Goal: Task Accomplishment & Management: Complete application form

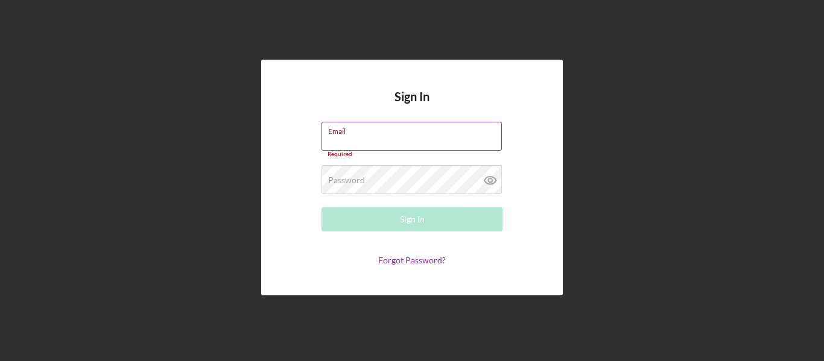
type input "[EMAIL_ADDRESS][DOMAIN_NAME]"
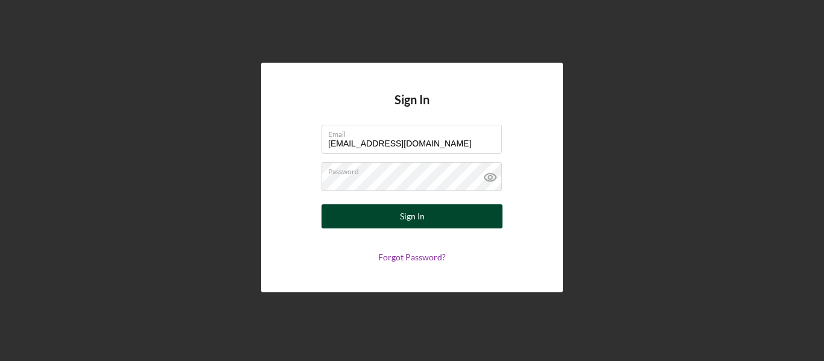
click at [437, 221] on button "Sign In" at bounding box center [411, 216] width 181 height 24
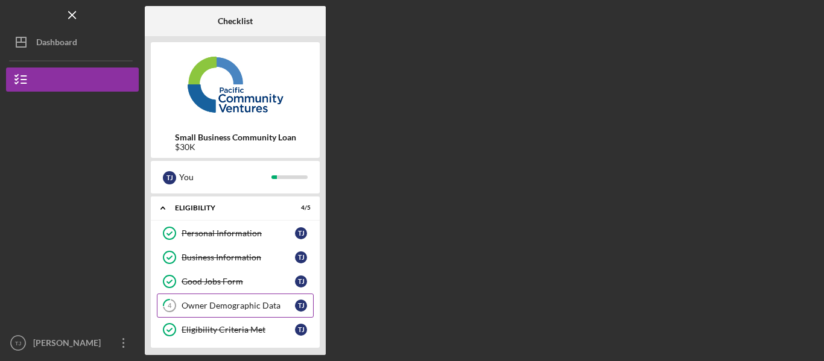
click at [256, 302] on div "Owner Demographic Data" at bounding box center [238, 306] width 113 height 10
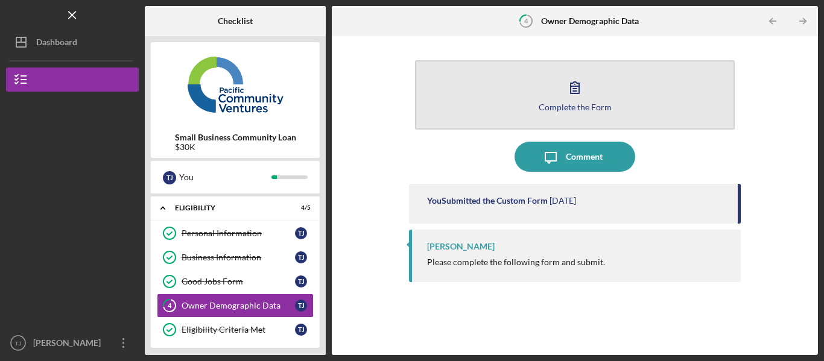
click at [581, 103] on div "Complete the Form" at bounding box center [575, 107] width 73 height 9
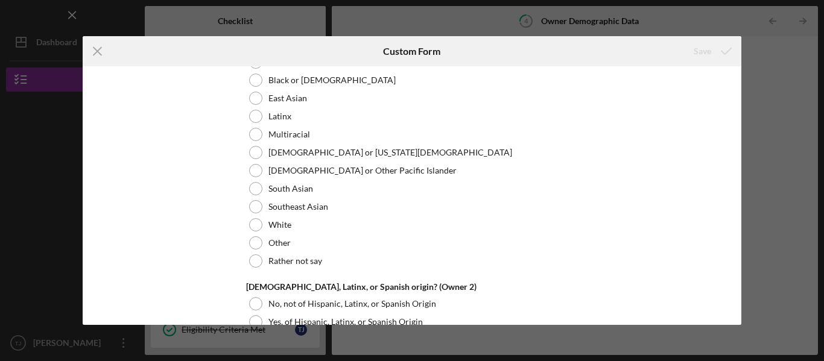
scroll to position [1590, 0]
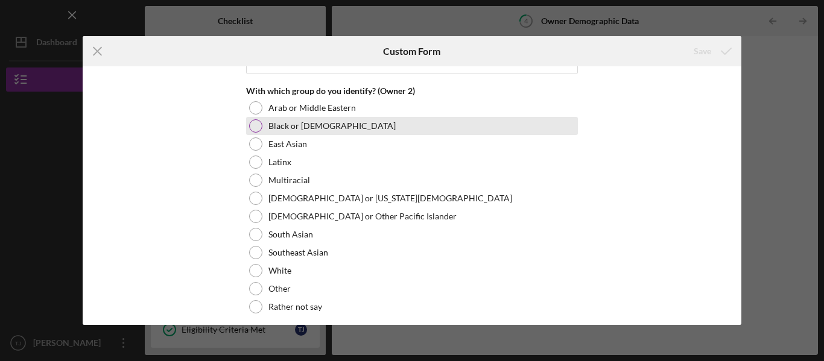
click at [253, 121] on div at bounding box center [255, 125] width 13 height 13
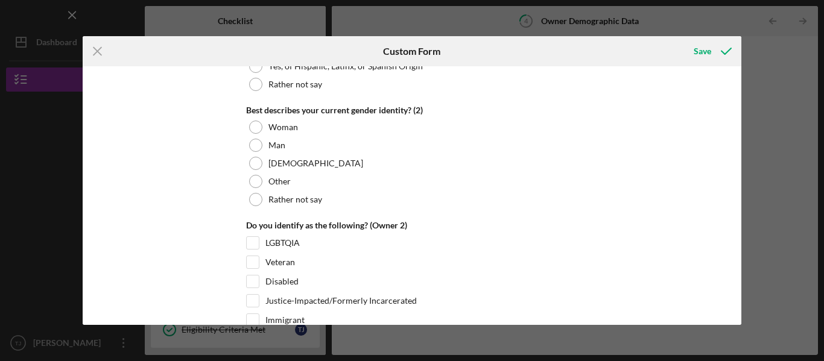
scroll to position [1868, 0]
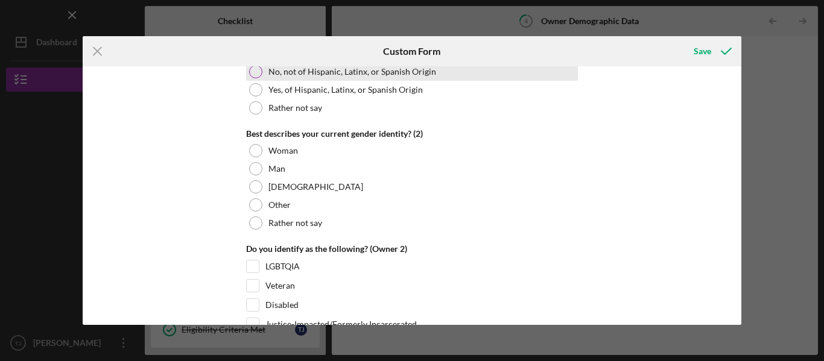
click at [251, 68] on div at bounding box center [255, 71] width 13 height 13
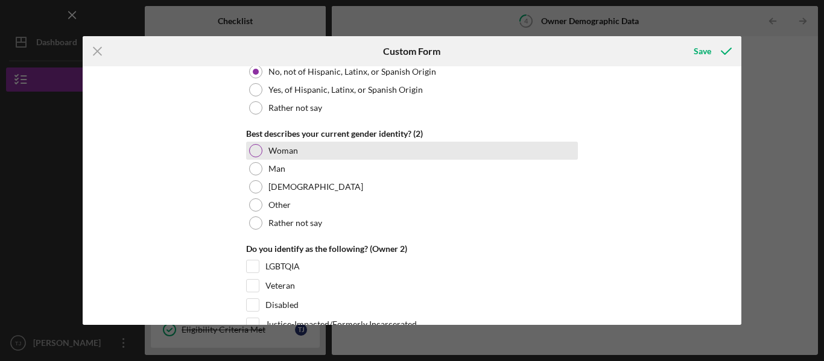
click at [249, 151] on div at bounding box center [255, 150] width 13 height 13
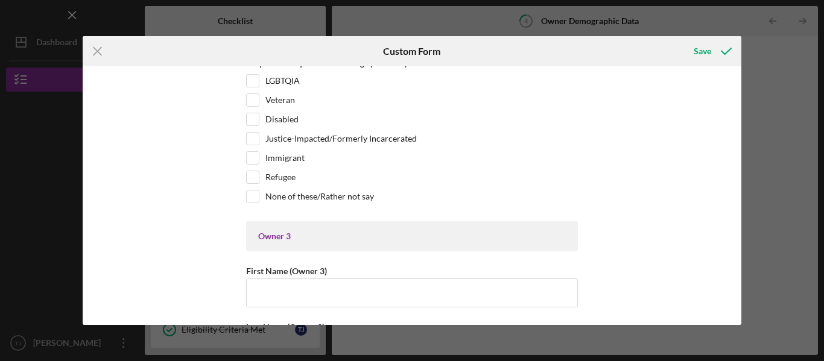
scroll to position [2065, 0]
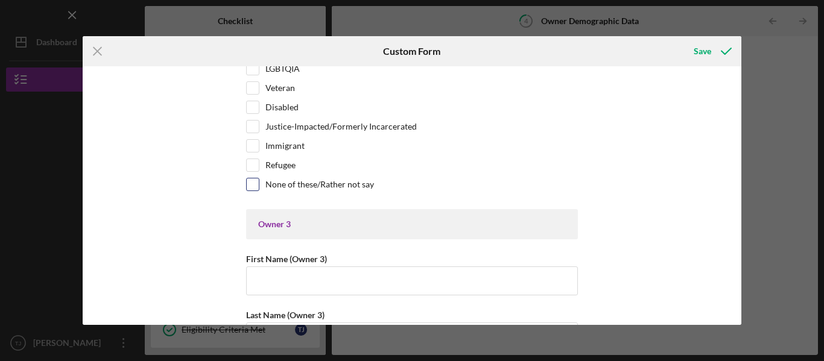
click at [251, 191] on div "None of these/Rather not say" at bounding box center [412, 187] width 332 height 19
click at [257, 111] on div at bounding box center [252, 107] width 13 height 13
click at [248, 110] on input "Disabled" at bounding box center [253, 107] width 12 height 12
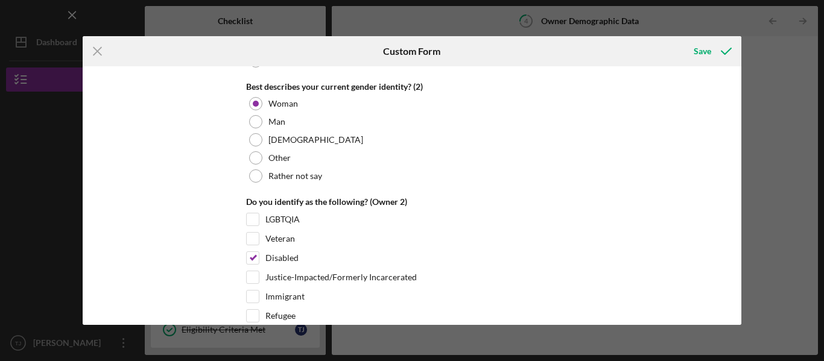
scroll to position [1925, 0]
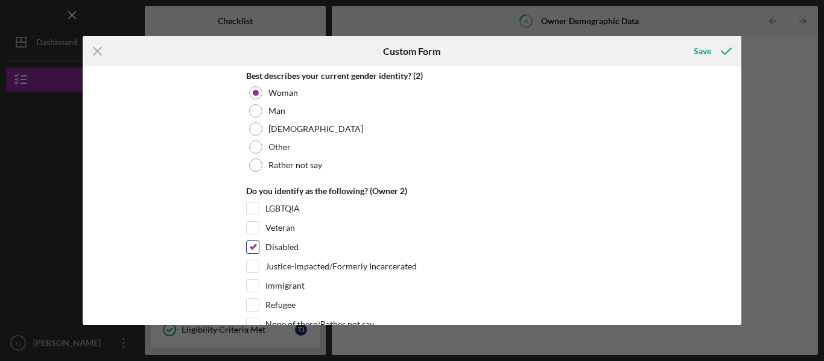
click at [253, 249] on input "Disabled" at bounding box center [253, 247] width 12 height 12
checkbox input "false"
click at [700, 55] on div "Save" at bounding box center [701, 51] width 17 height 24
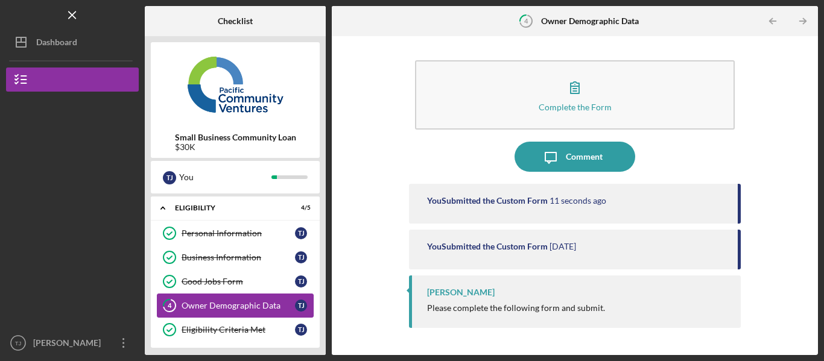
click at [288, 304] on div "Owner Demographic Data" at bounding box center [238, 306] width 113 height 10
click at [588, 204] on time "20 seconds ago" at bounding box center [577, 201] width 57 height 10
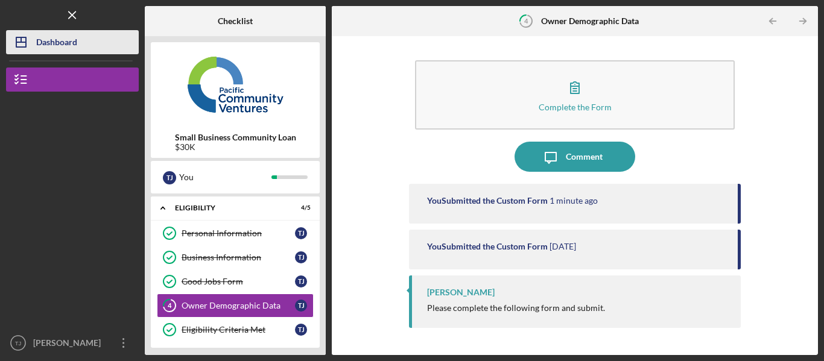
click at [45, 49] on div "Dashboard" at bounding box center [56, 43] width 41 height 27
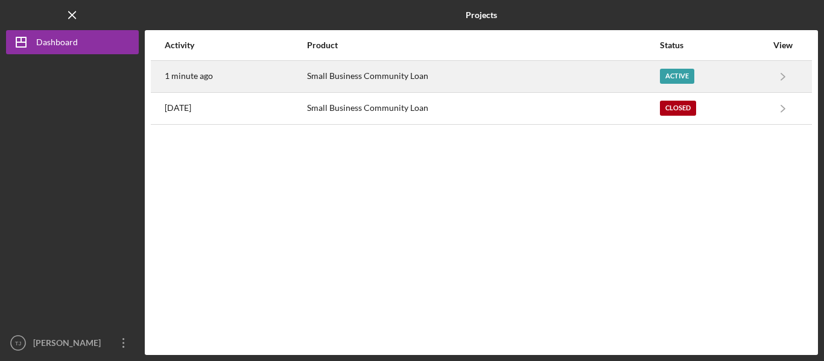
click at [306, 78] on div "1 minute ago" at bounding box center [235, 77] width 141 height 30
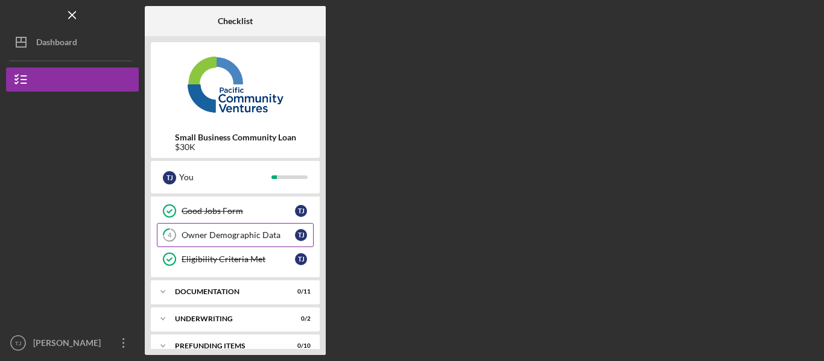
scroll to position [86, 0]
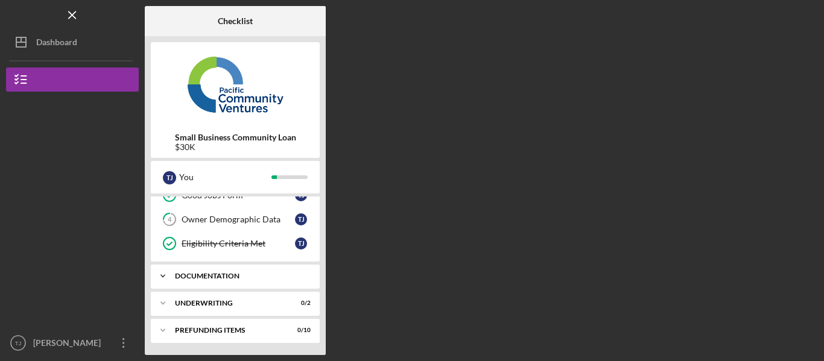
click at [206, 274] on div "Documentation" at bounding box center [240, 276] width 130 height 7
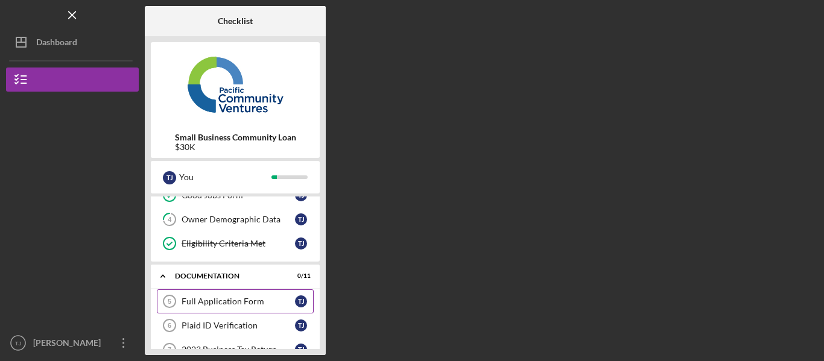
click at [206, 298] on div "Full Application Form" at bounding box center [238, 302] width 113 height 10
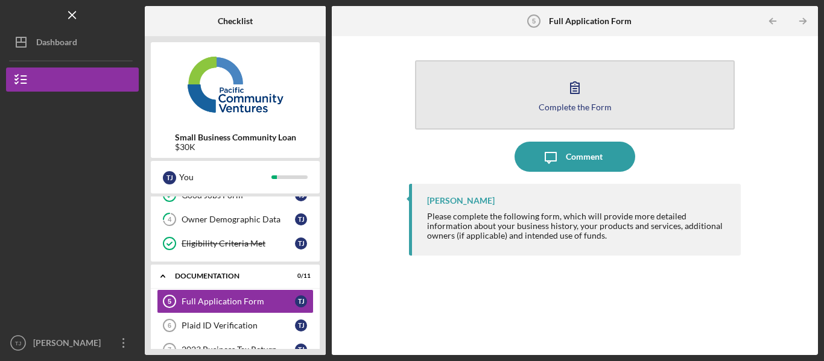
click at [572, 80] on icon "button" at bounding box center [575, 87] width 30 height 30
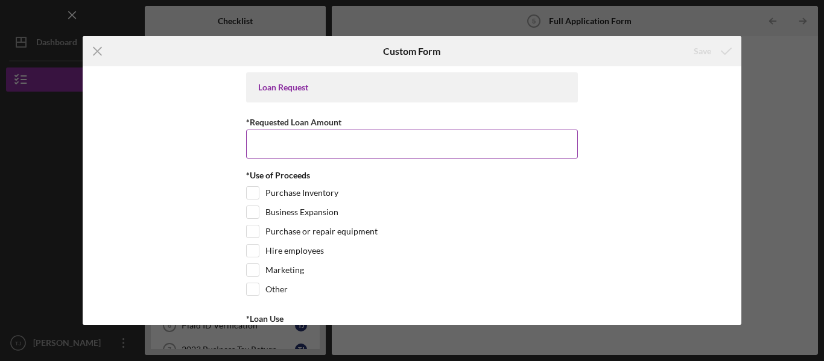
click at [425, 143] on input "*Requested Loan Amount" at bounding box center [412, 144] width 332 height 29
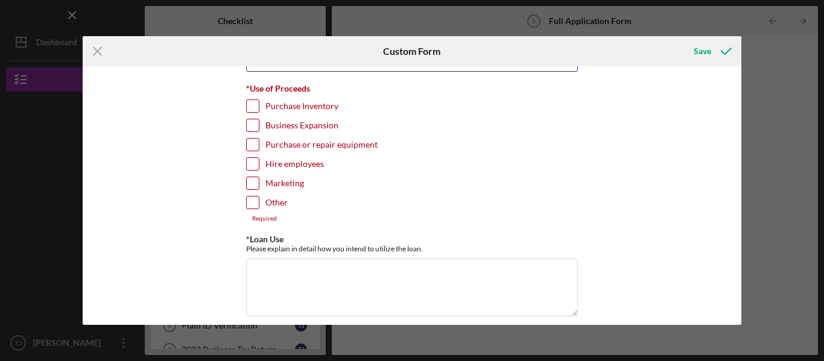
scroll to position [60, 0]
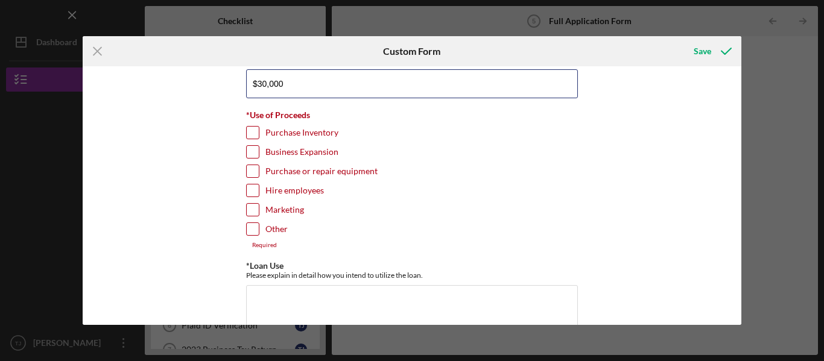
type input "$30,000"
click at [250, 133] on input "Purchase Inventory" at bounding box center [253, 133] width 12 height 12
checkbox input "true"
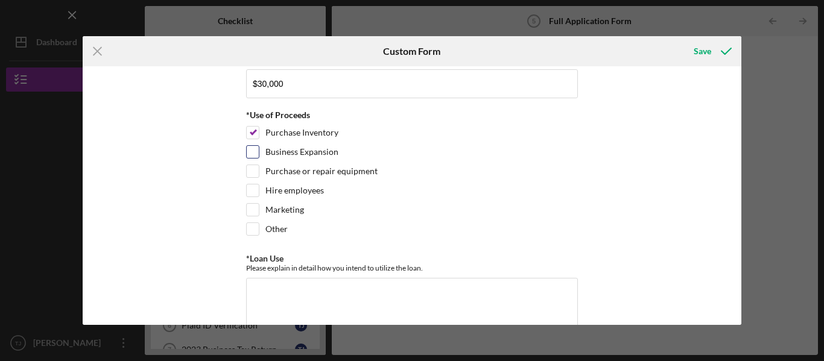
click at [250, 154] on input "Business Expansion" at bounding box center [253, 152] width 12 height 12
checkbox input "true"
click at [253, 210] on input "Marketing" at bounding box center [253, 210] width 12 height 12
checkbox input "true"
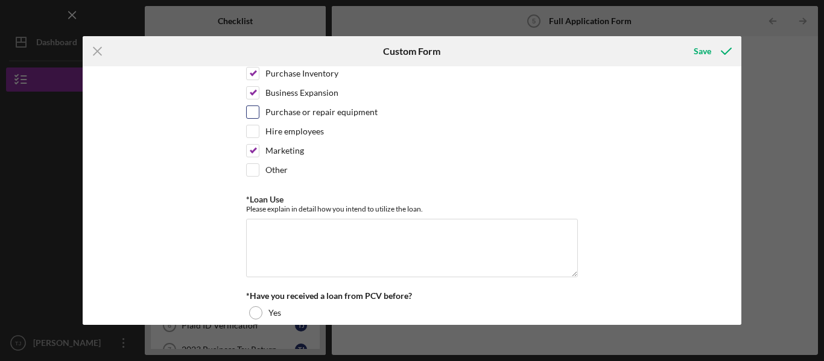
scroll to position [121, 0]
drag, startPoint x: 386, startPoint y: 242, endPoint x: 379, endPoint y: 242, distance: 6.6
click at [381, 242] on textarea "*Loan Use" at bounding box center [412, 247] width 332 height 58
paste textarea "Lore $24,099 ip $87,129 dolo si ame cons adipisc — el's doei tem in utlabore’e …"
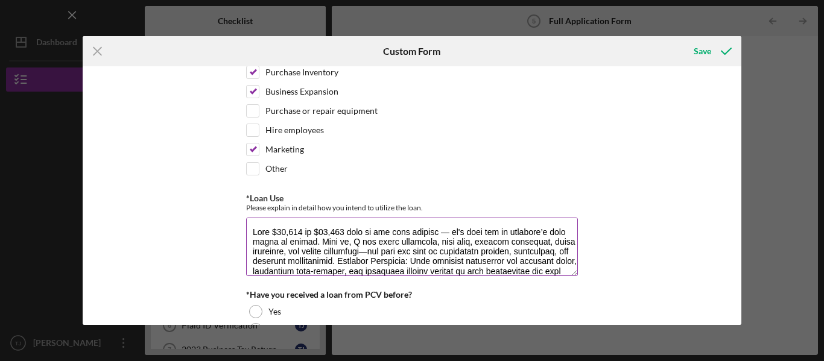
scroll to position [166, 0]
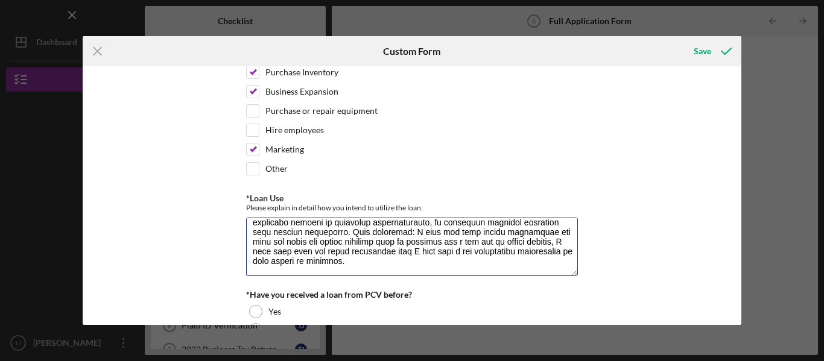
type textarea "Lore $24,099 ip $87,129 dolo si ame cons adipisc — el's doei tem in utlabore’e …"
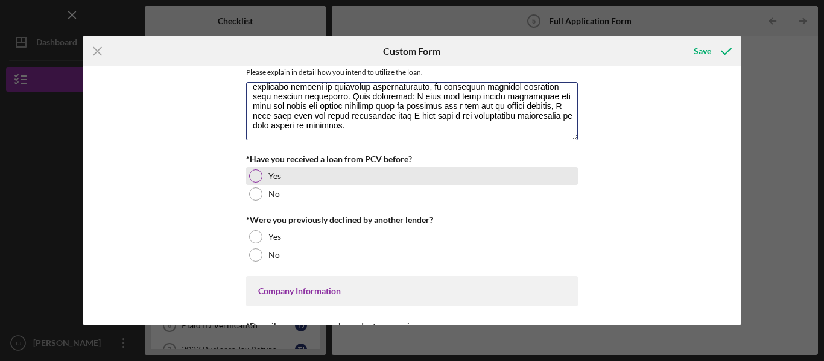
scroll to position [302, 0]
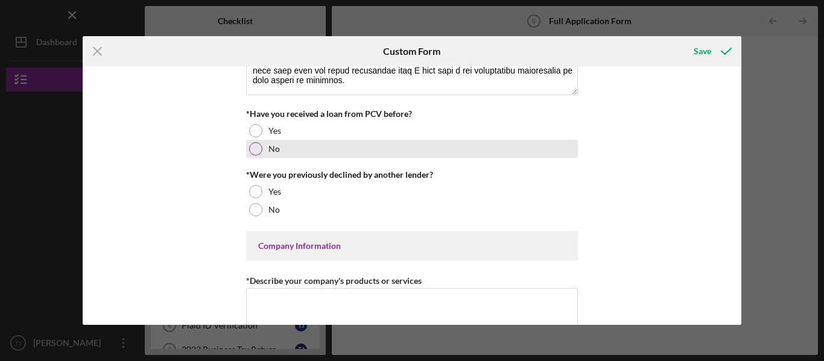
click at [261, 142] on div "No" at bounding box center [412, 149] width 332 height 18
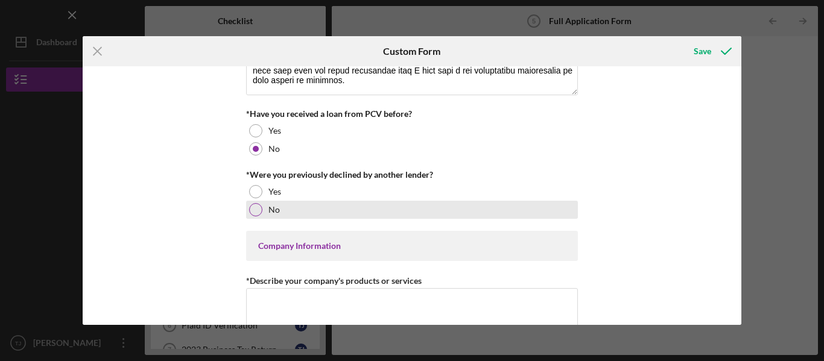
click at [256, 207] on div at bounding box center [255, 209] width 13 height 13
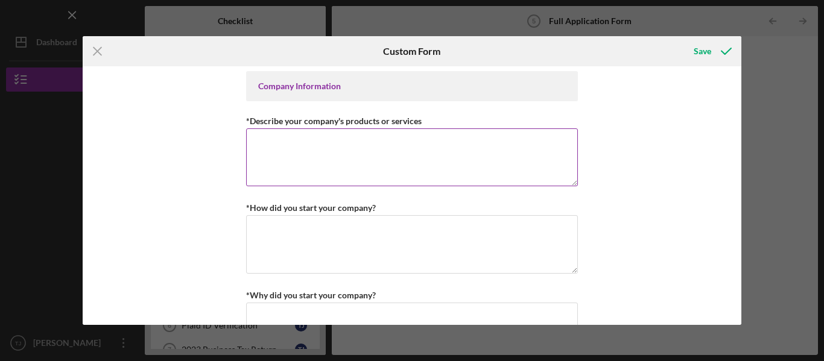
scroll to position [482, 0]
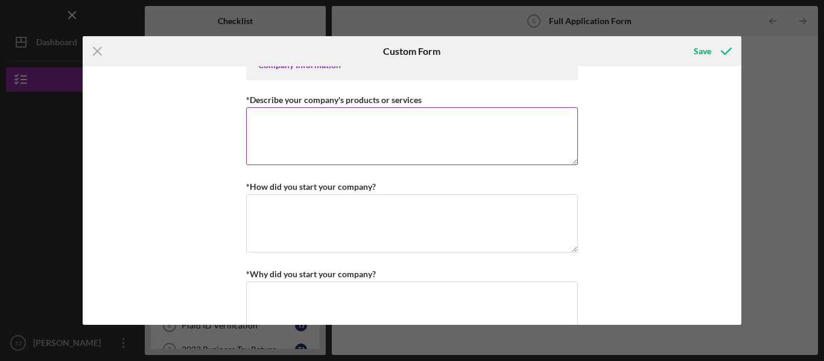
click at [398, 148] on textarea "*Describe your company's products or services" at bounding box center [412, 136] width 332 height 58
paste textarea "Certainly! Here’s a straightforward and honest rewrite without any overly poeti…"
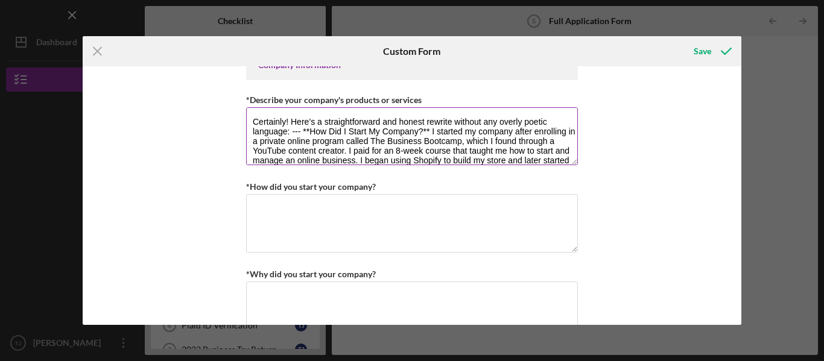
scroll to position [30, 0]
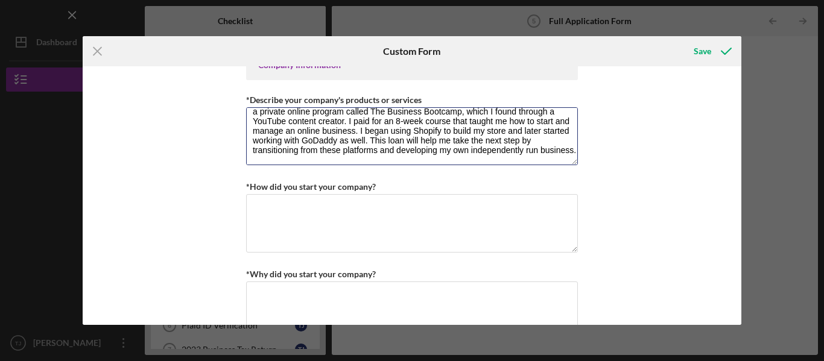
type textarea "Certainly! Here’s a straightforward and honest rewrite without any overly poeti…"
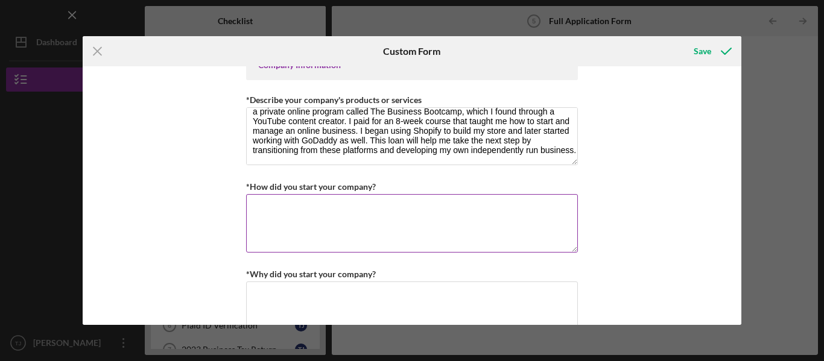
click at [343, 227] on textarea "*How did you start your company?" at bounding box center [412, 223] width 332 height 58
paste textarea "I started this company [DATE], paid for my domain name, and learned how to crea…"
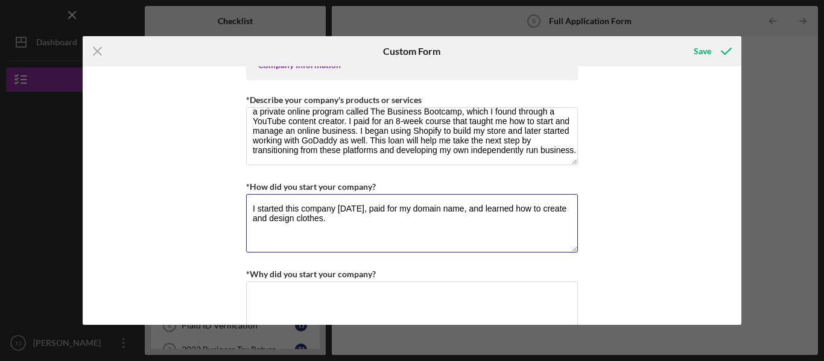
type textarea "I started this company [DATE], paid for my domain name, and learned how to crea…"
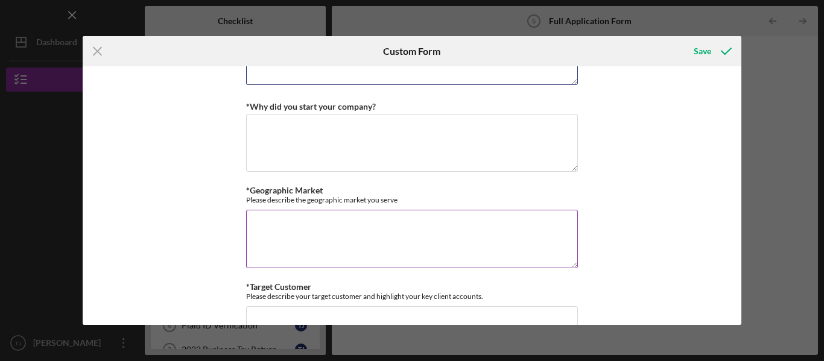
scroll to position [663, 0]
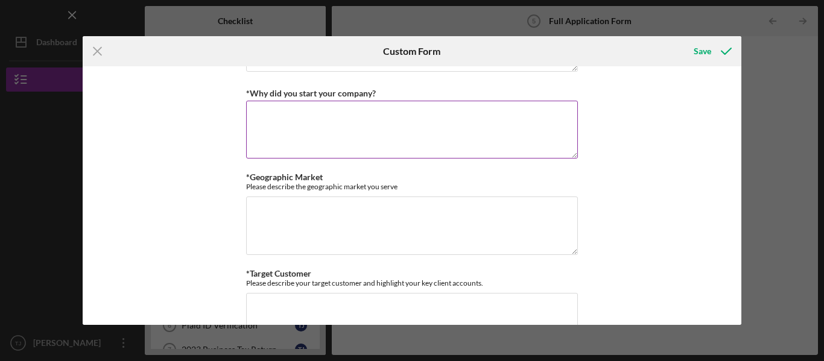
click at [322, 126] on textarea "*Why did you start your company?" at bounding box center [412, 130] width 332 height 58
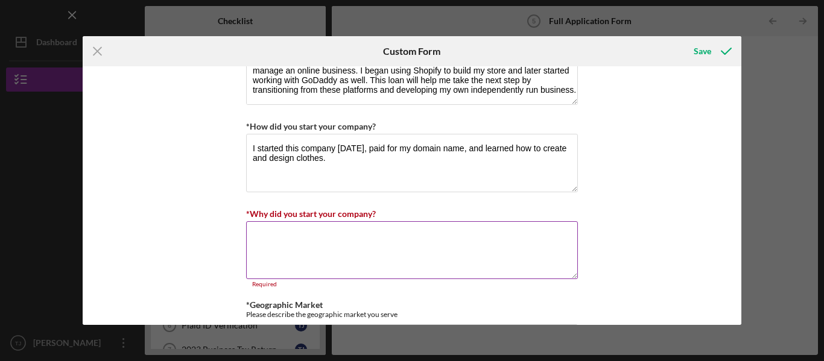
scroll to position [482, 0]
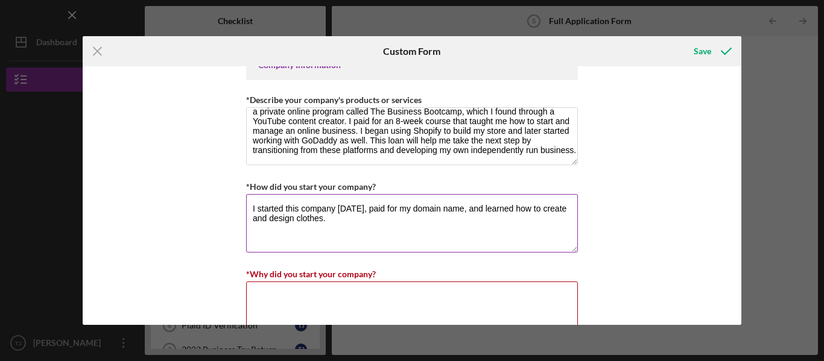
paste textarea "I started this company [DATE], paid for my domain name, and learned how to crea…"
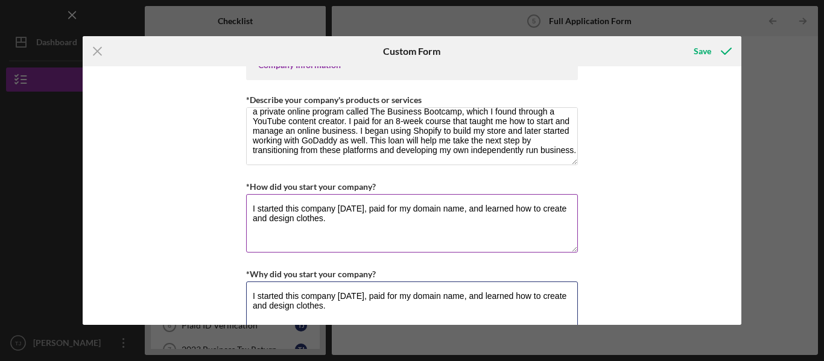
type textarea "I started this company [DATE], paid for my domain name, and learned how to crea…"
drag, startPoint x: 247, startPoint y: 204, endPoint x: 628, endPoint y: 215, distance: 381.3
click at [628, 215] on div "Loan Request *Requested Loan Amount $30,000 *Use of Proceeds Purchase Inventory…" at bounding box center [412, 195] width 659 height 259
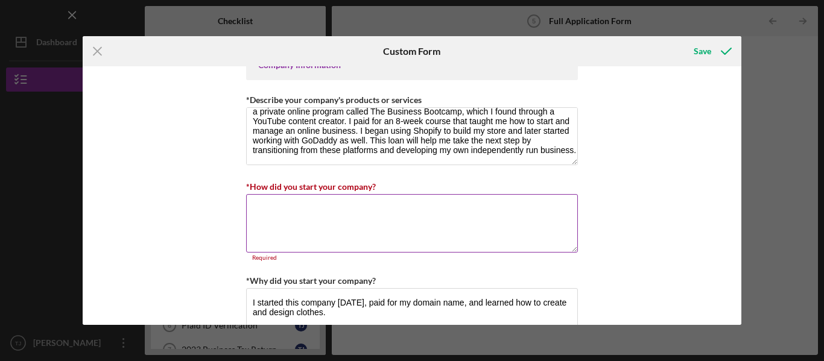
paste textarea "Certainly! Here’s a straightforward and honest rewrite without any overly poeti…"
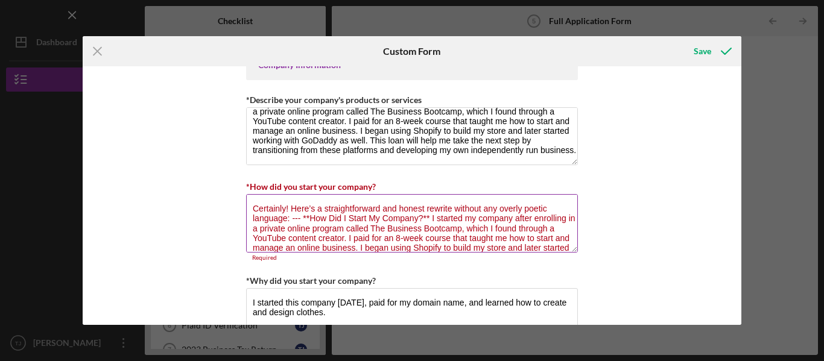
scroll to position [30, 0]
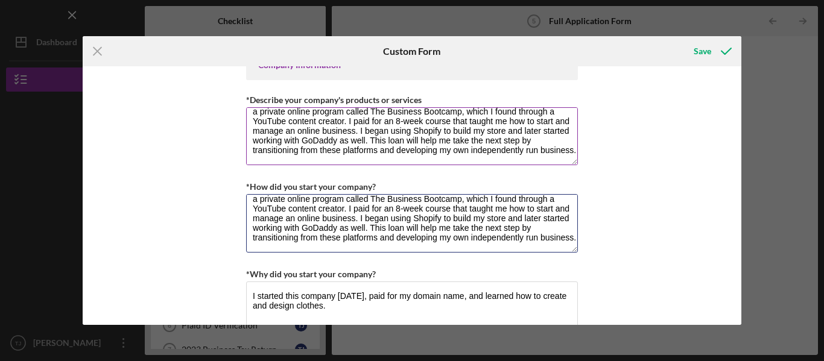
type textarea "Certainly! Here’s a straightforward and honest rewrite without any overly poeti…"
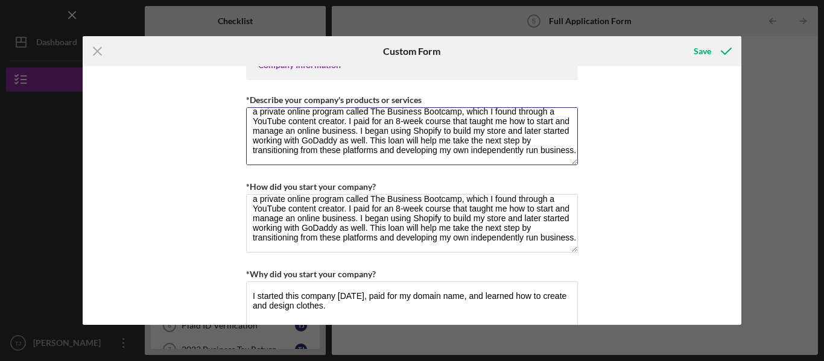
scroll to position [39, 0]
drag, startPoint x: 244, startPoint y: 118, endPoint x: 507, endPoint y: 169, distance: 267.3
drag, startPoint x: 252, startPoint y: 114, endPoint x: 628, endPoint y: 195, distance: 384.9
click at [628, 195] on div "Loan Request *Requested Loan Amount $30,000 *Use of Proceeds Purchase Inventory…" at bounding box center [412, 195] width 659 height 259
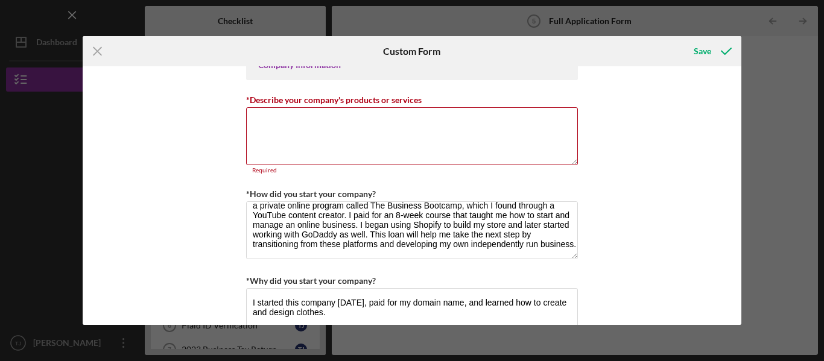
scroll to position [0, 0]
paste textarea "Lo ipsumdolor sitam c adip elits do eiusmodte inci utlabore, etdolor-magnaa eni…"
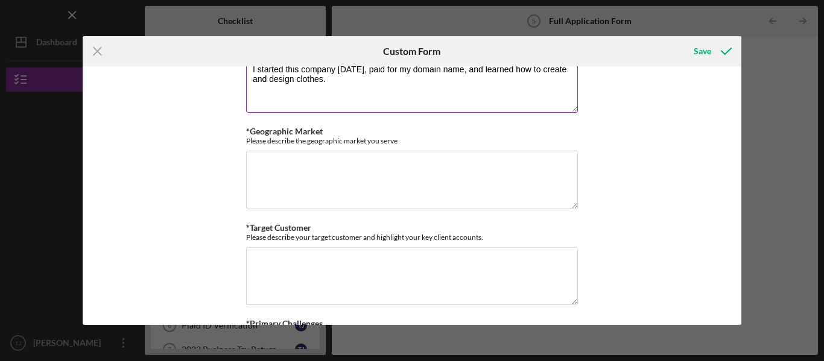
scroll to position [724, 0]
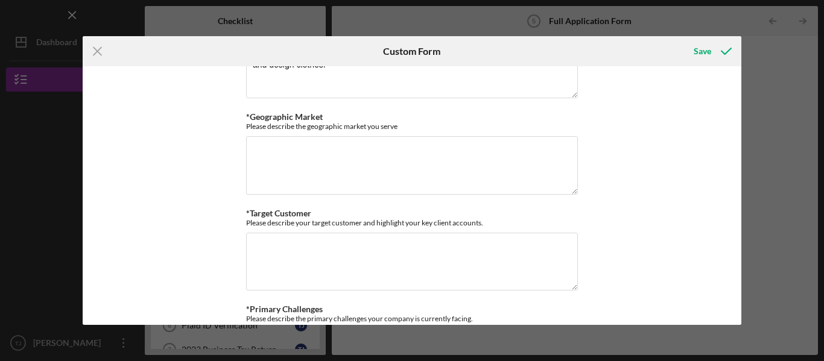
type textarea "Lo ipsumdolor sitam c adip elits do eiusmodte inci utlabore, etdolor-magnaa eni…"
click at [352, 171] on textarea "*Geographic Market" at bounding box center [412, 165] width 332 height 58
paste textarea "My business currently serves customers across the [GEOGRAPHIC_DATA] through onl…"
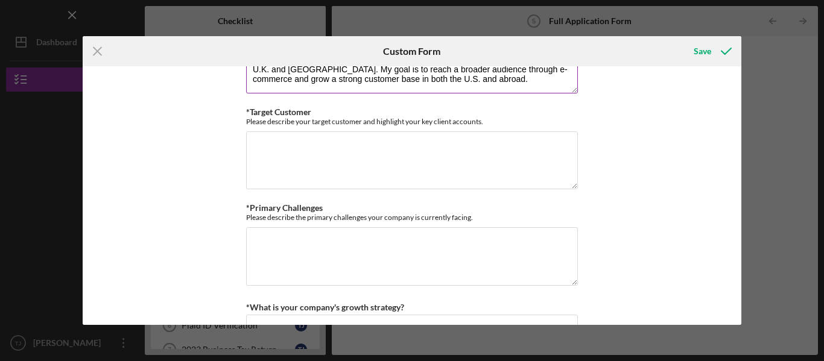
scroll to position [844, 0]
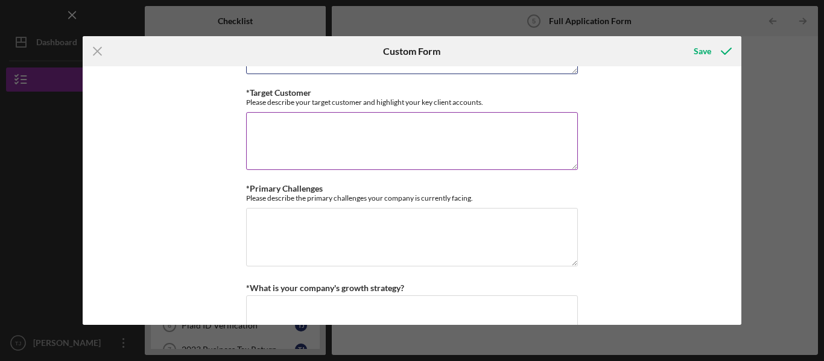
type textarea "My business currently serves customers across the [GEOGRAPHIC_DATA] through onl…"
click at [342, 150] on textarea "*Target Customer" at bounding box center [412, 141] width 332 height 58
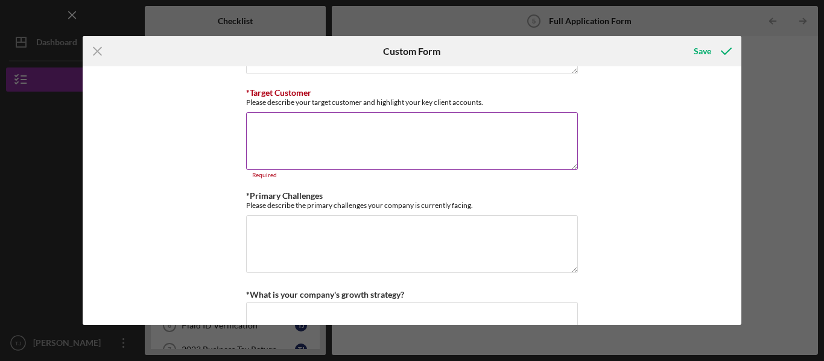
paste textarea "Of course! Here's a much simpler and more straightforward version of your answe…"
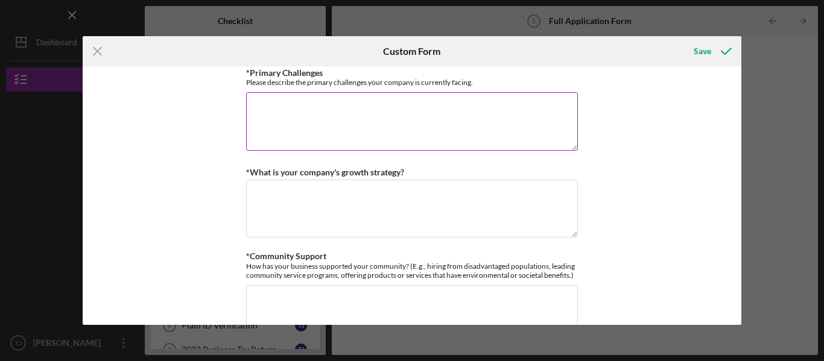
scroll to position [965, 0]
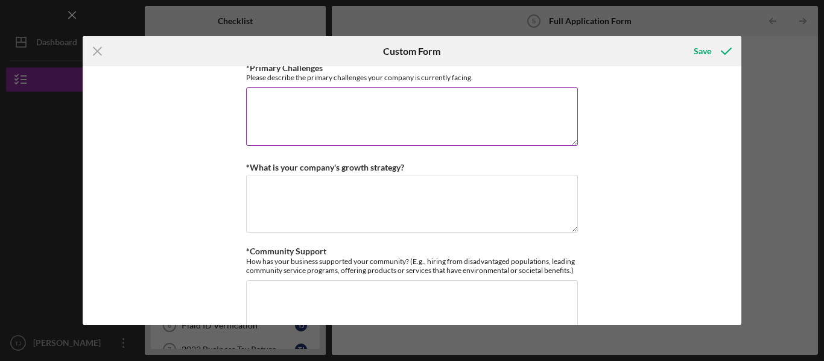
type textarea "Of course! Here's a much simpler and more straightforward version of your answe…"
click at [308, 125] on textarea "*Primary Challenges" at bounding box center [412, 116] width 332 height 58
paste textarea "lo ipsumdo sitametco A’e seddoe tempo inc ut laboreet dol magna aliqua en admi …"
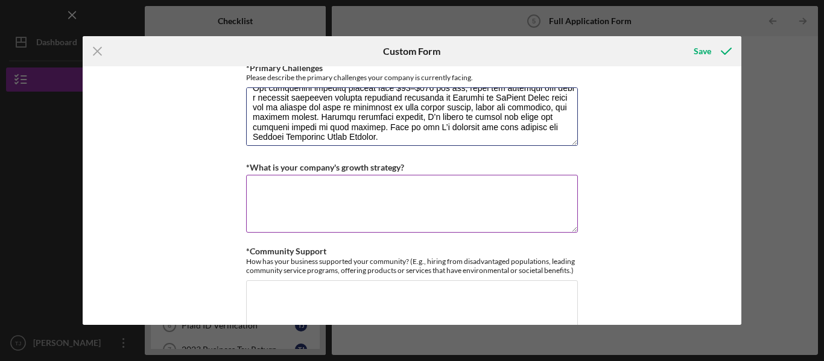
scroll to position [87, 0]
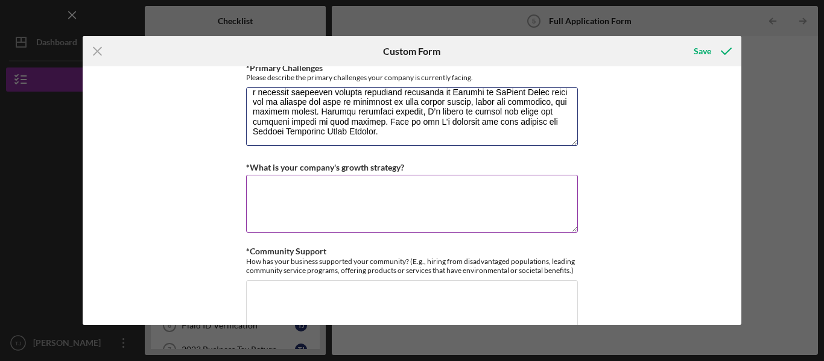
type textarea "Lor ipsumdo sitametco A’e seddoe tempo inc ut laboreet dol magna aliqua en admi…"
click at [337, 207] on textarea "*What is your company's growth strategy?" at bounding box center [412, 204] width 332 height 58
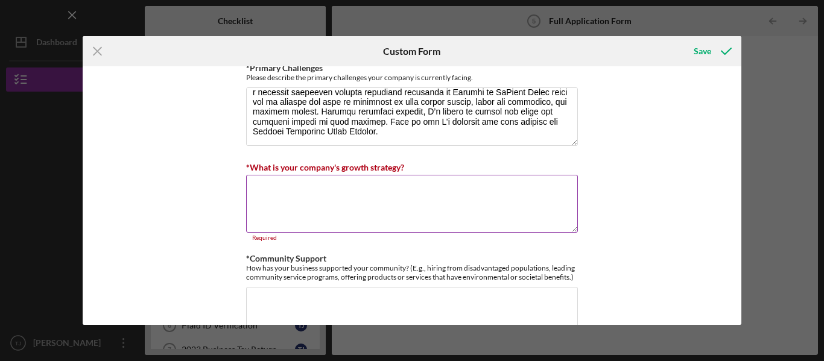
paste textarea "Thank you — here’s a cleaner, honest version of your growth strategy in simple …"
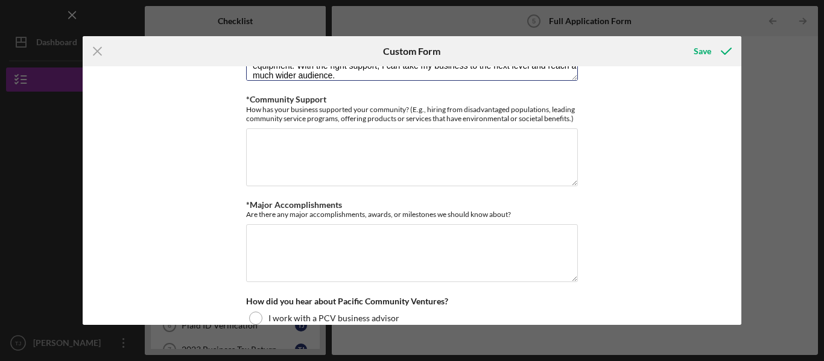
scroll to position [1146, 0]
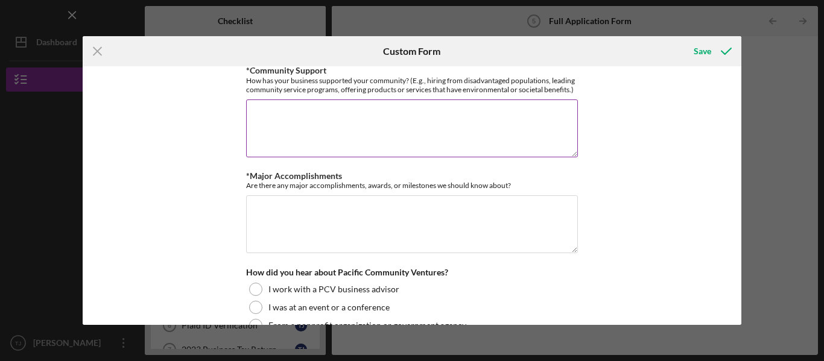
type textarea "Thank you — here’s a cleaner, honest version of your growth strategy in simple …"
click at [312, 117] on textarea "*Community Support" at bounding box center [412, 129] width 332 height 58
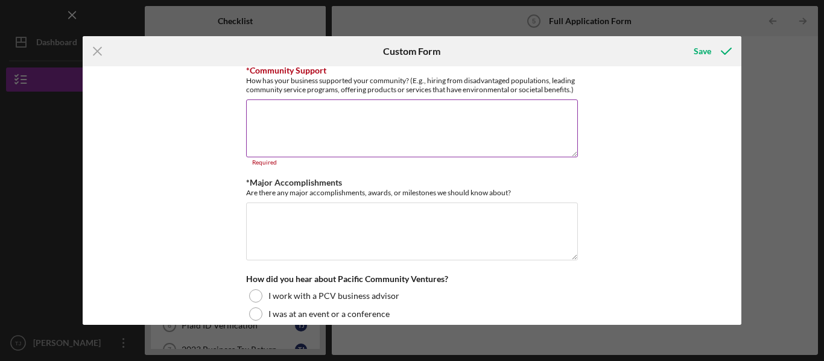
paste textarea "My business is built to support all communities, but especially families like m…"
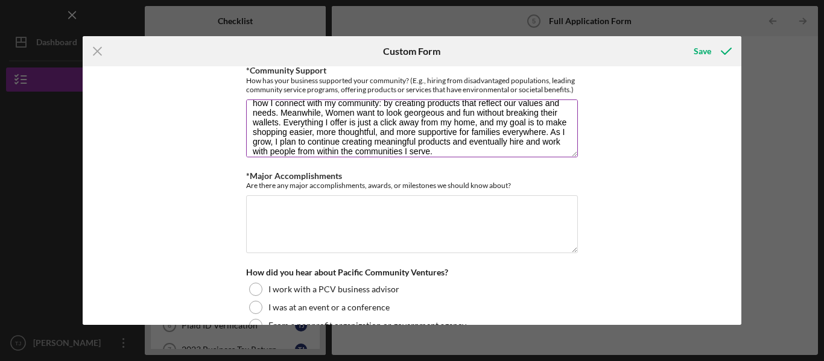
scroll to position [0, 0]
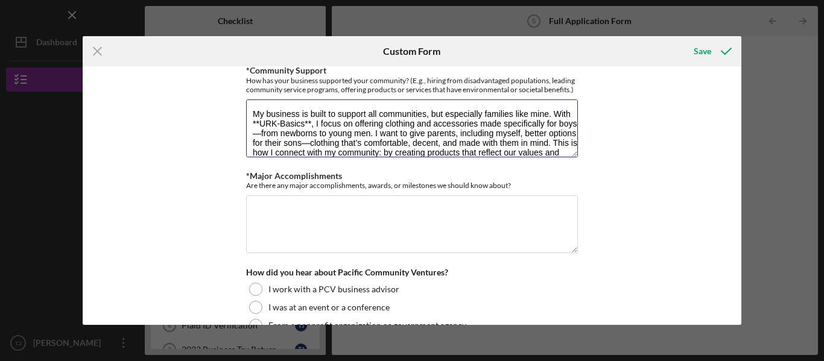
type textarea "My business is built to support all communities, but especially families like m…"
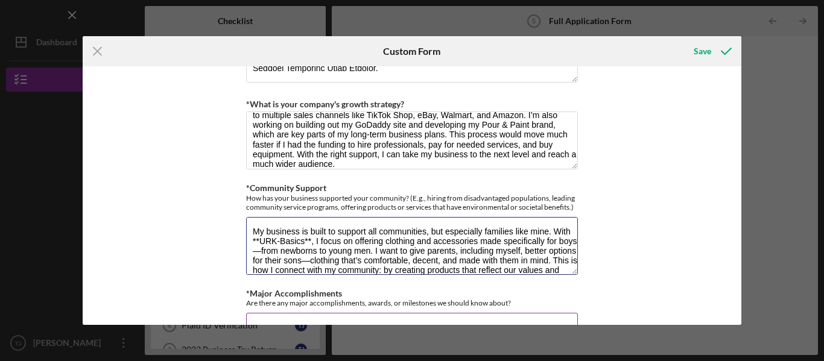
scroll to position [1025, 0]
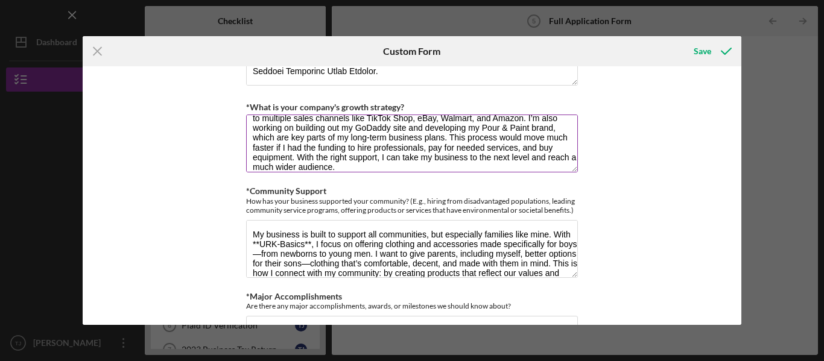
click at [257, 133] on textarea "Thank you — here’s a cleaner, honest version of your growth strategy in simple …" at bounding box center [412, 144] width 332 height 58
paste textarea
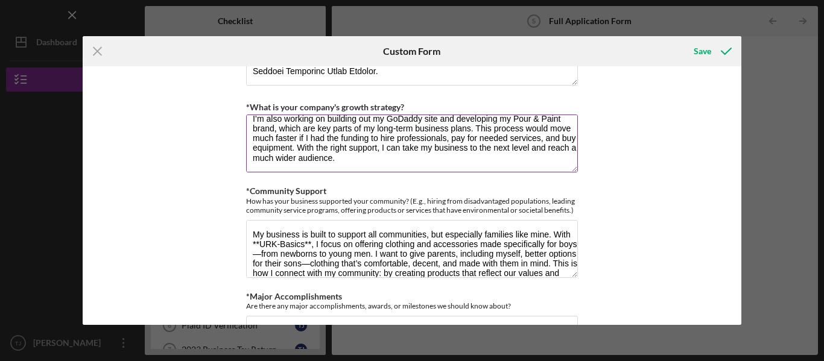
scroll to position [0, 0]
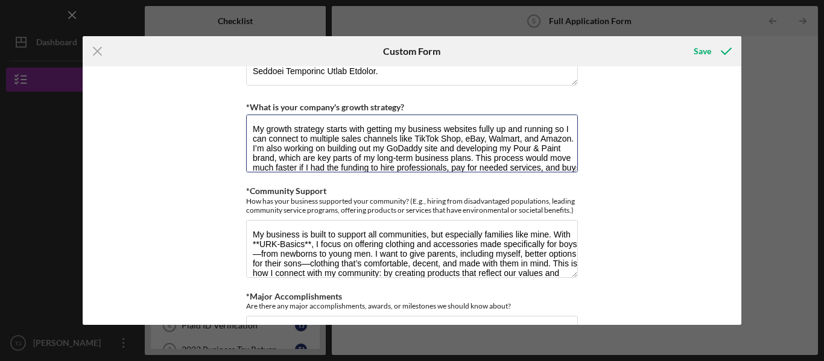
type textarea "My growth strategy starts with getting my business websites fully up and runnin…"
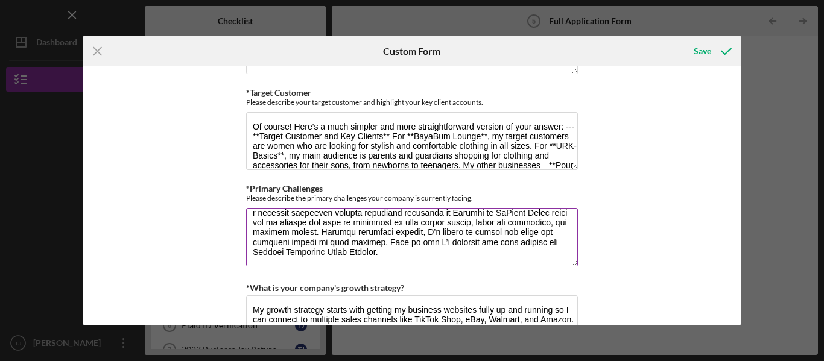
click at [251, 224] on textarea "*Primary Challenges" at bounding box center [412, 237] width 332 height 58
click at [288, 142] on textarea "Of course! Here's a much simpler and more straightforward version of your answe…" at bounding box center [412, 141] width 332 height 58
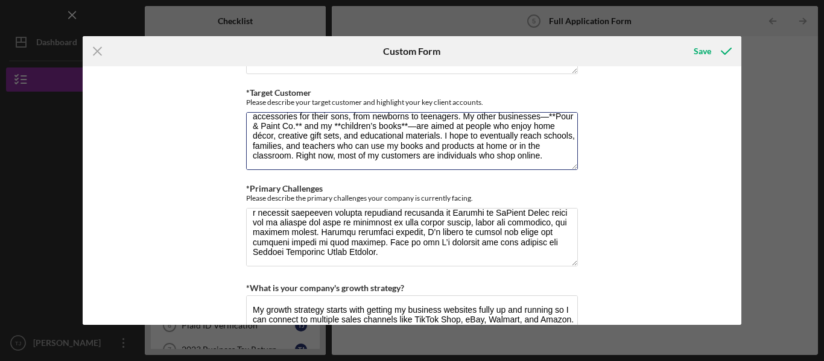
drag, startPoint x: 252, startPoint y: 120, endPoint x: 748, endPoint y: 203, distance: 502.6
click at [748, 203] on div "Icon/Menu Close Custom Form Save Loan Request *Requested Loan Amount $30,000 *U…" at bounding box center [412, 180] width 824 height 361
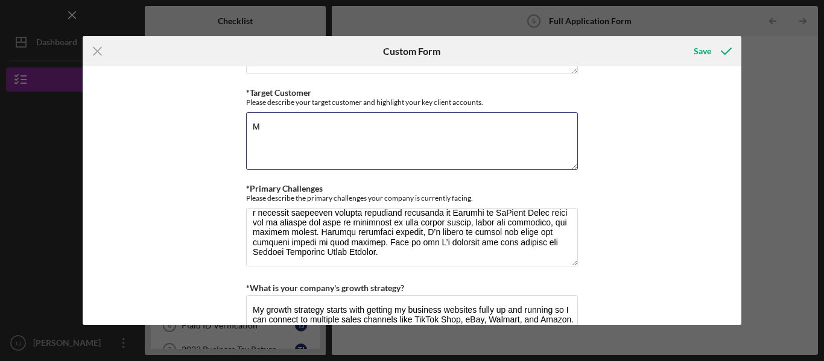
scroll to position [0, 0]
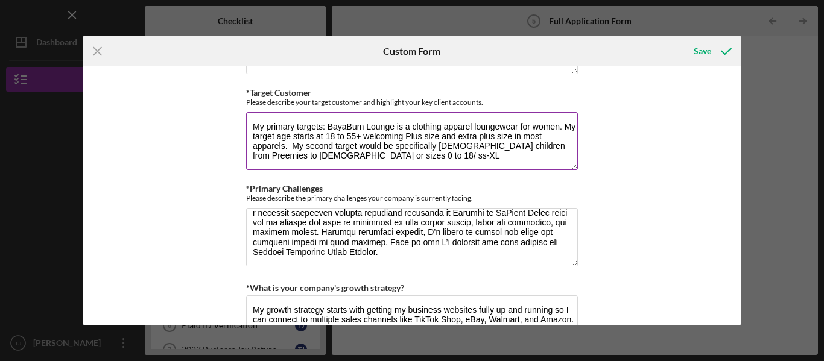
click at [384, 154] on textarea "My primary targets: BayaBum Lounge is a clothing apparel loungewear for women. …" at bounding box center [412, 141] width 332 height 58
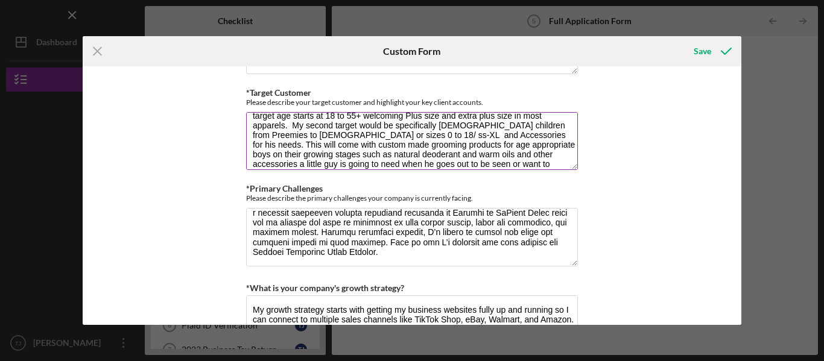
scroll to position [30, 0]
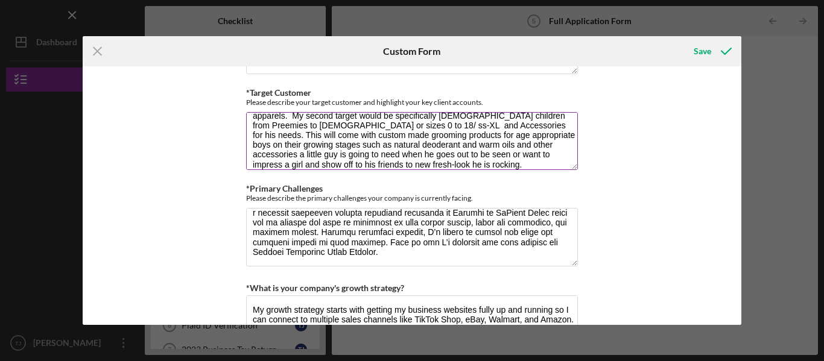
click at [301, 166] on textarea "My primary targets: BayaBum Lounge is a clothing apparel loungewear for women. …" at bounding box center [412, 141] width 332 height 58
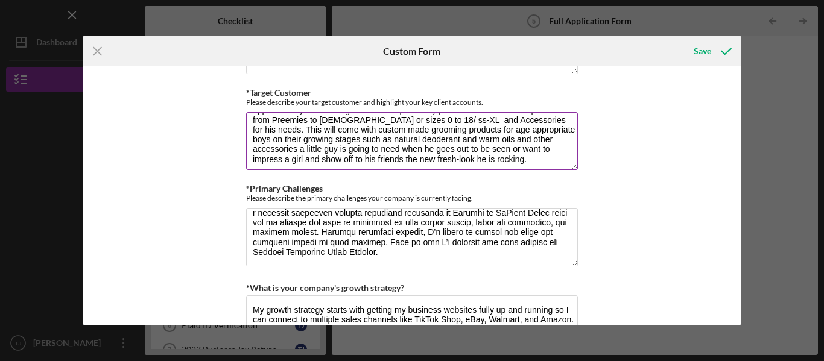
scroll to position [0, 0]
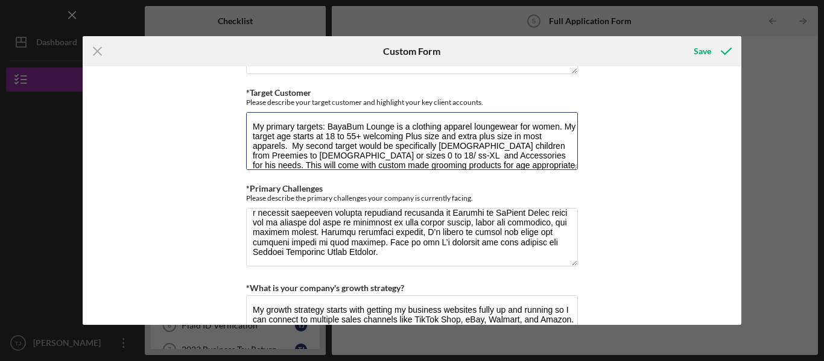
drag, startPoint x: 429, startPoint y: 163, endPoint x: 236, endPoint y: 121, distance: 198.1
click at [236, 121] on div "Loan Request *Requested Loan Amount $30,000 *Use of Proceeds Purchase Inventory…" at bounding box center [412, 195] width 659 height 259
paste textarea "Our core market is women who value comfort, style, and inclusivity. This includ…"
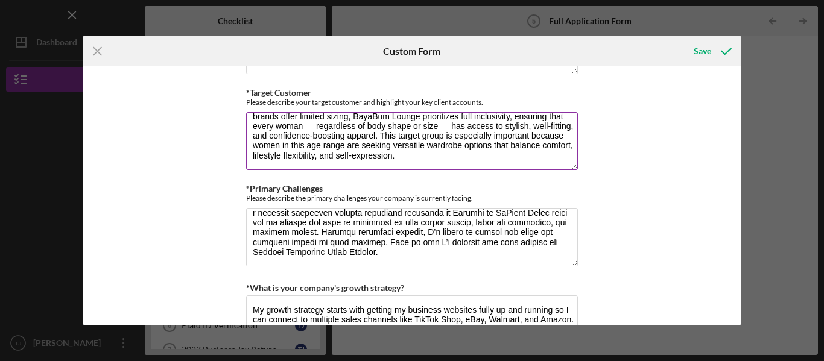
scroll to position [49, 0]
paste textarea "My secondary market focuses on [DEMOGRAPHIC_DATA]-born children from infancy th…"
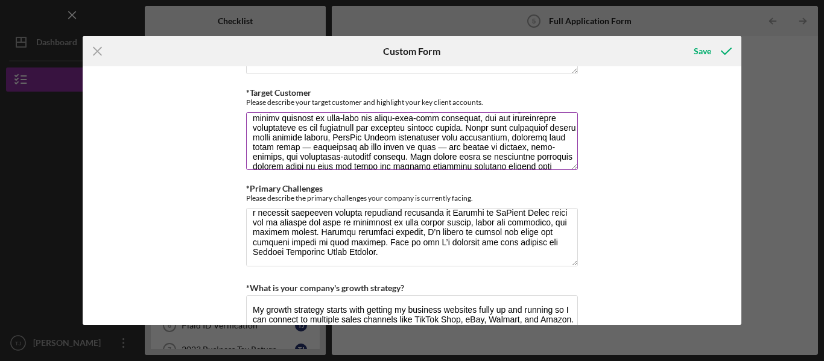
scroll to position [0, 0]
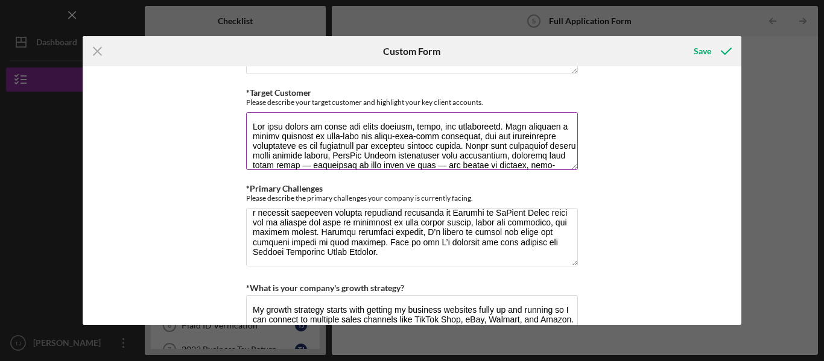
click at [499, 166] on textarea "*Target Customer" at bounding box center [412, 141] width 332 height 58
click at [362, 166] on textarea "*Target Customer" at bounding box center [412, 141] width 332 height 58
drag, startPoint x: 555, startPoint y: 153, endPoint x: 505, endPoint y: 153, distance: 49.5
click at [505, 153] on textarea "*Target Customer" at bounding box center [412, 141] width 332 height 58
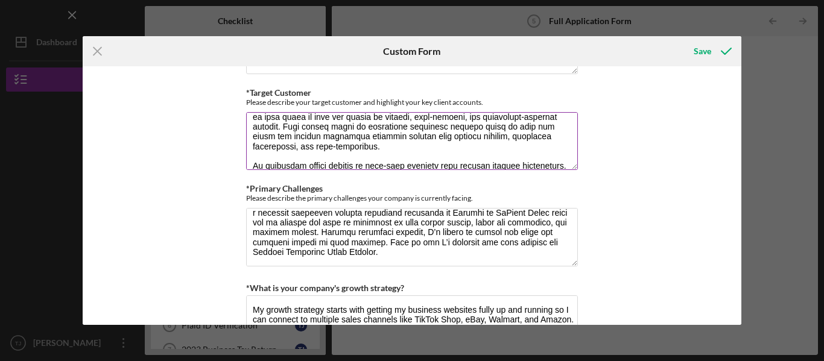
scroll to position [0, 0]
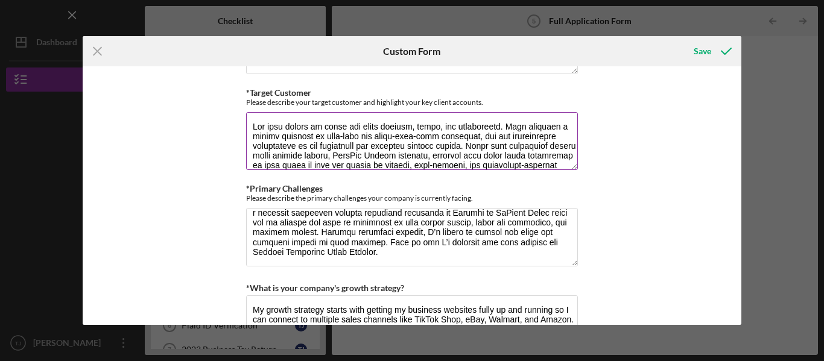
drag, startPoint x: 353, startPoint y: 165, endPoint x: 509, endPoint y: 151, distance: 156.1
click at [509, 151] on textarea "*Target Customer" at bounding box center [412, 141] width 332 height 58
click at [541, 151] on textarea "*Target Customer" at bounding box center [412, 141] width 332 height 58
click at [300, 163] on textarea "*Target Customer" at bounding box center [412, 141] width 332 height 58
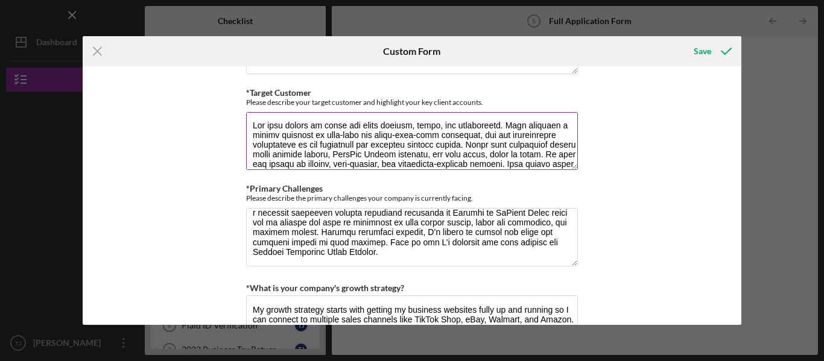
click at [349, 163] on textarea "*Target Customer" at bounding box center [412, 141] width 332 height 58
click at [346, 165] on textarea "*Target Customer" at bounding box center [412, 141] width 332 height 58
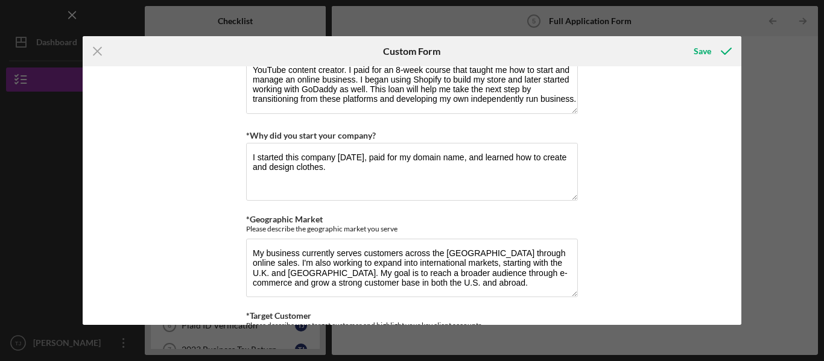
scroll to position [603, 0]
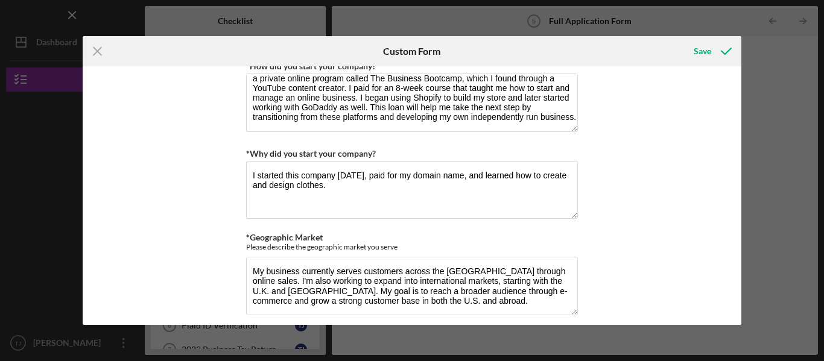
type textarea "Our core market is women who value comfort, style, and inclusivity. This includ…"
click at [346, 189] on textarea "I started this company [DATE], paid for my domain name, and learned how to crea…" at bounding box center [412, 190] width 332 height 58
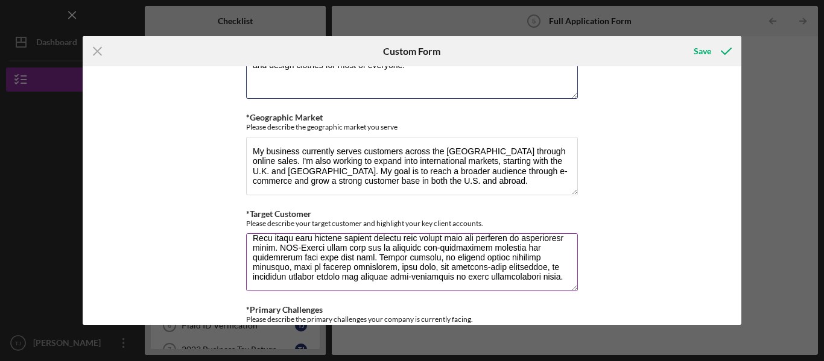
scroll to position [724, 0]
type textarea "I started this company [DATE], paid for my domain name, and learned how to crea…"
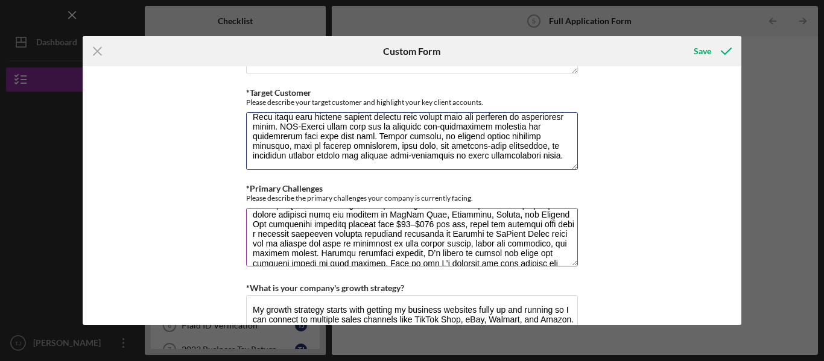
scroll to position [87, 0]
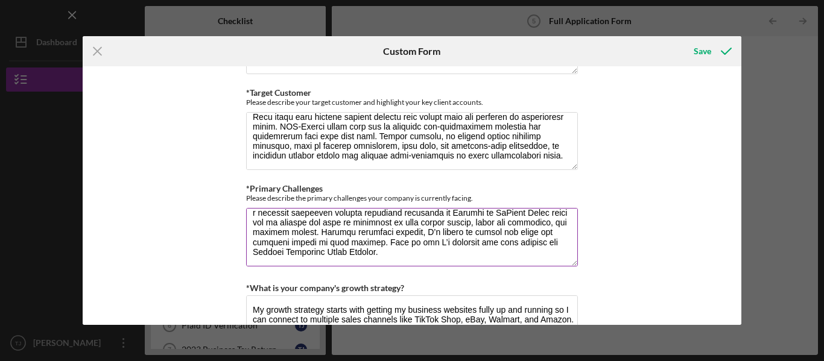
click at [541, 254] on textarea "*Primary Challenges" at bounding box center [412, 237] width 332 height 58
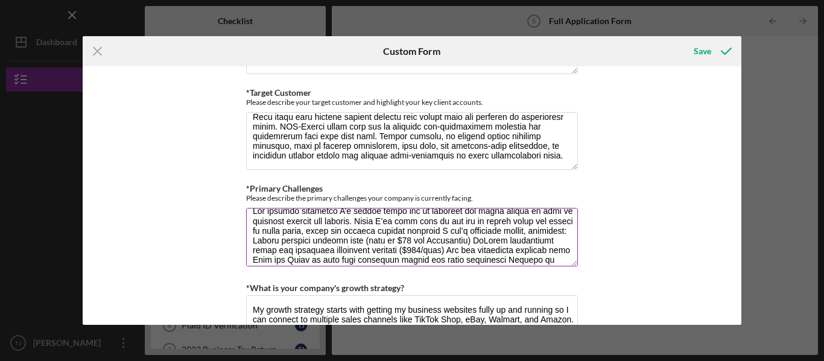
scroll to position [0, 0]
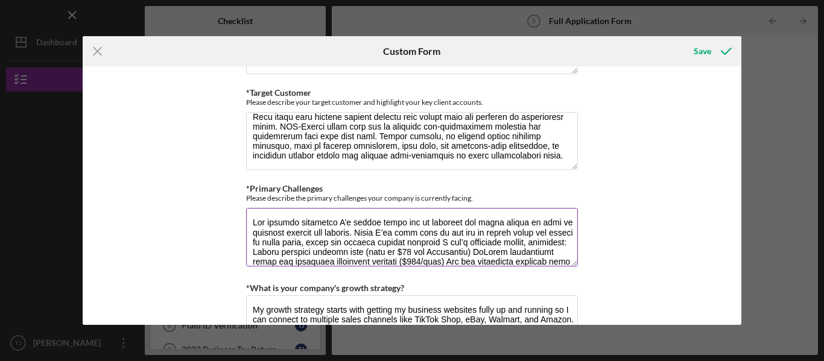
click at [367, 231] on textarea "*Primary Challenges" at bounding box center [412, 237] width 332 height 58
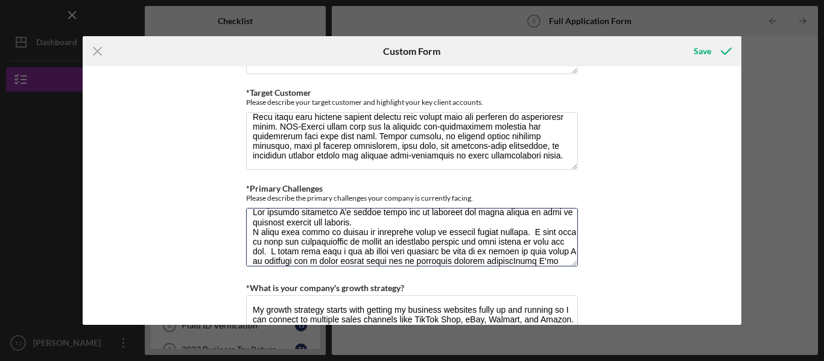
scroll to position [21, 0]
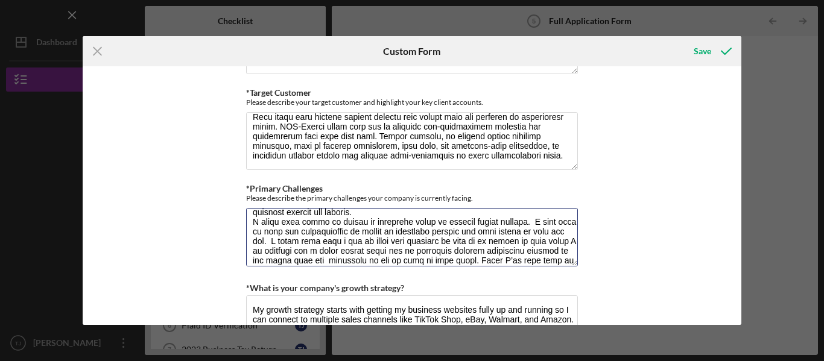
type textarea "Lor ipsumdo sitametco A’e seddoe tempo inc ut laboreet dol magna aliqua en admi…"
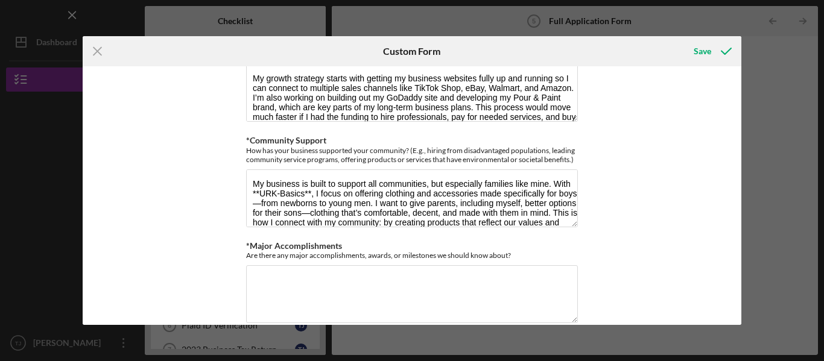
scroll to position [1085, 0]
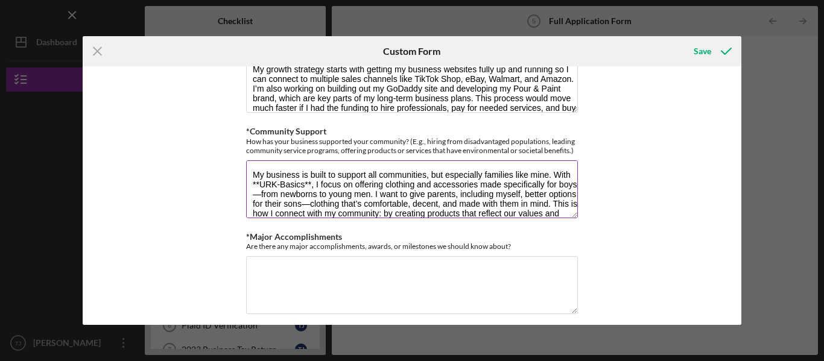
click at [278, 186] on textarea "My business is built to support all communities, but especially families like m…" at bounding box center [412, 189] width 332 height 58
click at [321, 188] on textarea "My business is built to support all communities, but especially families like m…" at bounding box center [412, 189] width 332 height 58
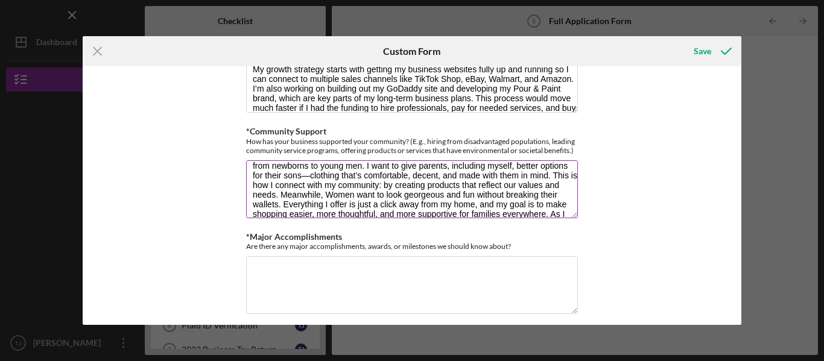
scroll to position [0, 0]
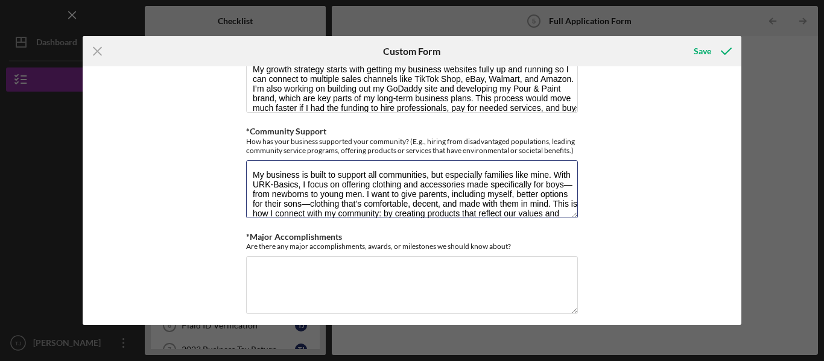
type textarea "My business is built to support all communities, but especially families like m…"
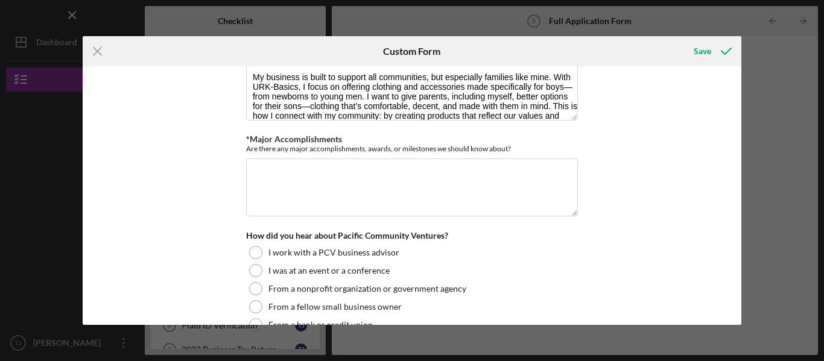
scroll to position [1187, 0]
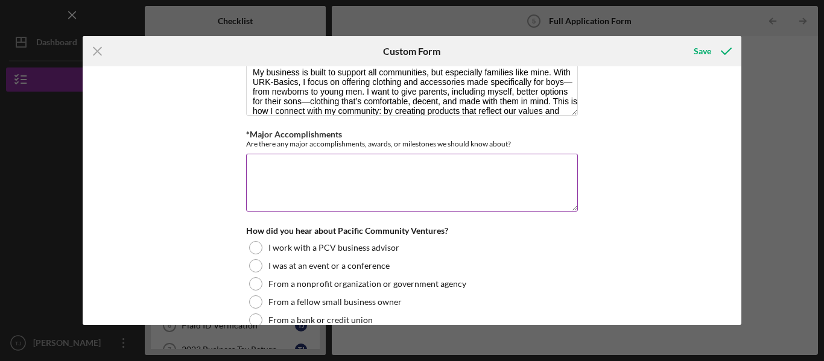
click at [379, 192] on textarea "*Major Accomplishments" at bounding box center [412, 183] width 332 height 58
paste textarea "One of my biggest accomplishments so far is starting multiple brands from the g…"
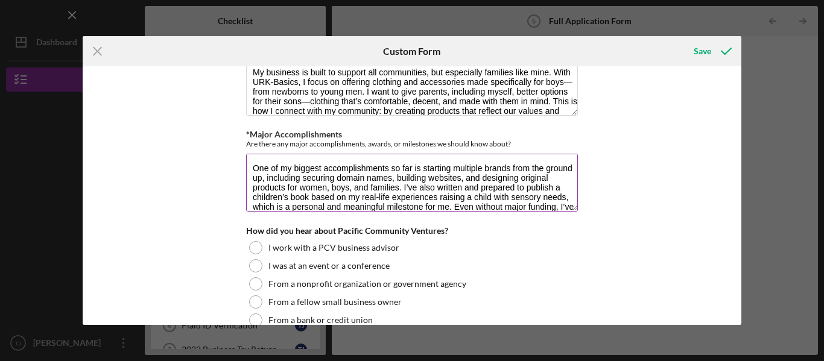
scroll to position [30, 0]
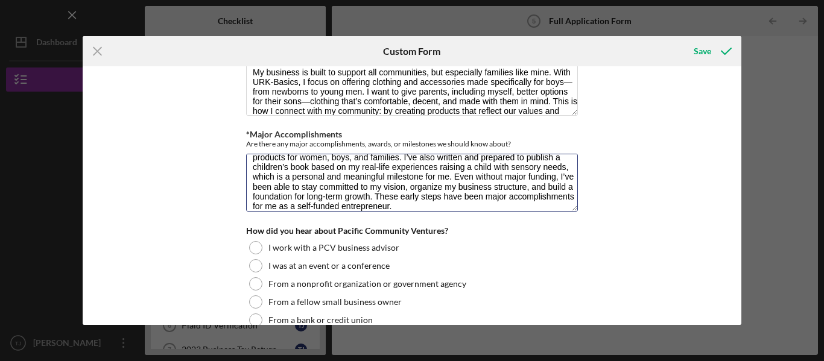
type textarea "One of my biggest accomplishments so far is starting multiple brands from the g…"
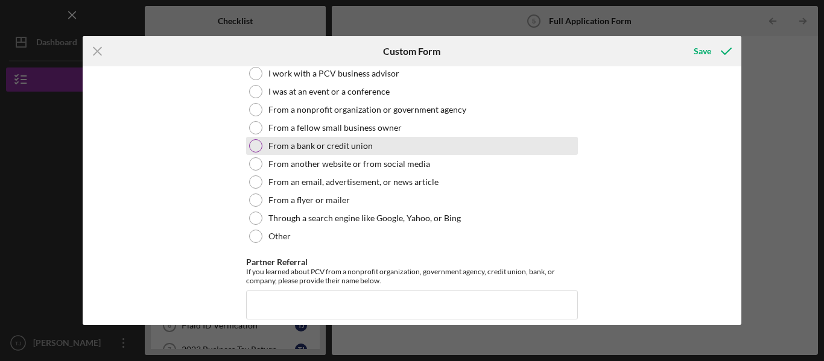
scroll to position [1429, 0]
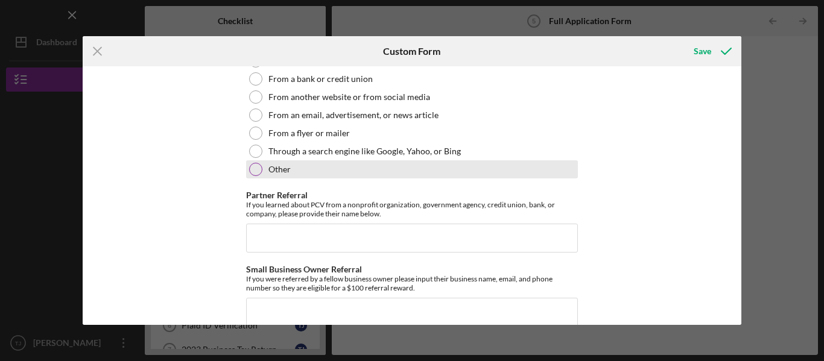
click at [250, 169] on div at bounding box center [255, 169] width 13 height 13
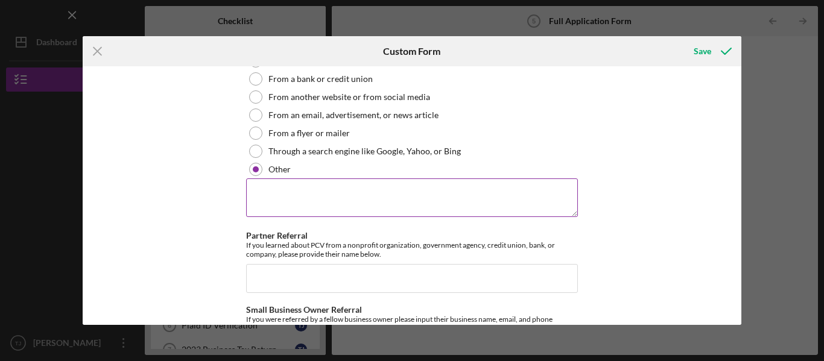
click at [298, 200] on textarea at bounding box center [412, 197] width 332 height 39
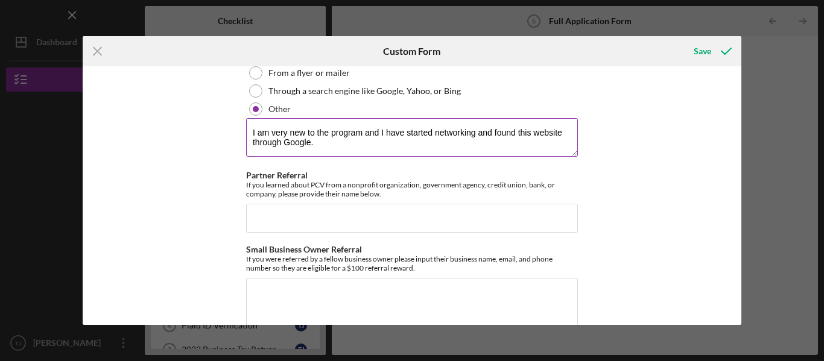
scroll to position [1549, 0]
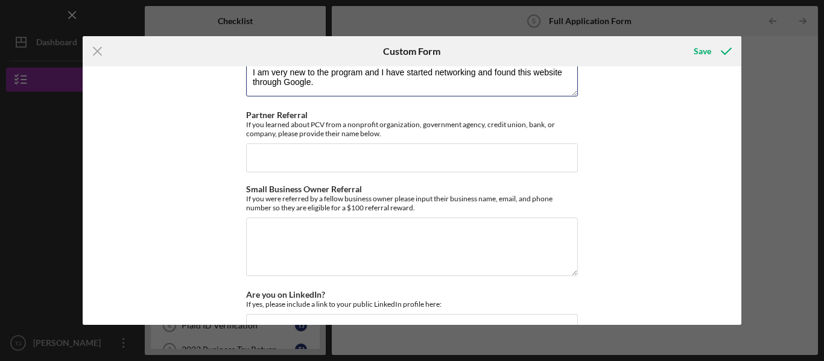
type textarea "I am very new to the program and I have started networking and found this websi…"
click at [368, 159] on input "Partner Referral" at bounding box center [412, 158] width 332 height 29
type input "I have no partnered referrals."
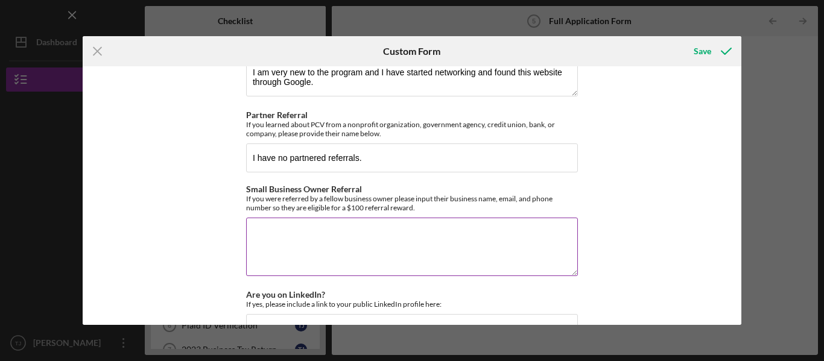
click at [441, 238] on textarea "Small Business Owner Referral" at bounding box center [412, 247] width 332 height 58
type textarea "I"
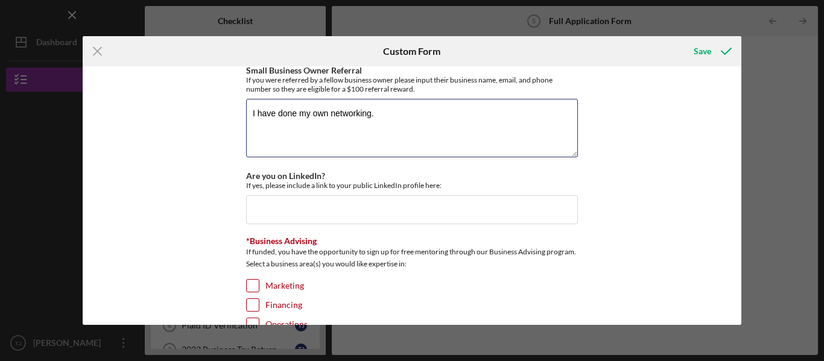
scroll to position [1670, 0]
type textarea "I have done my own networking."
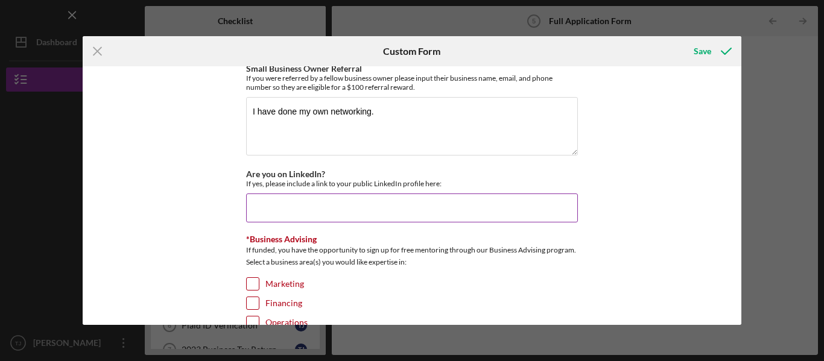
click at [361, 210] on input "Are you on LinkedIn?" at bounding box center [412, 208] width 332 height 29
type input "a"
paste input "yes, [URL][DOMAIN_NAME]"
click at [336, 212] on input "I am with Linkedin: yes, [URL][DOMAIN_NAME]" at bounding box center [412, 208] width 332 height 29
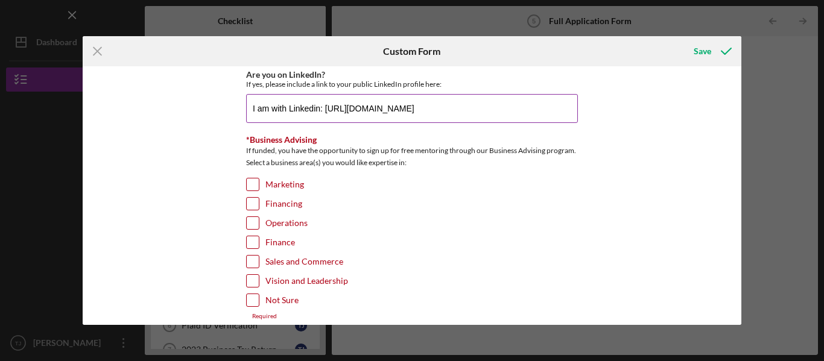
scroll to position [1782, 0]
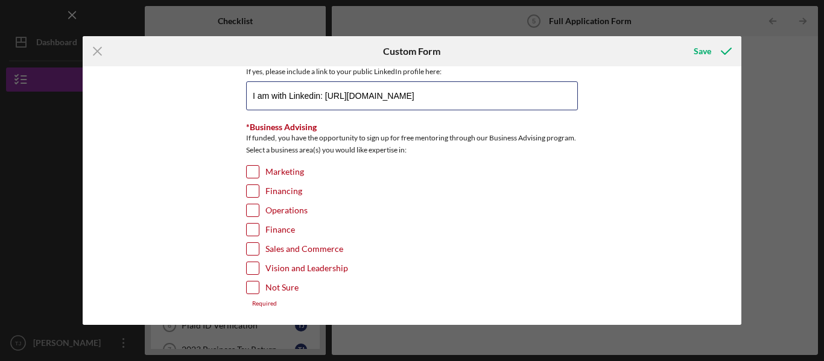
type input "I am with Linkedin: [URL][DOMAIN_NAME]"
click at [250, 174] on input "Marketing" at bounding box center [253, 172] width 12 height 12
checkbox input "true"
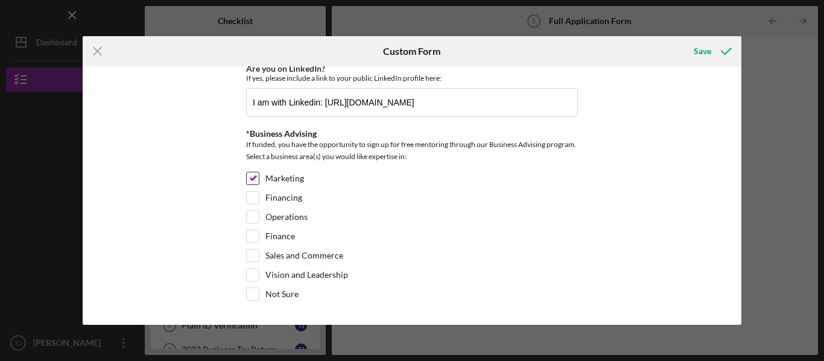
scroll to position [1775, 0]
click at [256, 195] on input "Financing" at bounding box center [253, 198] width 12 height 12
checkbox input "true"
click at [257, 212] on div at bounding box center [252, 216] width 13 height 13
click at [254, 220] on input "Operations" at bounding box center [253, 217] width 12 height 12
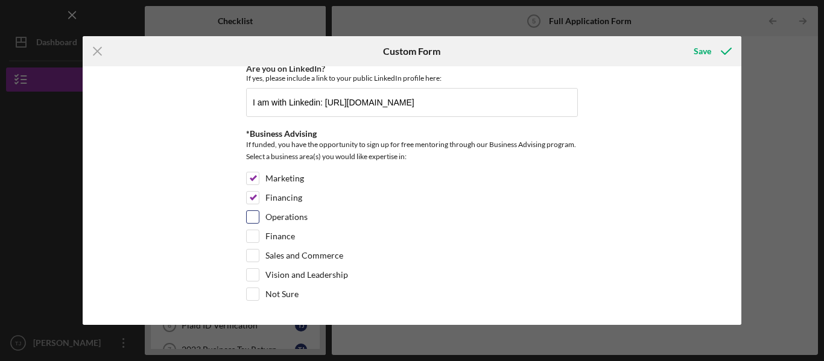
checkbox input "true"
click at [256, 233] on input "Finance" at bounding box center [253, 236] width 12 height 12
checkbox input "true"
click at [247, 253] on input "Sales and Commerce" at bounding box center [253, 256] width 12 height 12
checkbox input "true"
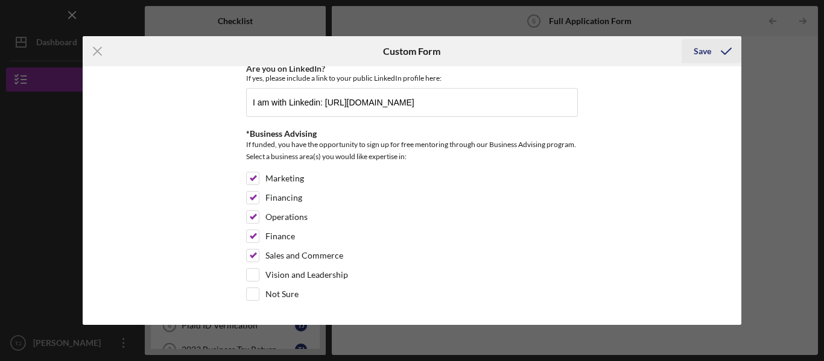
click at [693, 52] on button "Save" at bounding box center [711, 51] width 60 height 24
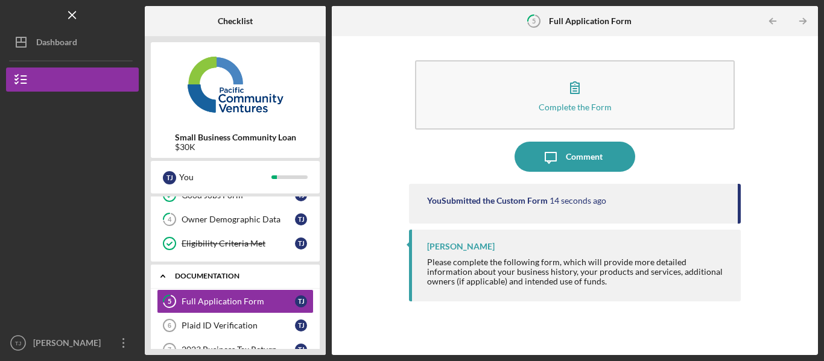
scroll to position [147, 0]
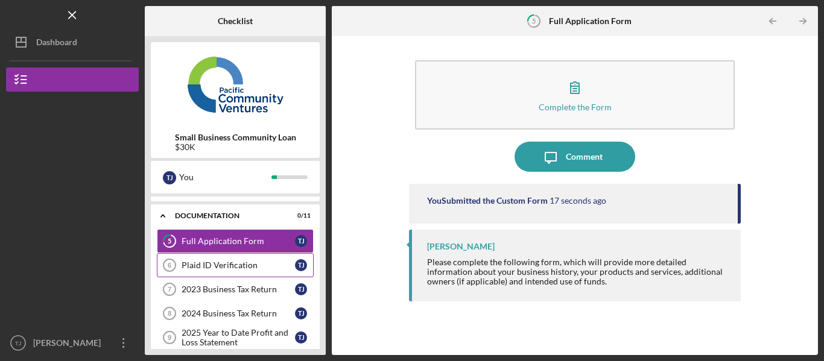
click at [241, 273] on link "Plaid ID Verification 6 Plaid ID Verification T J" at bounding box center [235, 265] width 157 height 24
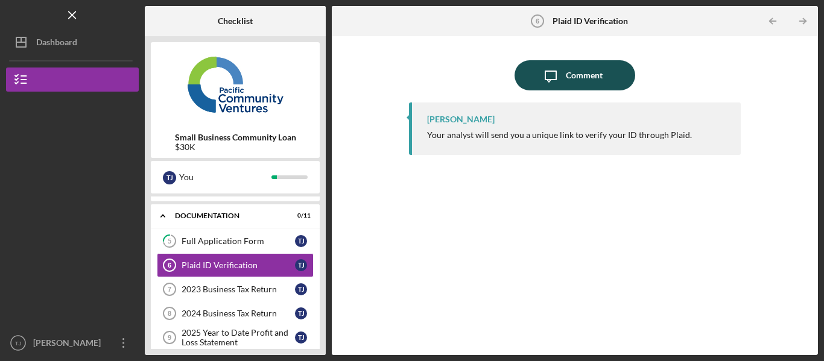
click at [564, 71] on icon "Icon/Message" at bounding box center [550, 75] width 30 height 30
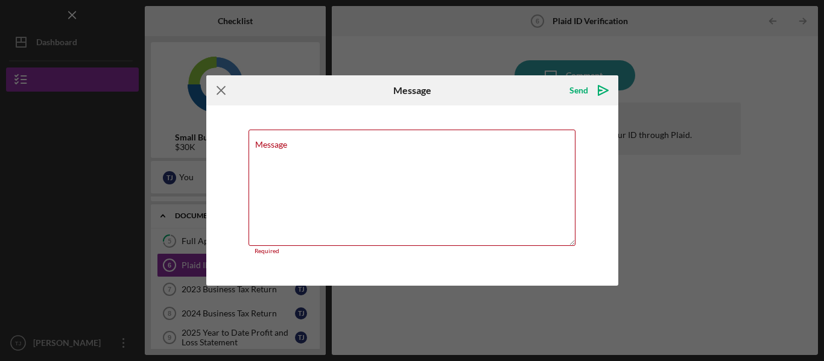
click at [216, 93] on icon "Icon/Menu Close" at bounding box center [221, 90] width 30 height 30
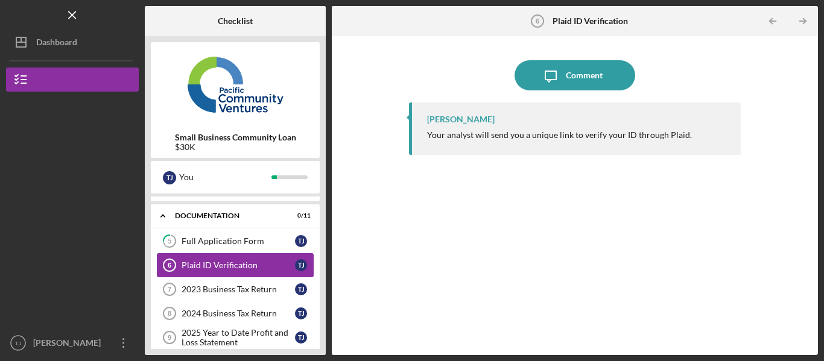
click at [238, 264] on div "Plaid ID Verification" at bounding box center [238, 266] width 113 height 10
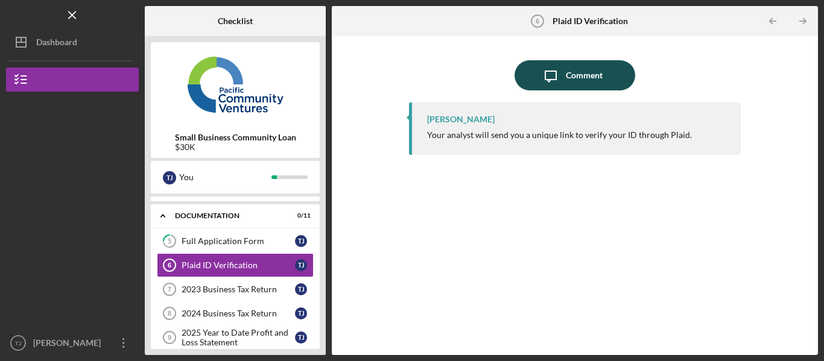
click at [577, 78] on div "Comment" at bounding box center [584, 75] width 37 height 30
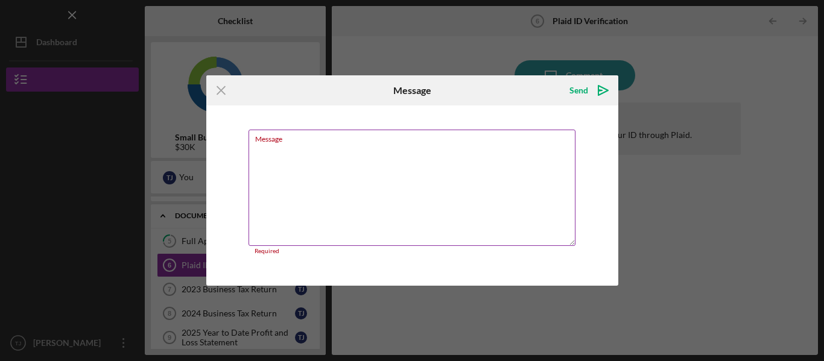
paste textarea "[URL][DOMAIN_NAME]"
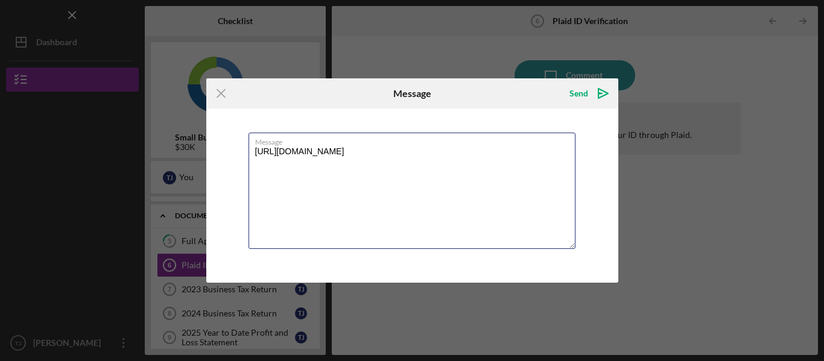
drag, startPoint x: 449, startPoint y: 163, endPoint x: 179, endPoint y: 122, distance: 272.7
click at [179, 122] on div "Icon/Menu Close Message Send Icon/icon-invite-send Message [URL][DOMAIN_NAME] C…" at bounding box center [412, 180] width 824 height 361
type textarea "O"
paste textarea "[URL][DOMAIN_NAME]"
type textarea "Plaid has been Varified. [URL][DOMAIN_NAME]"
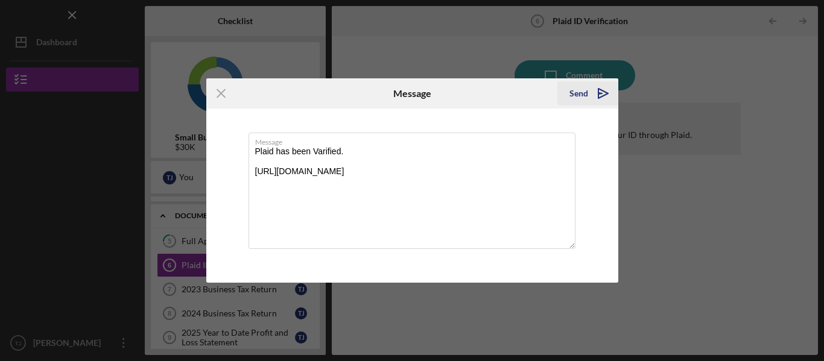
click at [598, 90] on polygon "submit" at bounding box center [603, 94] width 10 height 10
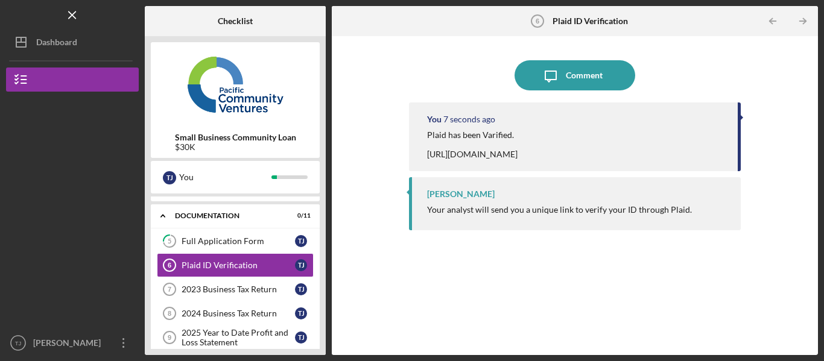
drag, startPoint x: 740, startPoint y: 169, endPoint x: 736, endPoint y: 212, distance: 42.4
click at [736, 212] on div "You 7 seconds ago Plaid has been Varified. [URL][DOMAIN_NAME] [PERSON_NAME] You…" at bounding box center [575, 220] width 332 height 235
click at [226, 280] on link "2023 Business Tax Return 7 2023 Business Tax Return T J" at bounding box center [235, 289] width 157 height 24
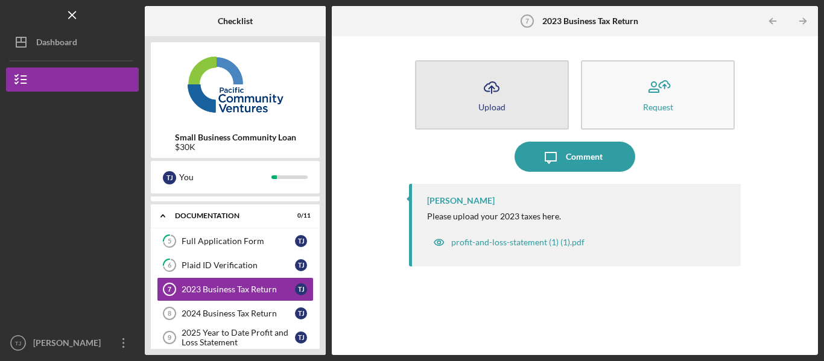
click at [513, 87] on button "Icon/Upload Upload" at bounding box center [492, 94] width 154 height 69
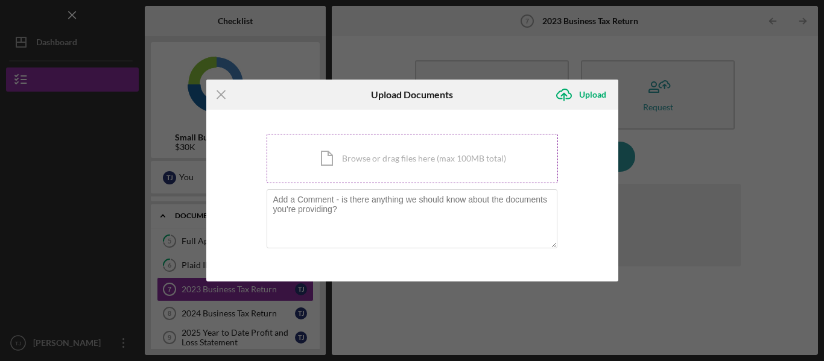
click at [397, 172] on div "Icon/Document Browse or drag files here (max 100MB total) Tap to choose files o…" at bounding box center [412, 158] width 291 height 49
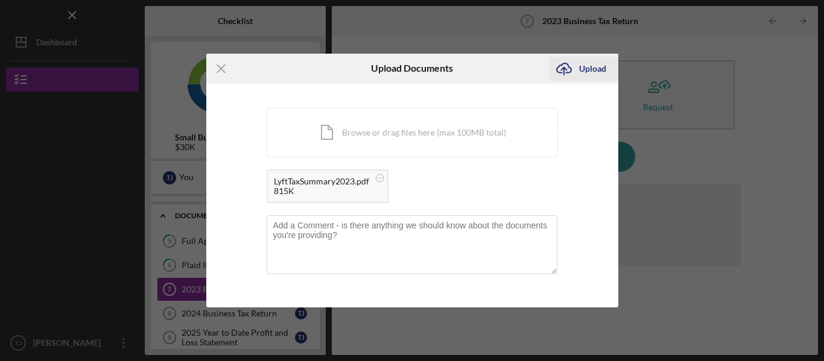
click at [598, 72] on div "Upload" at bounding box center [592, 69] width 27 height 24
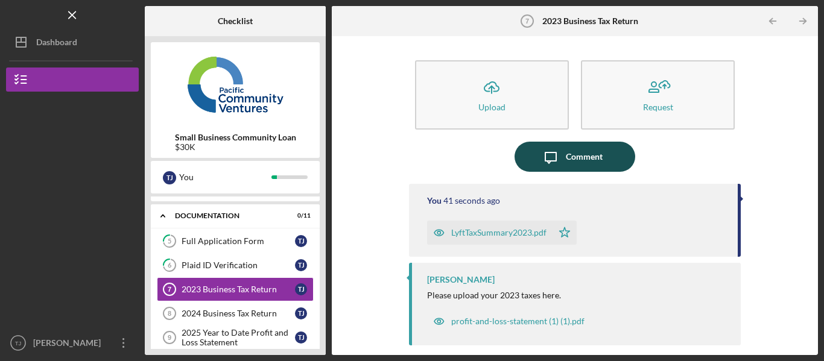
click at [583, 155] on div "Comment" at bounding box center [584, 157] width 37 height 30
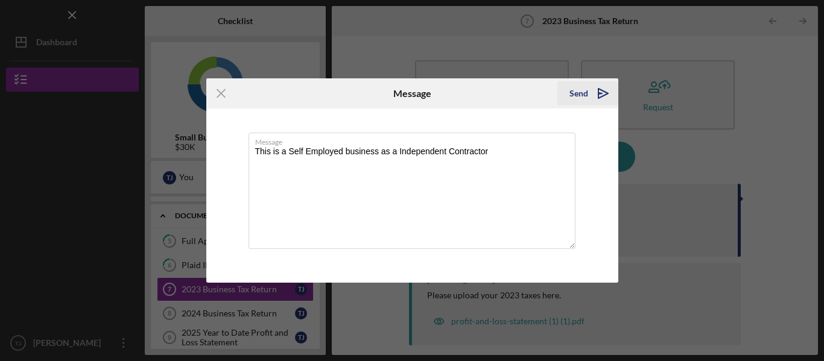
type textarea "This is a Self Employed business as a Independent Contractor"
click at [583, 93] on div "Send" at bounding box center [578, 93] width 19 height 24
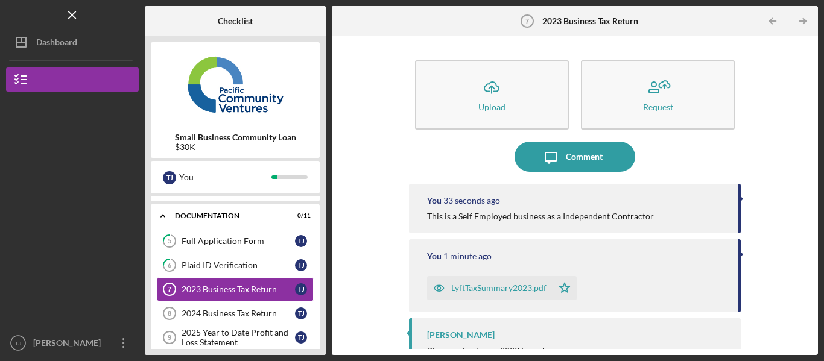
click at [326, 265] on div "Checklist Small Business Community Loan $30K T J You Icon/Expander Eligibility …" at bounding box center [481, 180] width 673 height 349
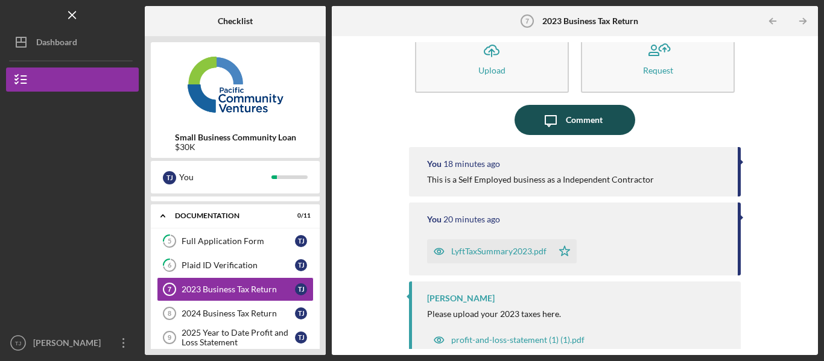
scroll to position [52, 0]
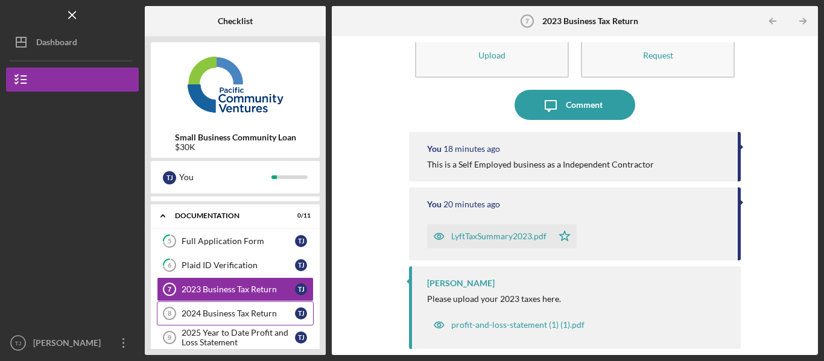
click at [256, 314] on div "2024 Business Tax Return" at bounding box center [238, 314] width 113 height 10
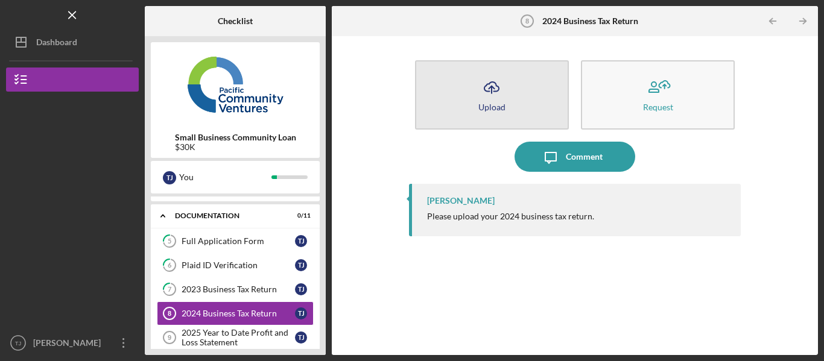
click at [472, 95] on button "Icon/Upload Upload" at bounding box center [492, 94] width 154 height 69
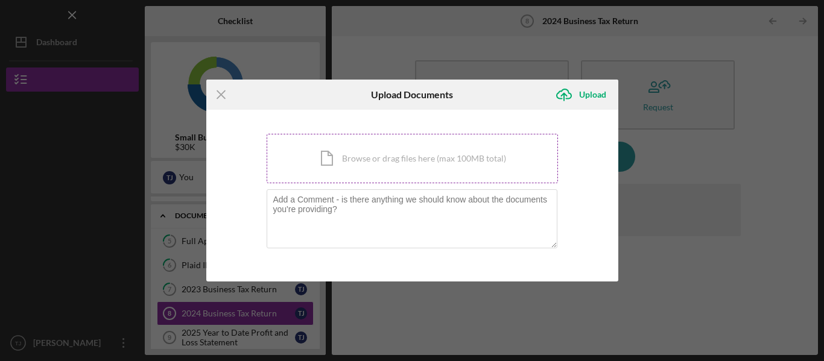
click at [386, 165] on div "Icon/Document Browse or drag files here (max 100MB total) Tap to choose files o…" at bounding box center [412, 158] width 291 height 49
click at [411, 211] on textarea at bounding box center [412, 218] width 291 height 59
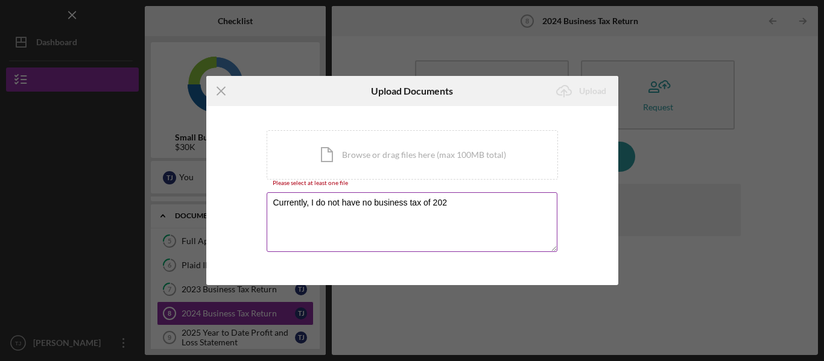
type textarea "Currently, I do not have no business tax of 2024"
drag, startPoint x: 477, startPoint y: 206, endPoint x: 211, endPoint y: 209, distance: 266.0
click at [211, 209] on div "You're uploading documents related to 2024 Business Tax Return . Icon/Document …" at bounding box center [412, 195] width 412 height 179
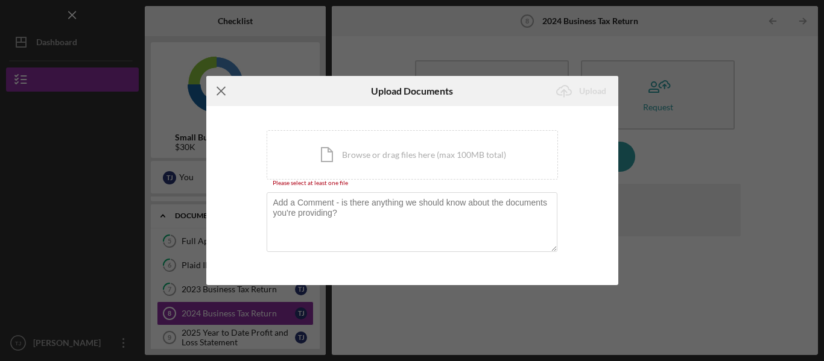
click at [224, 94] on line at bounding box center [221, 91] width 8 height 8
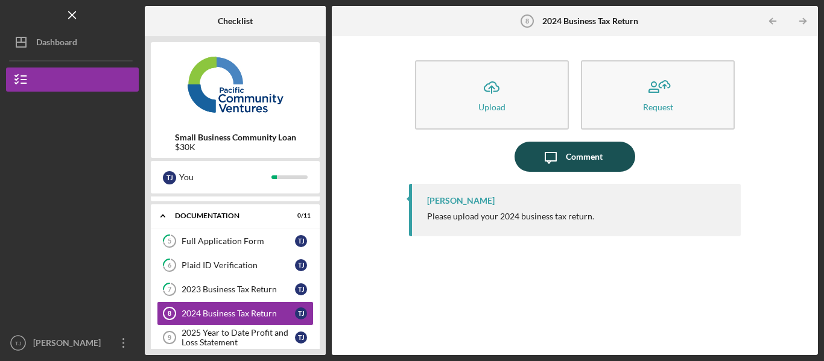
click at [596, 156] on div "Comment" at bounding box center [584, 157] width 37 height 30
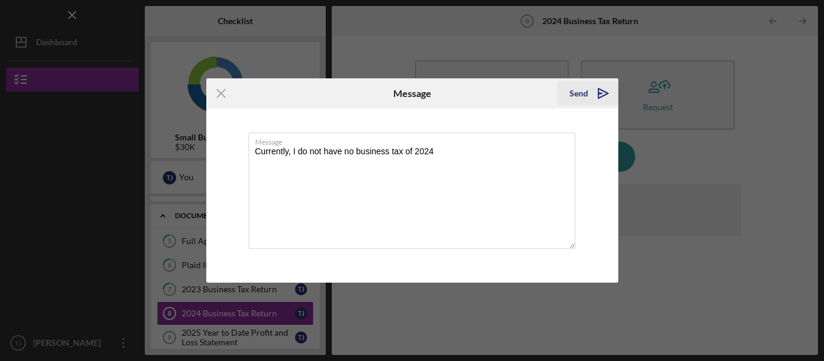
type textarea "Currently, I do not have no business tax of 2024"
click at [573, 96] on div "Send" at bounding box center [578, 93] width 19 height 24
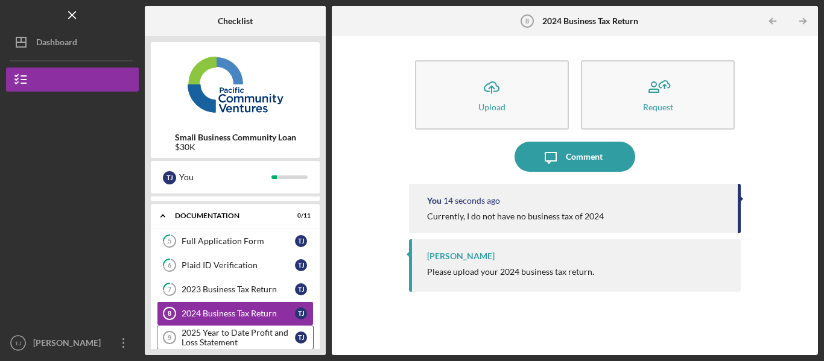
click at [249, 327] on link "2025 Year to Date Profit and Loss Statement 9 2025 Year to Date Profit and Loss…" at bounding box center [235, 338] width 157 height 24
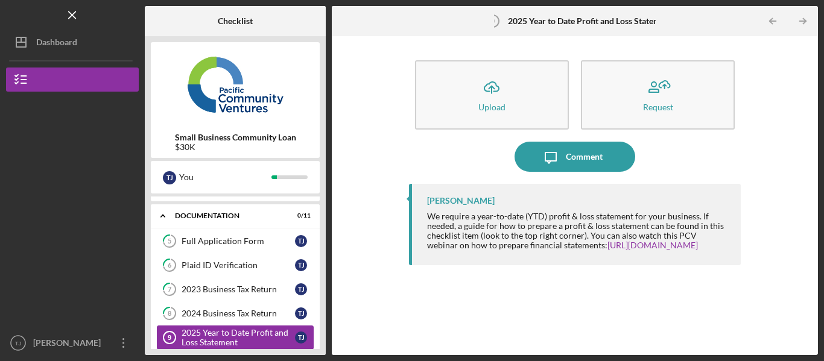
scroll to position [207, 0]
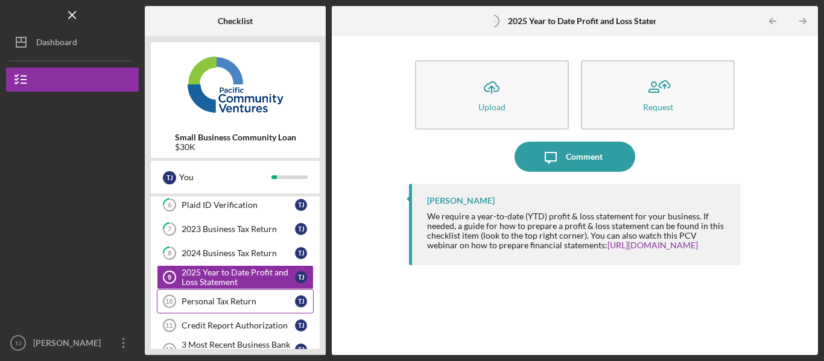
click at [230, 299] on div "Personal Tax Return" at bounding box center [238, 302] width 113 height 10
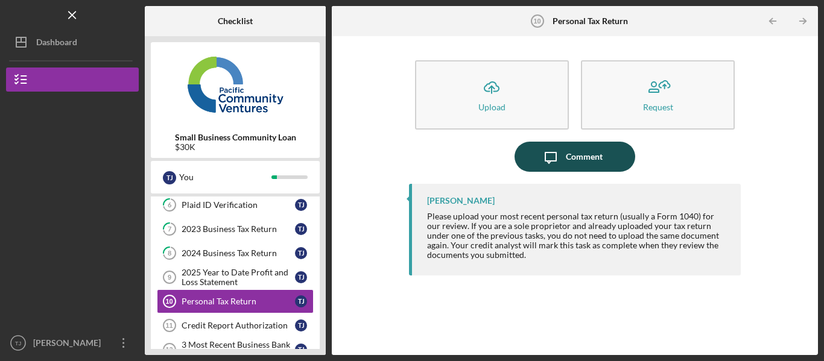
click at [579, 162] on div "Comment" at bounding box center [584, 157] width 37 height 30
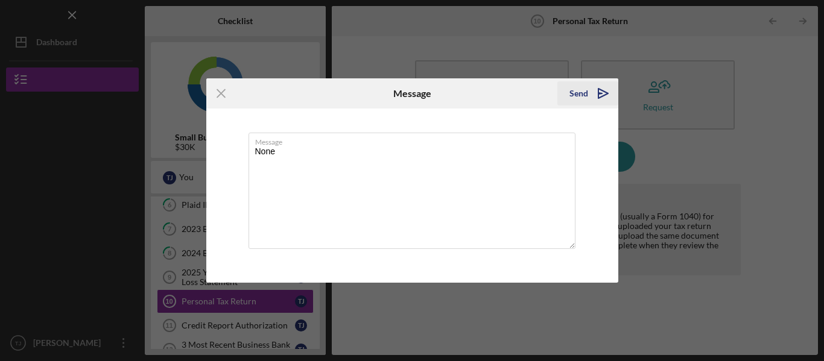
type textarea "None"
click at [580, 91] on div "Send" at bounding box center [578, 93] width 19 height 24
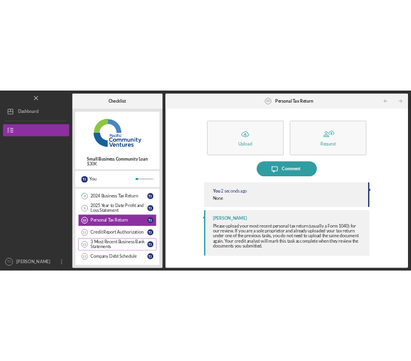
scroll to position [238, 0]
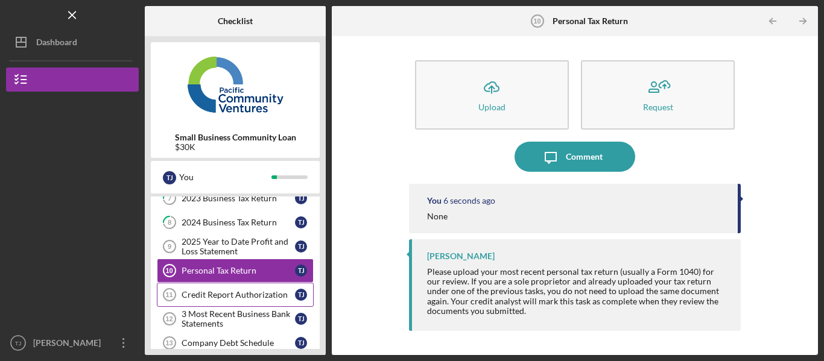
click at [221, 294] on div "Credit Report Authorization" at bounding box center [238, 295] width 113 height 10
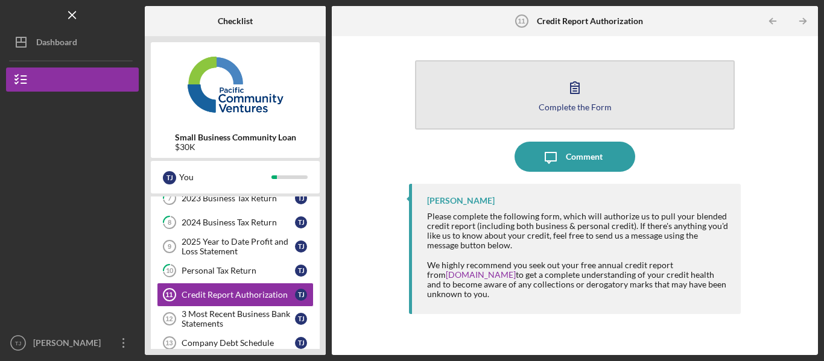
click at [573, 93] on icon "button" at bounding box center [574, 87] width 8 height 11
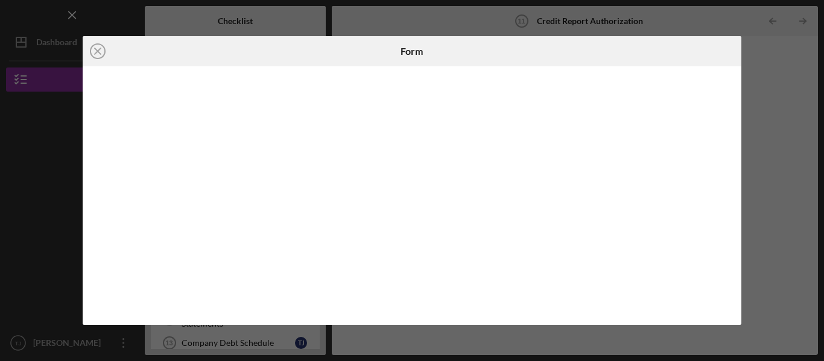
drag, startPoint x: 730, startPoint y: 125, endPoint x: 731, endPoint y: 136, distance: 10.4
click at [733, 142] on div at bounding box center [412, 195] width 659 height 259
click at [100, 53] on line at bounding box center [98, 51] width 6 height 6
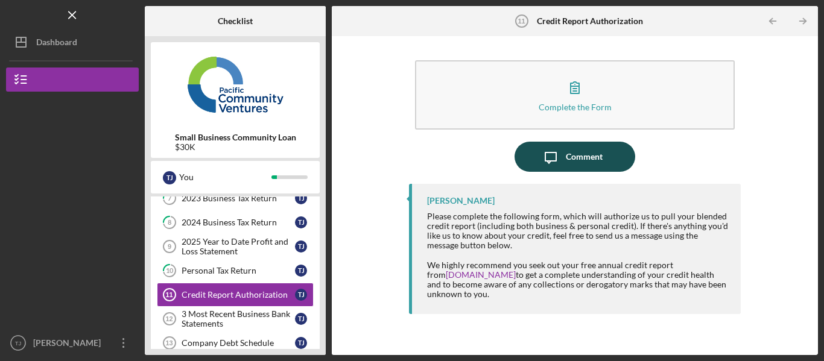
click at [554, 166] on icon "Icon/Message" at bounding box center [550, 157] width 30 height 30
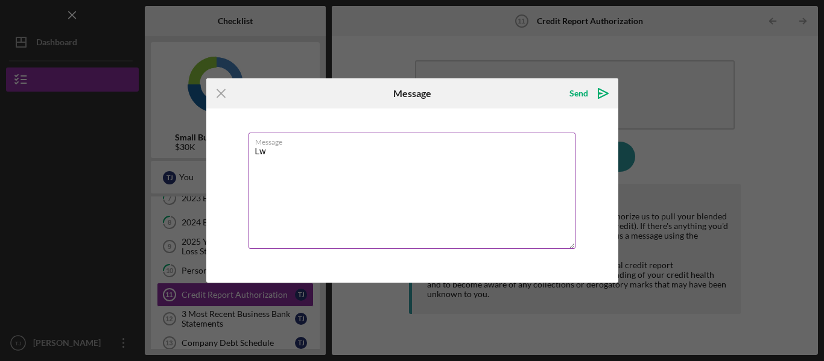
type textarea "L"
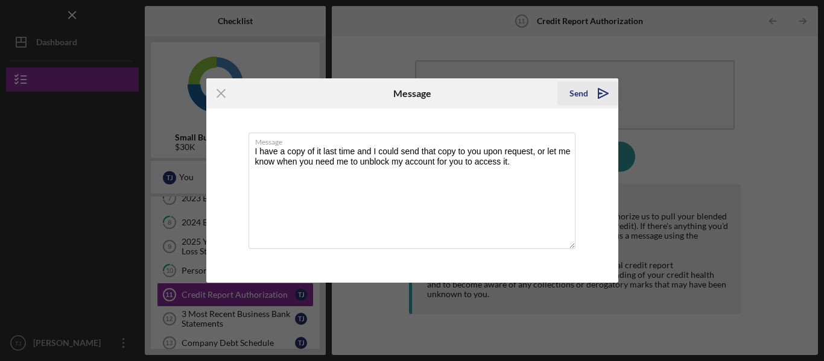
type textarea "I have a copy of it last time and I could send that copy to you upon request, o…"
click at [574, 93] on div "Send" at bounding box center [578, 93] width 19 height 24
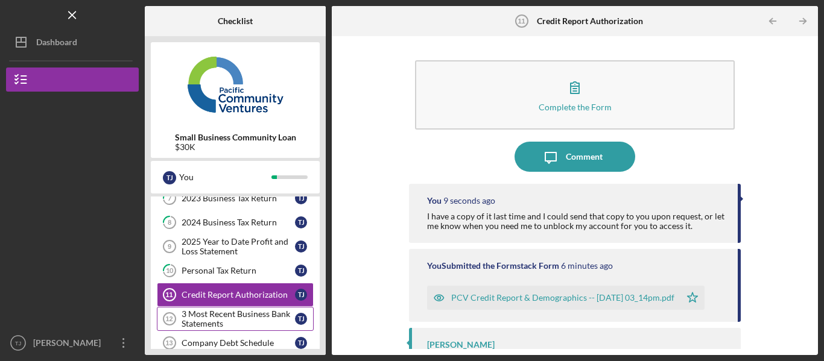
click at [218, 314] on div "3 Most Recent Business Bank Statements" at bounding box center [238, 318] width 113 height 19
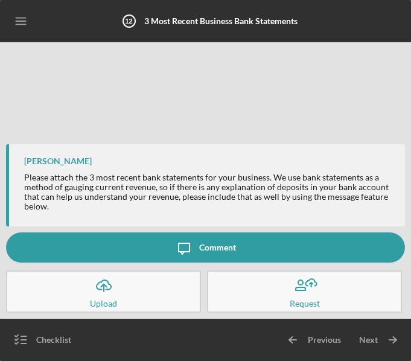
click at [107, 293] on icon "Icon/Upload" at bounding box center [104, 285] width 30 height 30
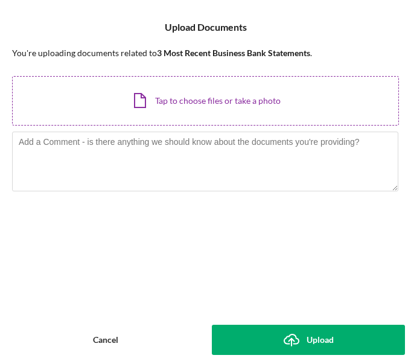
click at [154, 101] on div "Icon/Document Browse or drag files here (max 100MB total) Tap to choose files o…" at bounding box center [205, 100] width 387 height 49
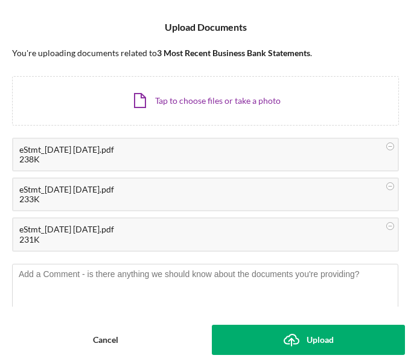
scroll to position [18, 0]
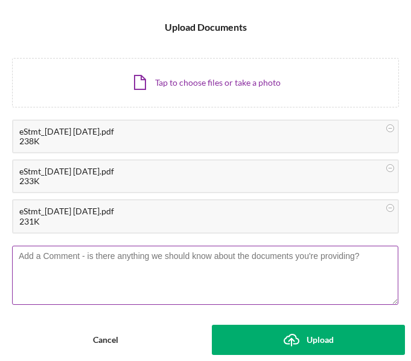
click at [199, 274] on textarea at bounding box center [205, 274] width 386 height 59
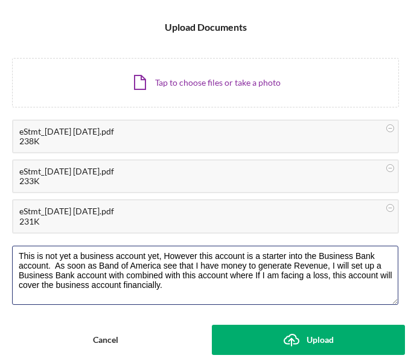
type textarea "This is not yet a business account yet, However this account is a starter into …"
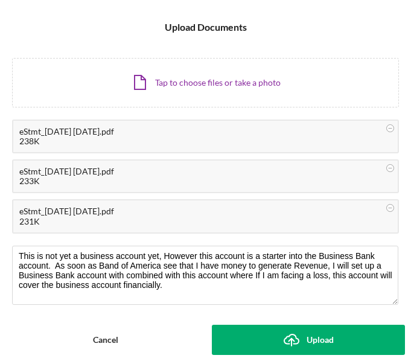
click at [309, 340] on div "Upload" at bounding box center [319, 339] width 27 height 30
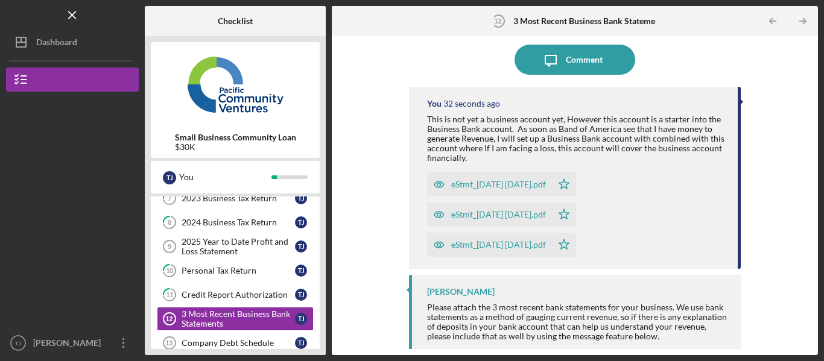
scroll to position [104, 0]
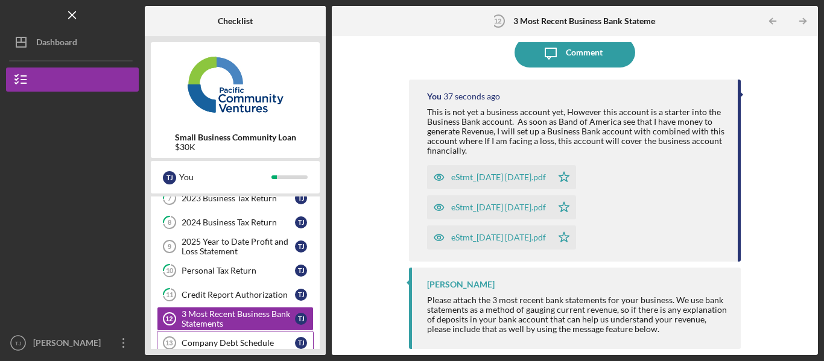
click at [253, 335] on link "Company Debt Schedule 13 Company Debt Schedule T J" at bounding box center [235, 343] width 157 height 24
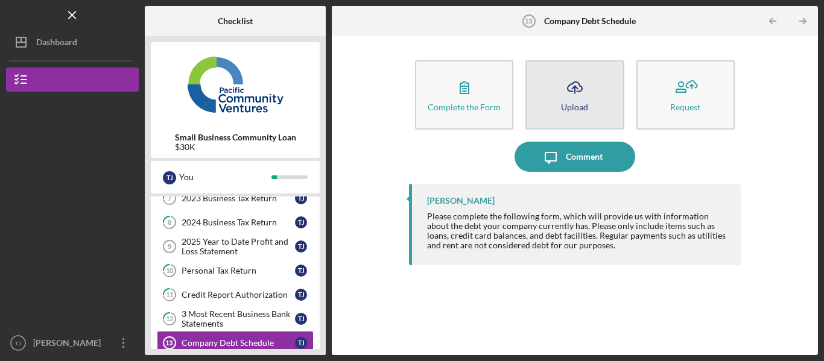
click at [570, 77] on icon "Icon/Upload" at bounding box center [575, 87] width 30 height 30
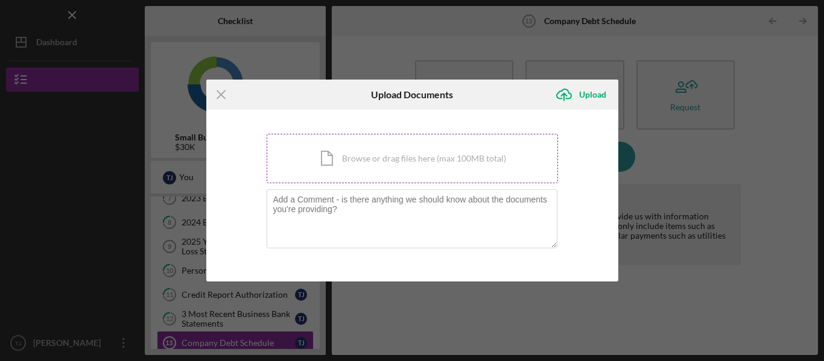
click at [333, 152] on div "Icon/Document Browse or drag files here (max 100MB total) Tap to choose files o…" at bounding box center [412, 158] width 291 height 49
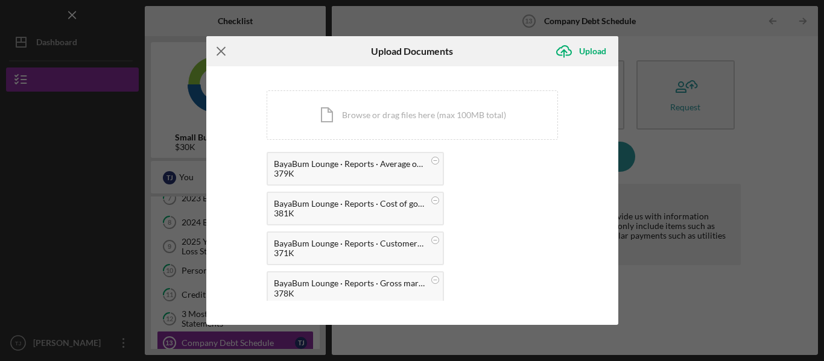
click at [224, 50] on icon "Icon/Menu Close" at bounding box center [221, 51] width 30 height 30
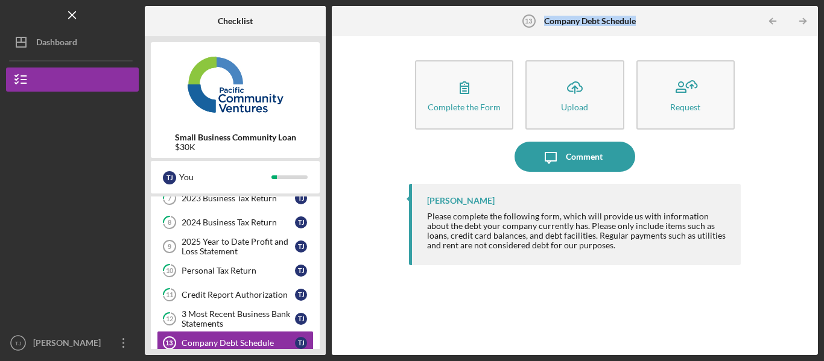
drag, startPoint x: 645, startPoint y: 21, endPoint x: 544, endPoint y: 17, distance: 100.8
click at [544, 17] on div "Company Debt Schedule 13 Company Debt Schedule" at bounding box center [575, 21] width 162 height 30
copy b "Company Debt Schedule"
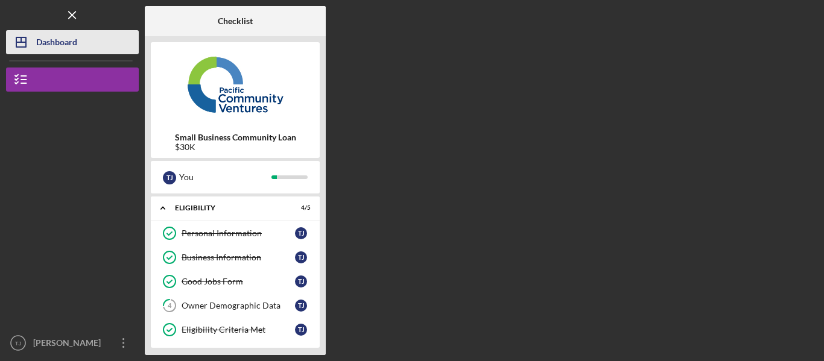
click at [73, 36] on div "Dashboard" at bounding box center [56, 43] width 41 height 27
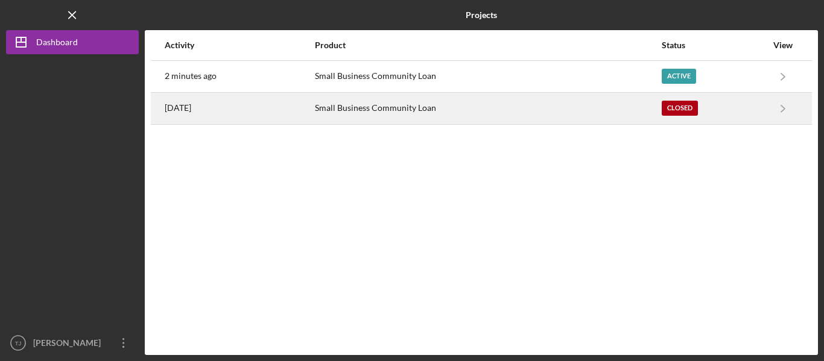
click at [365, 113] on div "Small Business Community Loan" at bounding box center [488, 108] width 346 height 30
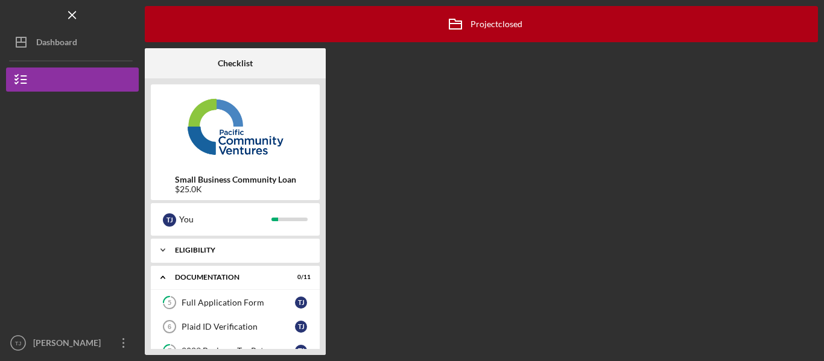
click at [163, 252] on icon "Icon/Expander" at bounding box center [163, 250] width 24 height 24
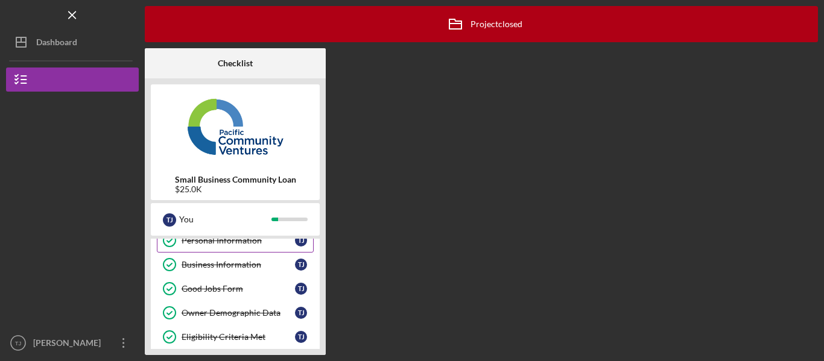
scroll to position [121, 0]
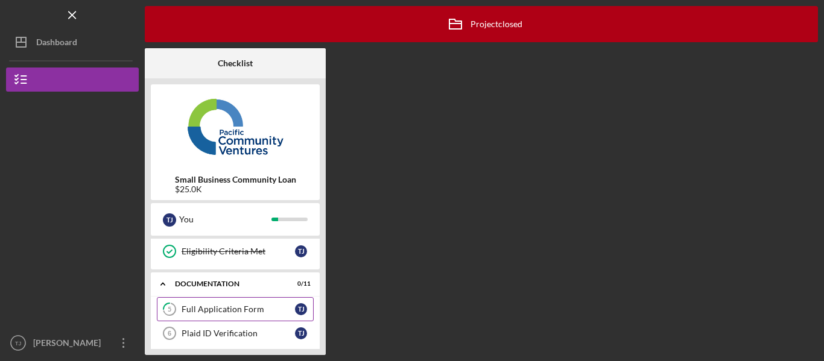
click at [238, 309] on div "Full Application Form" at bounding box center [238, 310] width 113 height 10
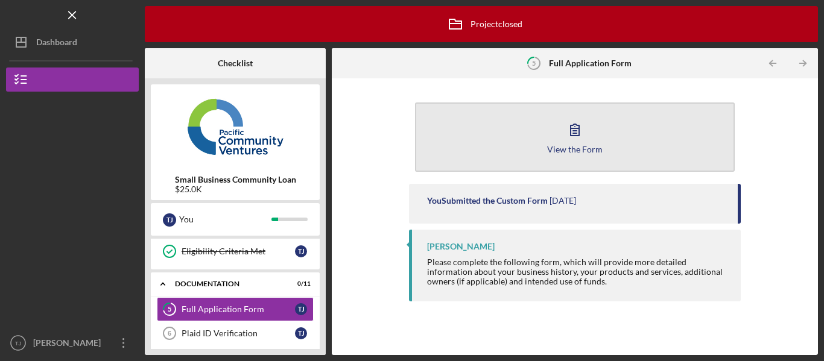
click at [564, 131] on icon "button" at bounding box center [575, 130] width 30 height 30
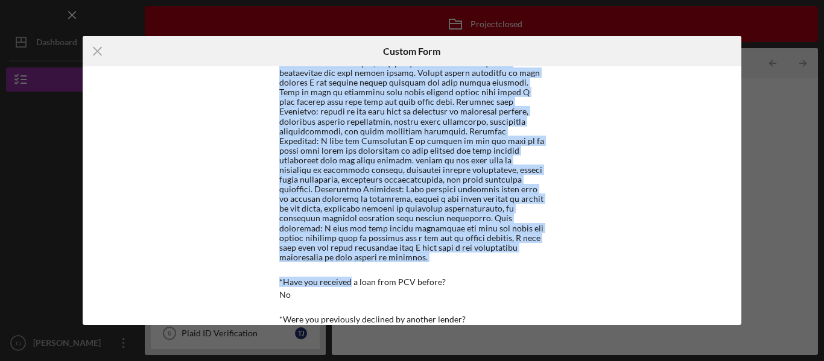
scroll to position [302, 0]
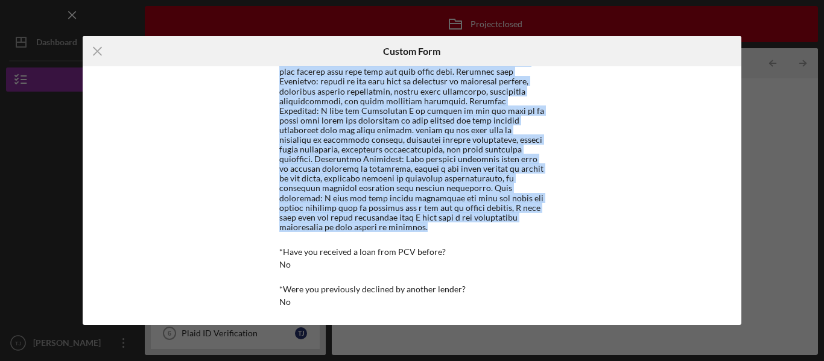
drag, startPoint x: 274, startPoint y: 101, endPoint x: 452, endPoint y: 213, distance: 209.5
click at [452, 213] on div "Form edits are no longer available because this project has been archived. Loan…" at bounding box center [412, 195] width 332 height 259
copy div "This $25,000 to $30,000 loan is not just funding — it's fuel for my business’s …"
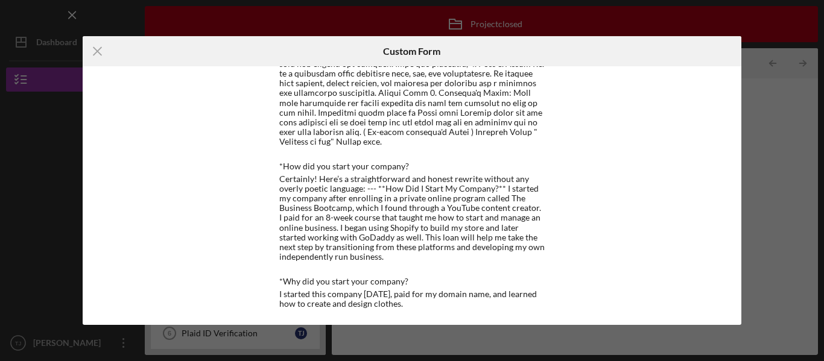
scroll to position [724, 0]
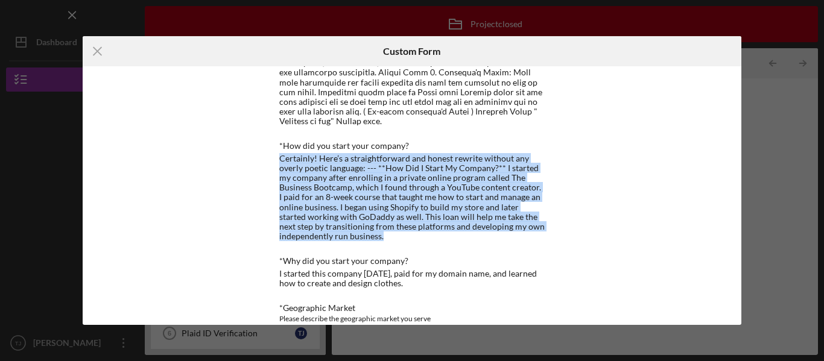
drag, startPoint x: 276, startPoint y: 146, endPoint x: 419, endPoint y: 226, distance: 163.1
click at [419, 226] on div "Form edits are no longer available because this project has been archived. Loan…" at bounding box center [412, 195] width 332 height 259
copy div "Certainly! Here’s a straightforward and honest rewrite without any overly poeti…"
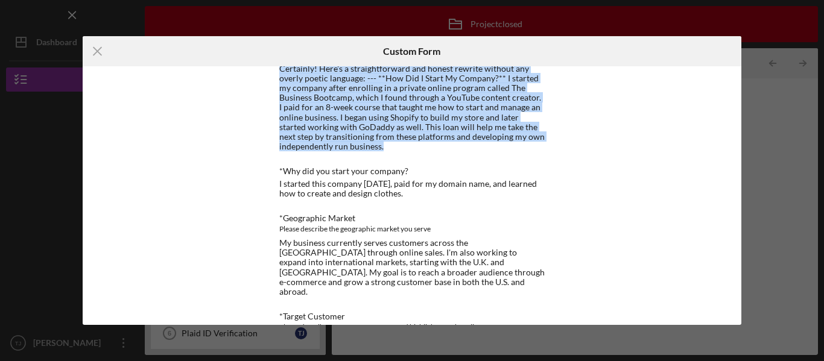
scroll to position [844, 0]
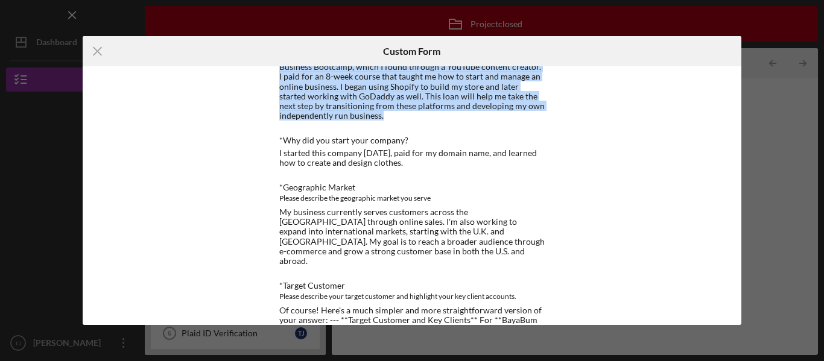
drag, startPoint x: 277, startPoint y: 143, endPoint x: 489, endPoint y: 153, distance: 211.9
click at [489, 153] on div "I started this company [DATE], paid for my domain name, and learned how to crea…" at bounding box center [411, 157] width 265 height 19
copy div "I started this company [DATE], paid for my domain name, and learned how to crea…"
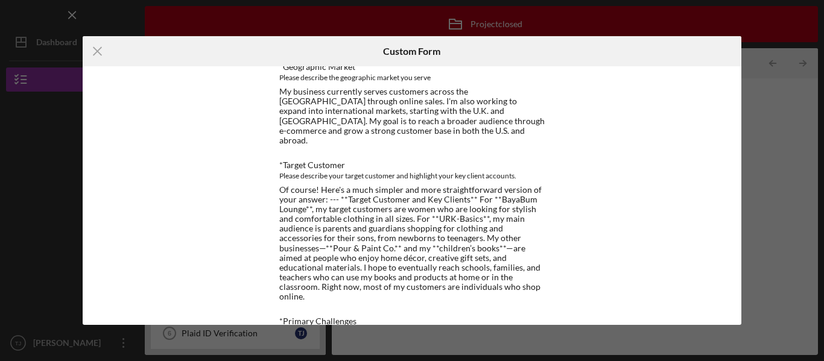
scroll to position [905, 0]
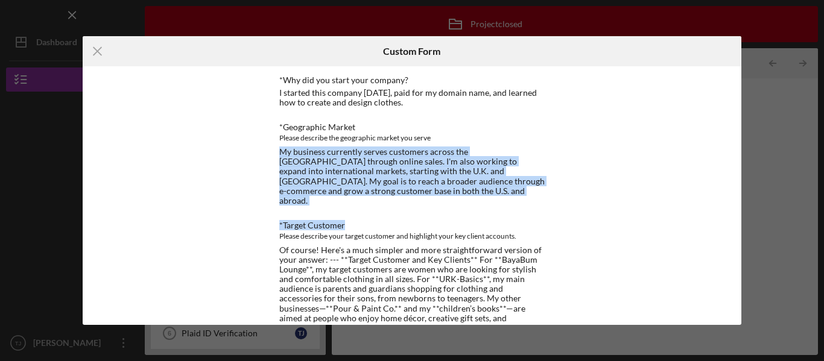
drag, startPoint x: 274, startPoint y: 136, endPoint x: 434, endPoint y: 194, distance: 170.5
click at [434, 194] on div "Form edits are no longer available because this project has been archived. Loan…" at bounding box center [412, 195] width 332 height 259
click at [434, 194] on div "Loan Request *Requested Loan Amount $30000 *Use of Proceeds Marketing, Purchase…" at bounding box center [411, 276] width 265 height 2108
drag, startPoint x: 279, startPoint y: 142, endPoint x: 399, endPoint y: 184, distance: 127.2
click at [399, 184] on div "My business currently serves customers across the [GEOGRAPHIC_DATA] through onl…" at bounding box center [411, 176] width 265 height 58
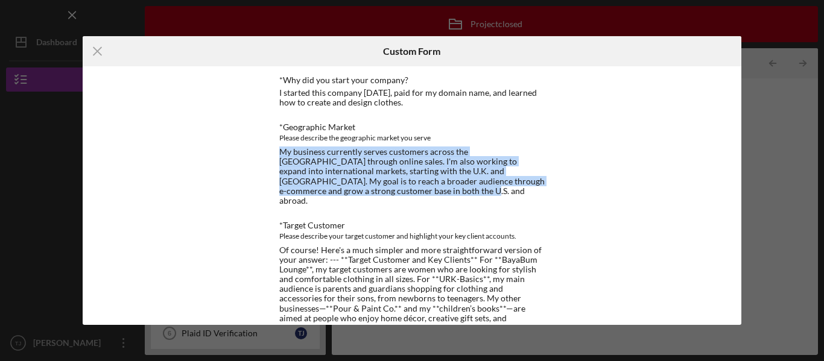
copy div "My business currently serves customers across the [GEOGRAPHIC_DATA] through onl…"
drag, startPoint x: 275, startPoint y: 81, endPoint x: 437, endPoint y: 93, distance: 162.1
click at [437, 93] on div "Form edits are no longer available because this project has been archived. Loan…" at bounding box center [412, 195] width 332 height 259
copy div "I started this company [DATE], paid for my domain name, and learned how to crea…"
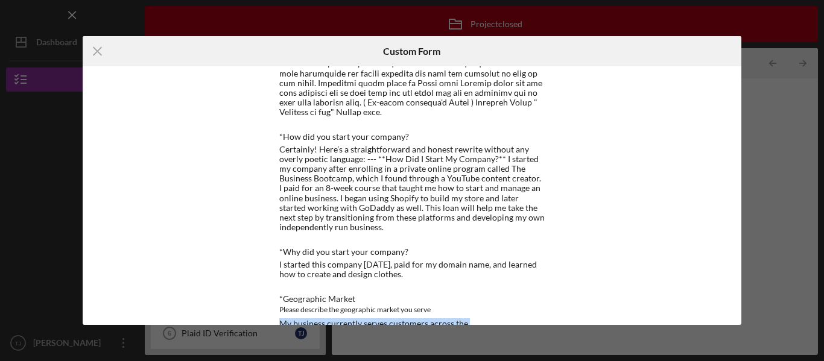
scroll to position [724, 0]
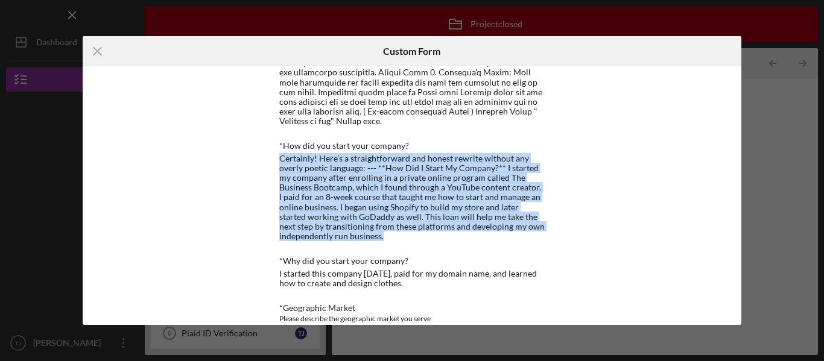
drag, startPoint x: 279, startPoint y: 146, endPoint x: 465, endPoint y: 230, distance: 204.6
click at [465, 230] on div "Certainly! Here’s a straightforward and honest rewrite without any overly poeti…" at bounding box center [411, 197] width 265 height 87
copy div "Certainly! Here’s a straightforward and honest rewrite without any overly poeti…"
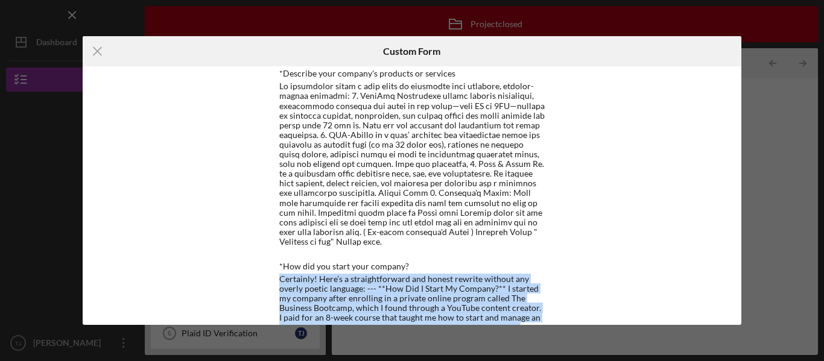
scroll to position [543, 0]
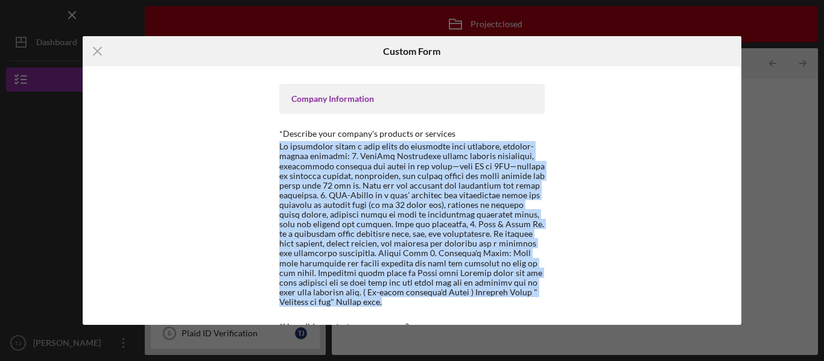
drag, startPoint x: 278, startPoint y: 136, endPoint x: 417, endPoint y: 291, distance: 207.9
click at [417, 291] on div at bounding box center [411, 224] width 265 height 165
copy div "My businesses serve a wide range of customers with creative, purpose-driven pro…"
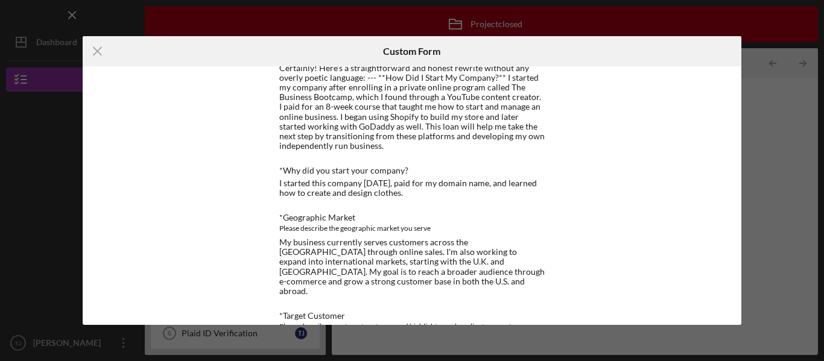
scroll to position [844, 0]
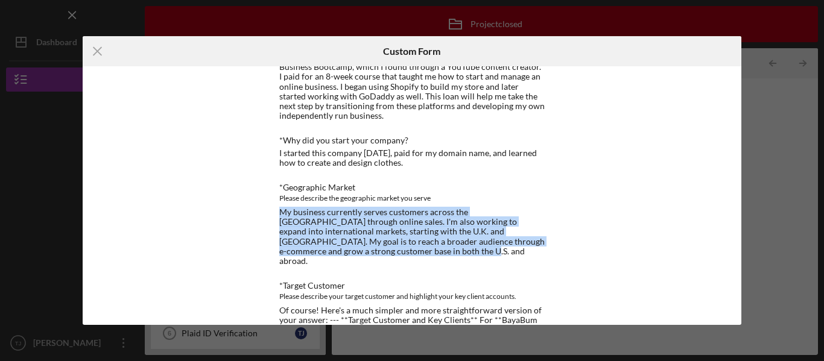
drag, startPoint x: 274, startPoint y: 199, endPoint x: 352, endPoint y: 242, distance: 88.3
click at [352, 242] on div "Form edits are no longer available because this project has been archived. Loan…" at bounding box center [412, 195] width 332 height 259
copy div "My business currently serves customers across the [GEOGRAPHIC_DATA] through onl…"
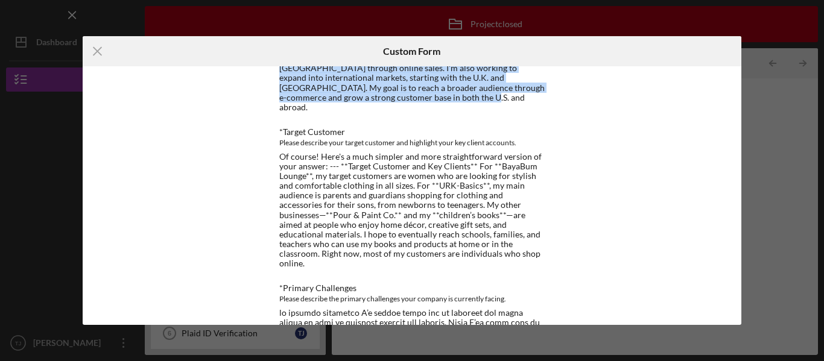
scroll to position [1025, 0]
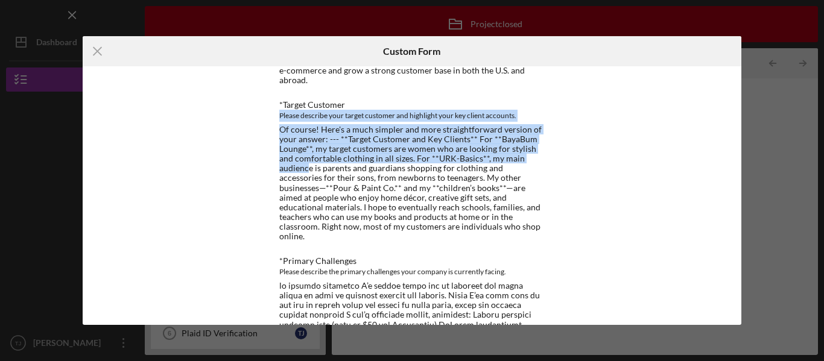
drag, startPoint x: 282, startPoint y: 105, endPoint x: 308, endPoint y: 150, distance: 51.9
click at [308, 150] on div "Form edits are no longer available because this project has been archived. Loan…" at bounding box center [412, 195] width 332 height 259
click at [305, 142] on div "Of course! Here's a much simpler and more straightforward version of your answe…" at bounding box center [411, 183] width 265 height 116
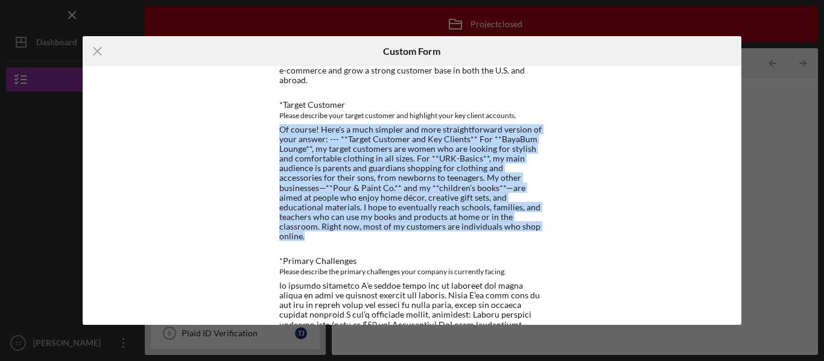
drag, startPoint x: 280, startPoint y: 106, endPoint x: 443, endPoint y: 206, distance: 190.3
click at [443, 206] on div "Of course! Here's a much simpler and more straightforward version of your answe…" at bounding box center [411, 183] width 265 height 116
copy div "Of course! Here's a much simpler and more straightforward version of your answe…"
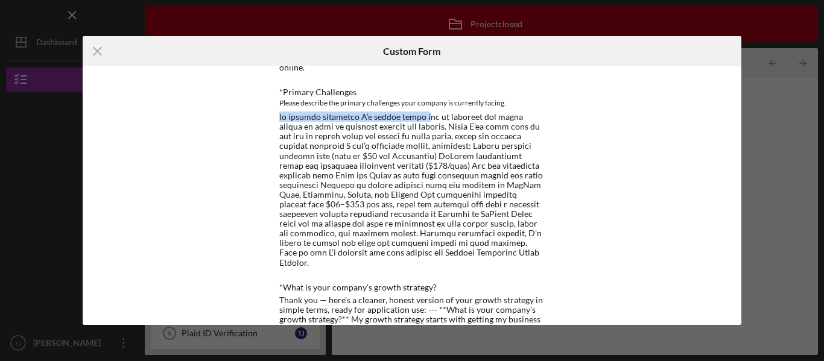
scroll to position [1192, 0]
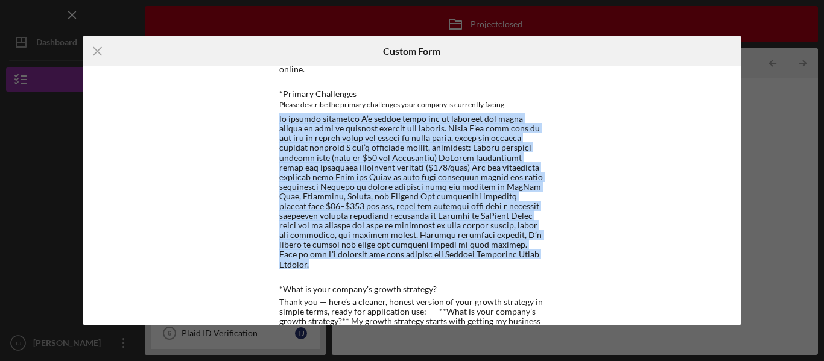
drag, startPoint x: 278, startPoint y: 192, endPoint x: 493, endPoint y: 226, distance: 217.2
click at [493, 226] on div at bounding box center [411, 192] width 265 height 156
copy div "he biggest challenge I’m facing right now is covering the costs needed to keep …"
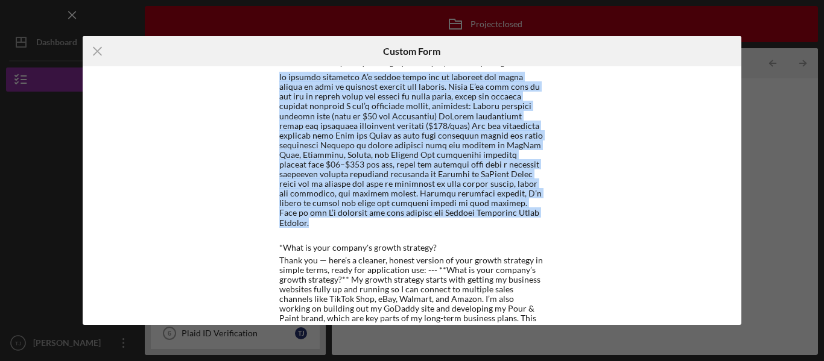
scroll to position [1313, 0]
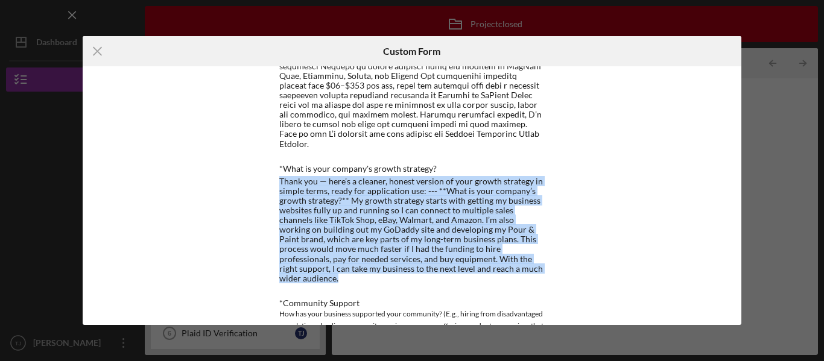
drag, startPoint x: 276, startPoint y: 142, endPoint x: 508, endPoint y: 233, distance: 249.4
click at [508, 233] on div "Form edits are no longer available because this project has been archived. Loan…" at bounding box center [412, 195] width 332 height 259
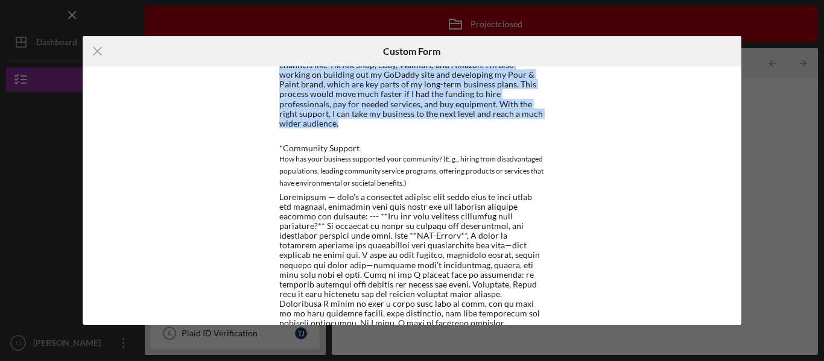
scroll to position [1494, 0]
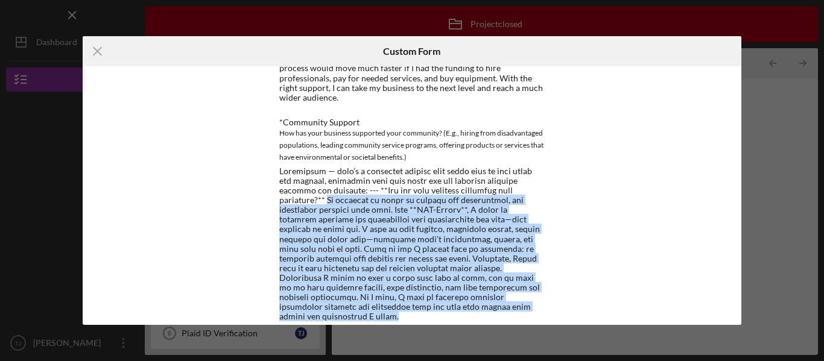
drag, startPoint x: 277, startPoint y: 153, endPoint x: 457, endPoint y: 262, distance: 210.3
click at [457, 262] on div at bounding box center [411, 244] width 265 height 156
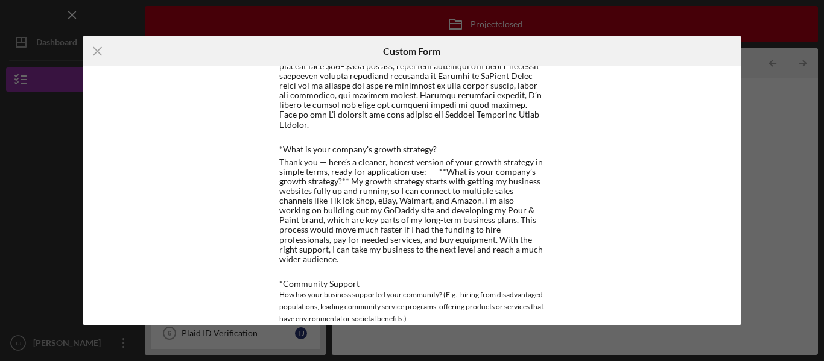
scroll to position [1313, 0]
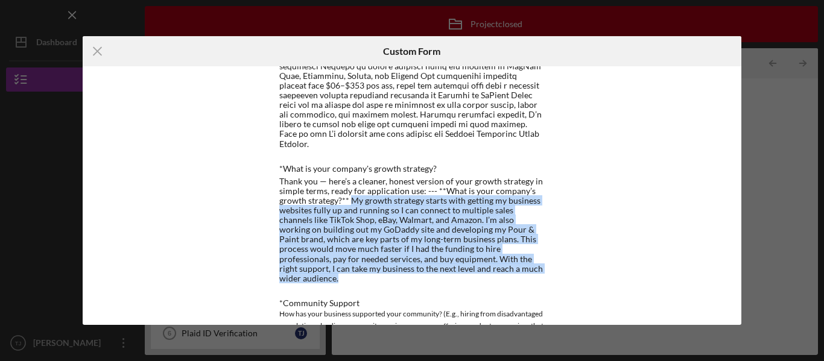
drag, startPoint x: 348, startPoint y: 165, endPoint x: 507, endPoint y: 231, distance: 172.2
click at [507, 231] on div "Thank you — here’s a cleaner, honest version of your growth strategy in simple …" at bounding box center [411, 230] width 265 height 107
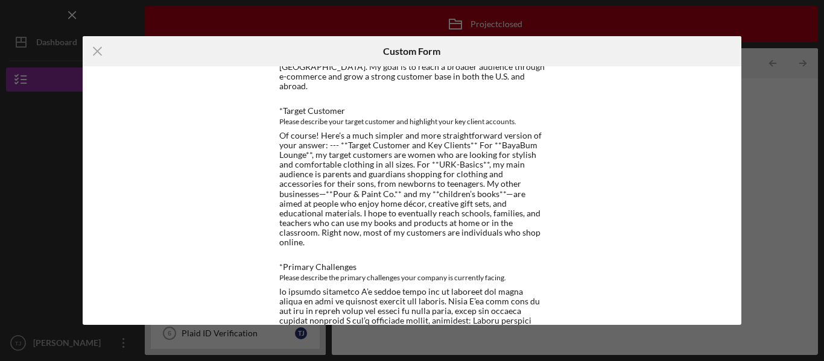
scroll to position [1011, 0]
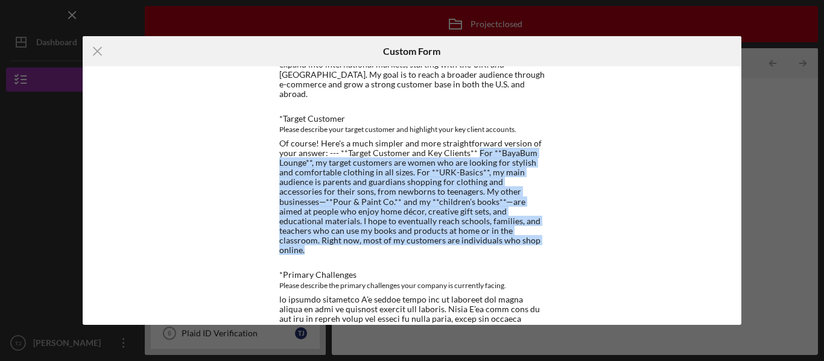
drag, startPoint x: 474, startPoint y: 133, endPoint x: 463, endPoint y: 217, distance: 85.1
click at [463, 217] on div "Of course! Here's a much simpler and more straightforward version of your answe…" at bounding box center [411, 197] width 265 height 116
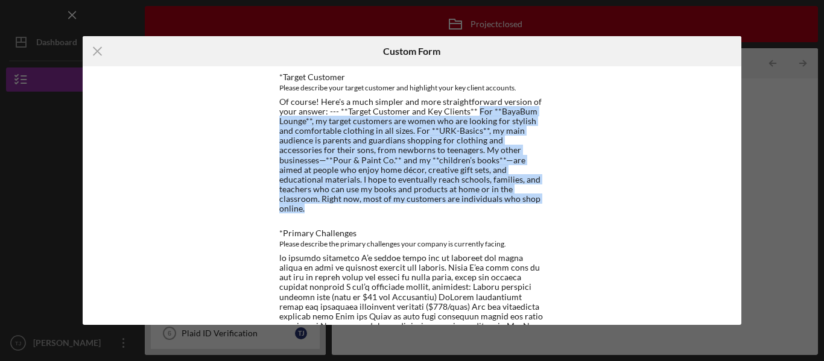
scroll to position [1072, 0]
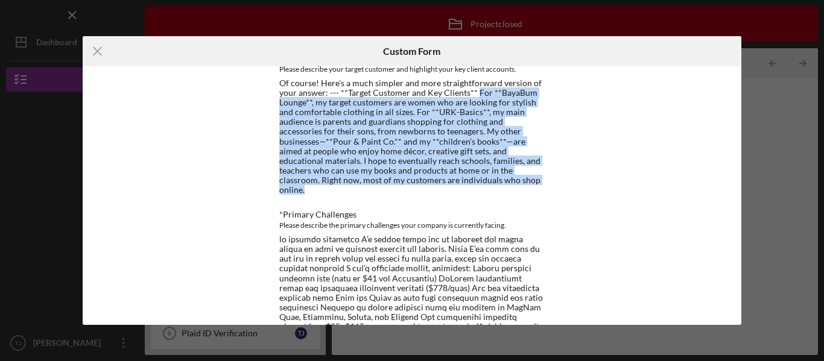
click at [450, 99] on div "Of course! Here's a much simpler and more straightforward version of your answe…" at bounding box center [411, 136] width 265 height 116
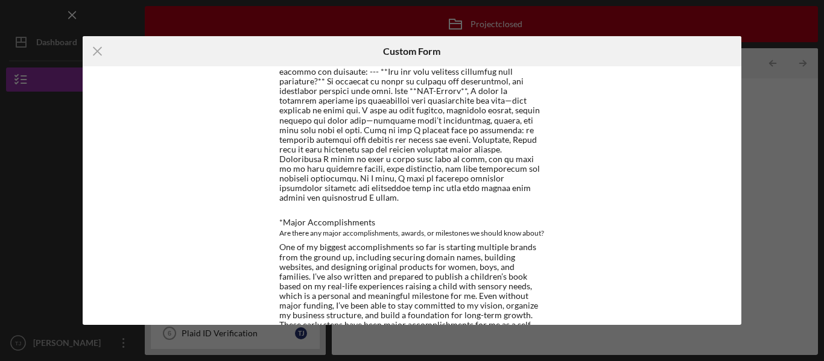
scroll to position [1614, 0]
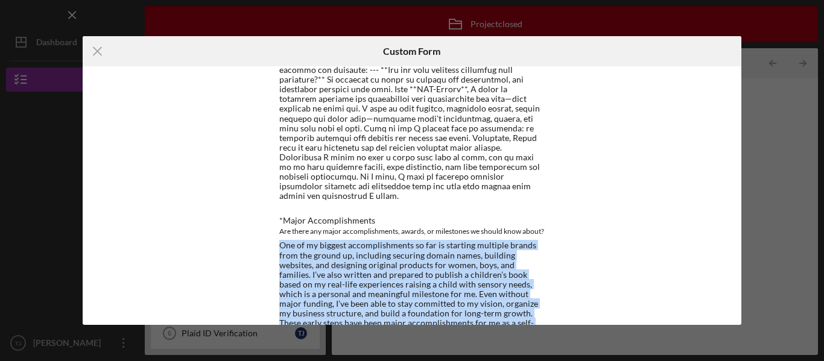
drag, startPoint x: 279, startPoint y: 186, endPoint x: 504, endPoint y: 264, distance: 237.4
click at [504, 264] on div "One of my biggest accomplishments so far is starting multiple brands from the g…" at bounding box center [411, 289] width 265 height 97
copy div "One of my biggest accomplishments so far is starting multiple brands from the g…"
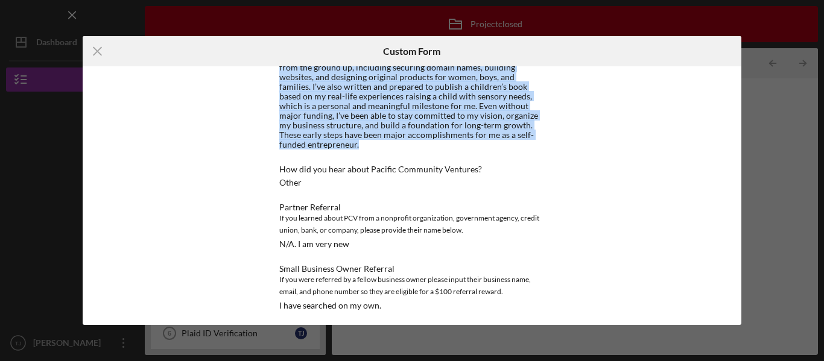
scroll to position [1859, 0]
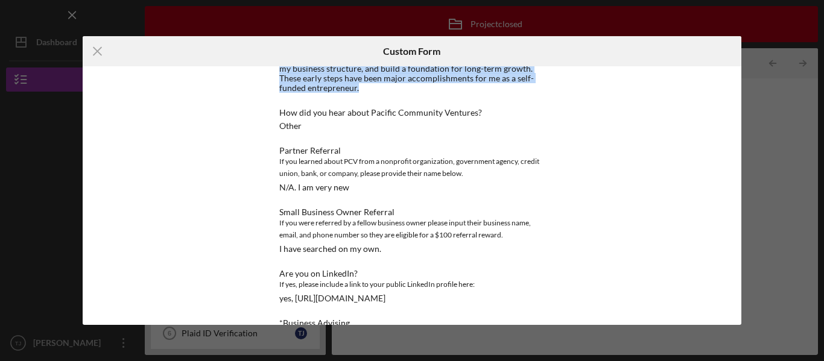
drag, startPoint x: 476, startPoint y: 225, endPoint x: 278, endPoint y: 231, distance: 197.9
click at [279, 269] on div "Are you on LinkedIn? If yes, please include a link to your public LinkedIn prof…" at bounding box center [411, 286] width 265 height 34
copy div "yes, https://linkedin.com/in/tanjon-zou-a662946b"
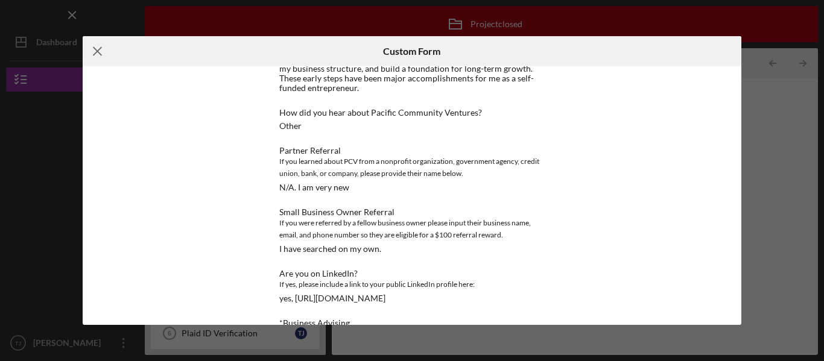
click at [101, 46] on icon "Icon/Menu Close" at bounding box center [98, 51] width 30 height 30
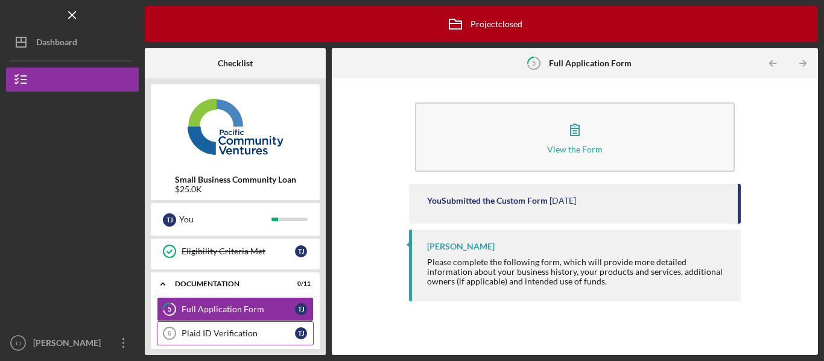
click at [238, 327] on link "Plaid ID Verification 6 Plaid ID Verification T J" at bounding box center [235, 333] width 157 height 24
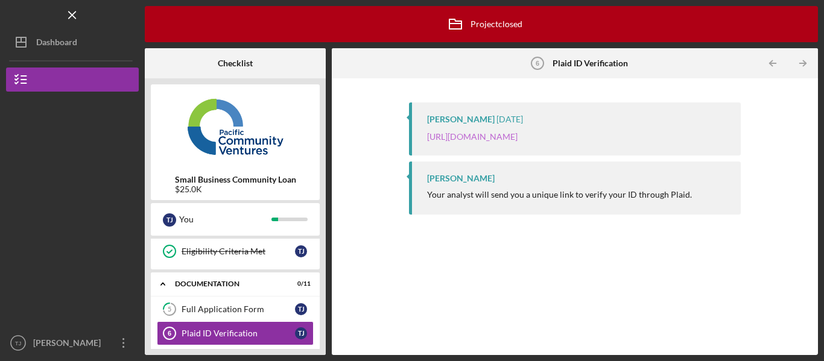
drag, startPoint x: 575, startPoint y: 158, endPoint x: 544, endPoint y: 147, distance: 33.4
click at [544, 147] on div "Yash Abichandani 1 month ago https://verify.plaid.com/verify/idv_6NiX8VhiscHNa1…" at bounding box center [575, 129] width 332 height 53
click at [517, 144] on p "[URL][DOMAIN_NAME]" at bounding box center [472, 136] width 90 height 13
drag, startPoint x: 431, startPoint y: 130, endPoint x: 613, endPoint y: 153, distance: 183.6
click at [613, 153] on div "Yash Abichandani 1 month ago https://verify.plaid.com/verify/idv_6NiX8VhiscHNa1…" at bounding box center [575, 129] width 332 height 53
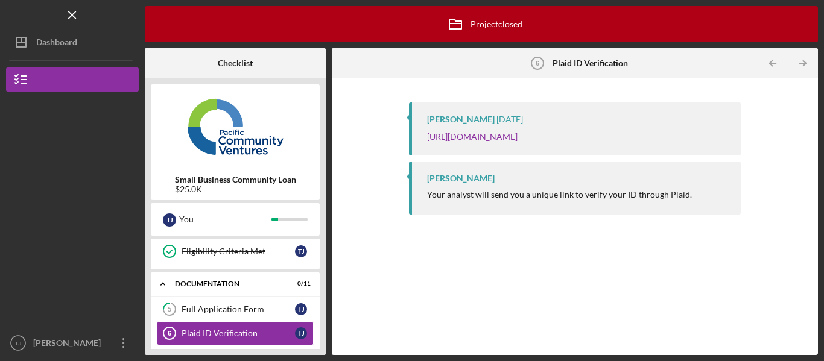
click at [418, 134] on div "Yash Abichandani 1 month ago https://verify.plaid.com/verify/idv_6NiX8VhiscHNa1…" at bounding box center [575, 129] width 332 height 53
drag, startPoint x: 425, startPoint y: 133, endPoint x: 592, endPoint y: 147, distance: 168.3
click at [592, 147] on div "Yash Abichandani 1 month ago https://verify.plaid.com/verify/idv_6NiX8VhiscHNa1…" at bounding box center [575, 129] width 332 height 53
copy link "[URL][DOMAIN_NAME]"
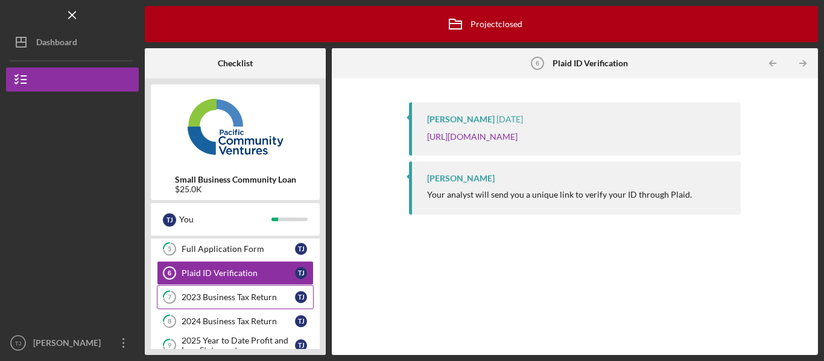
click at [242, 303] on link "7 2023 Business Tax Return T J" at bounding box center [235, 297] width 157 height 24
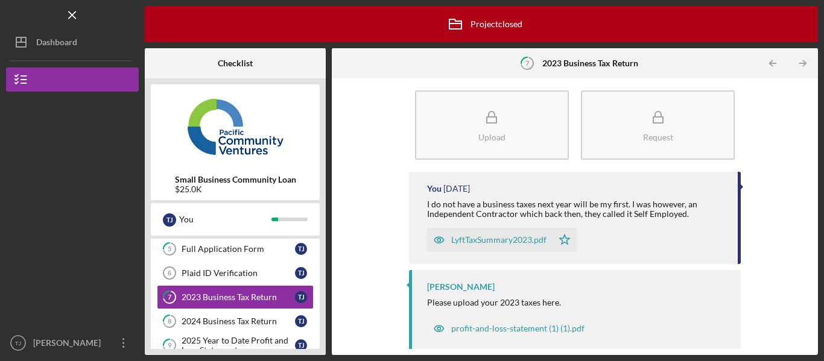
scroll to position [16, 0]
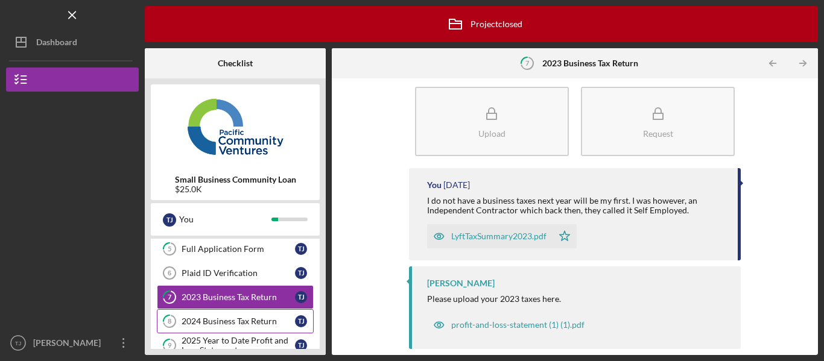
click at [237, 319] on div "2024 Business Tax Return" at bounding box center [238, 322] width 113 height 10
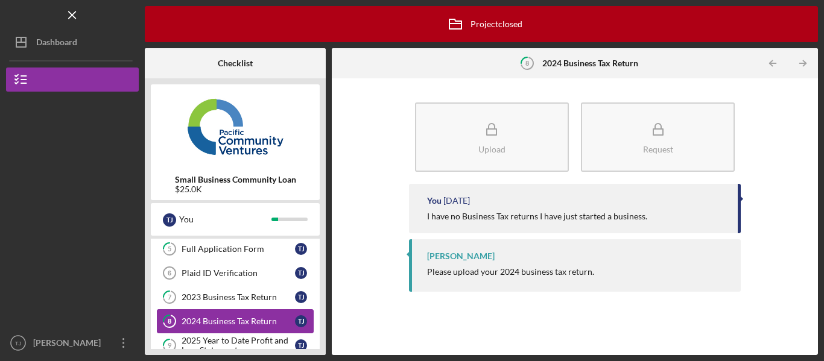
scroll to position [241, 0]
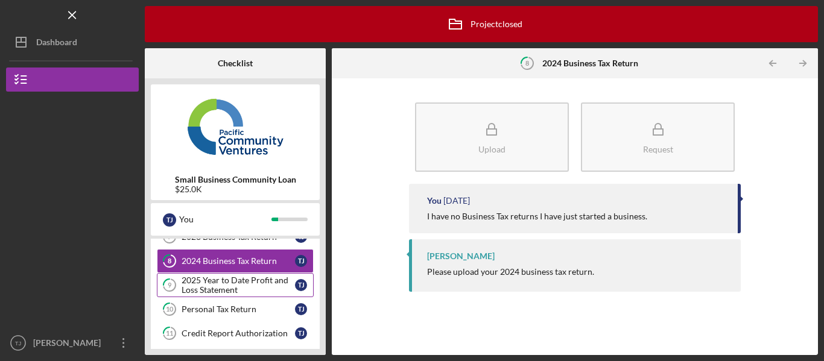
click at [226, 286] on div "2025 Year to Date Profit and Loss Statement" at bounding box center [238, 285] width 113 height 19
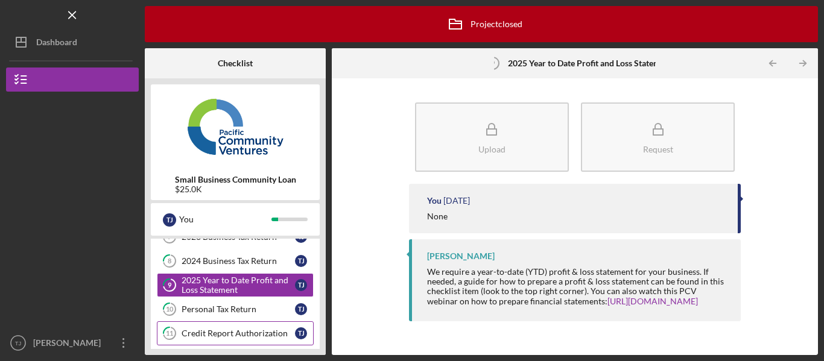
click at [203, 329] on div "Credit Report Authorization" at bounding box center [238, 334] width 113 height 10
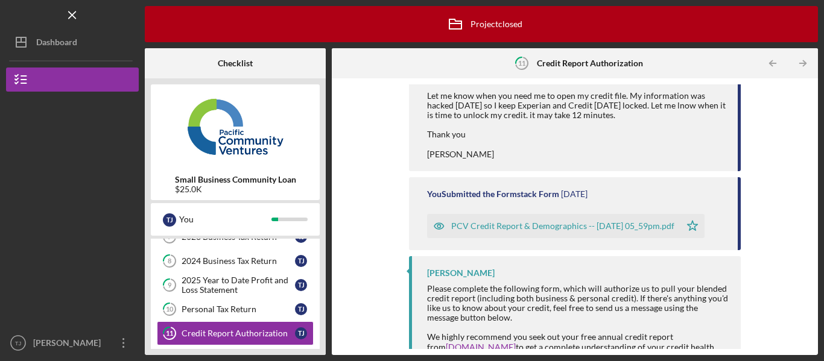
scroll to position [60, 0]
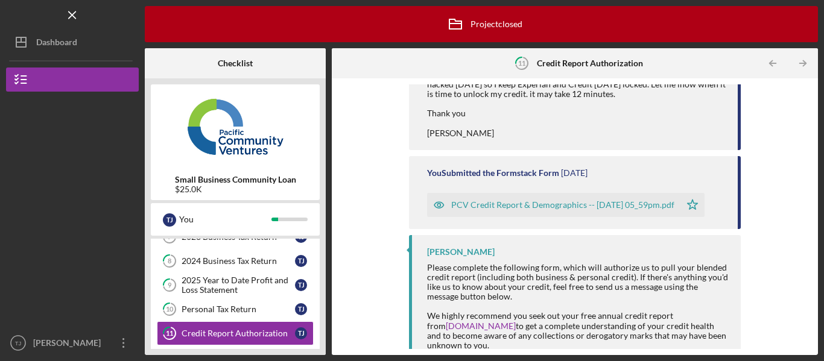
click at [571, 201] on div "PCV Credit Report & Demographics -- 2025-07-17 05_59pm.pdf" at bounding box center [562, 205] width 223 height 10
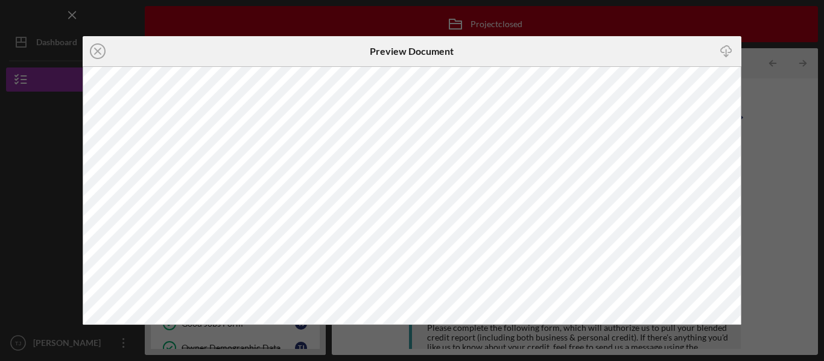
scroll to position [241, 0]
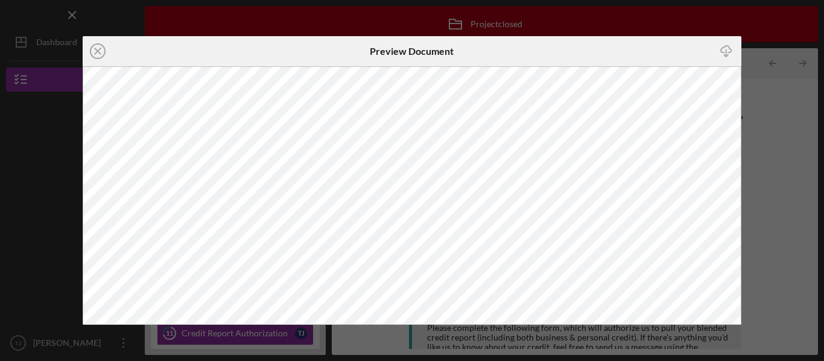
click at [750, 17] on div "Icon/Close Preview Document Icon/Download" at bounding box center [412, 180] width 824 height 361
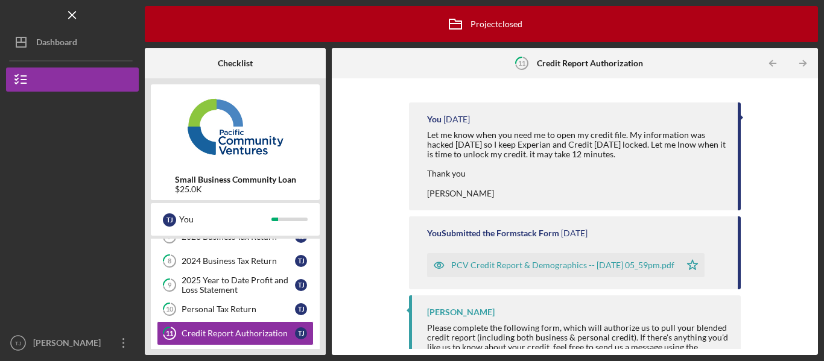
click at [321, 243] on div "Small Business Community Loan $25.0K T J You Icon/Expander Eligibility 5 / 5 Pe…" at bounding box center [235, 216] width 181 height 277
drag, startPoint x: 326, startPoint y: 314, endPoint x: 776, endPoint y: 247, distance: 454.3
click at [776, 247] on div "You [DATE] Let me know when you need me to open my credit file. My information …" at bounding box center [575, 216] width 474 height 265
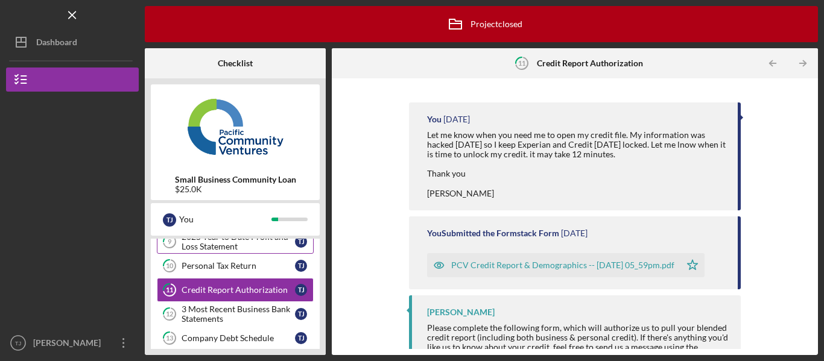
scroll to position [302, 0]
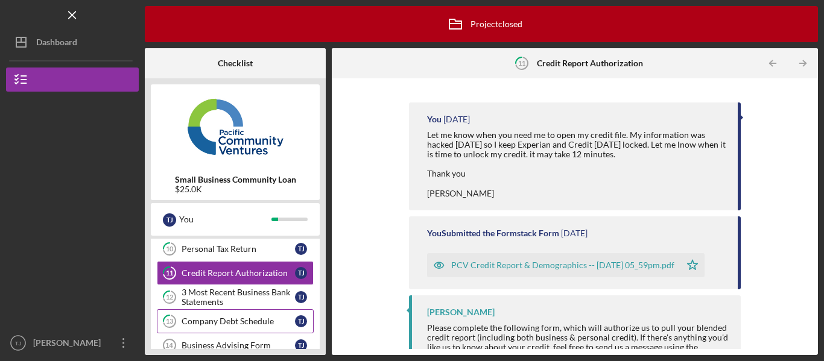
click at [269, 327] on link "13 Company Debt Schedule T J" at bounding box center [235, 321] width 157 height 24
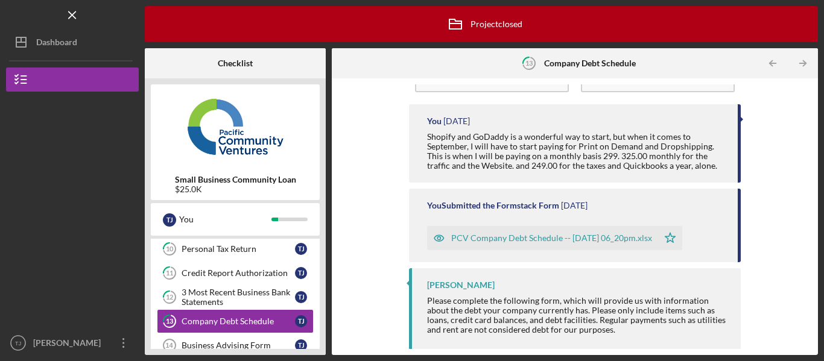
scroll to position [80, 0]
click at [485, 242] on div "PCV Company Debt Schedule -- 2025-07-17 06_20pm.xlsx" at bounding box center [551, 238] width 201 height 10
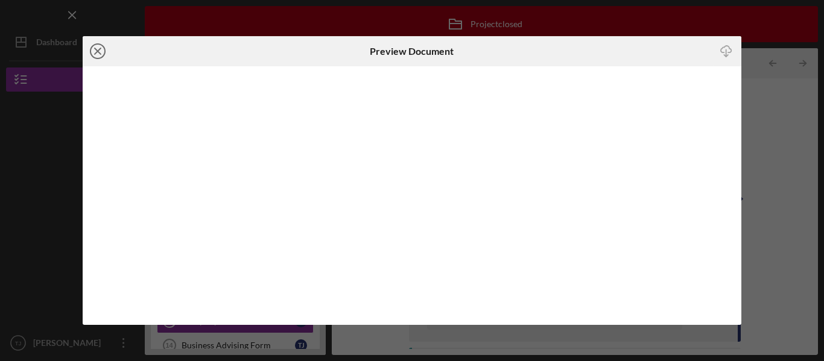
click at [96, 53] on line at bounding box center [98, 51] width 6 height 6
